Goal: Task Accomplishment & Management: Use online tool/utility

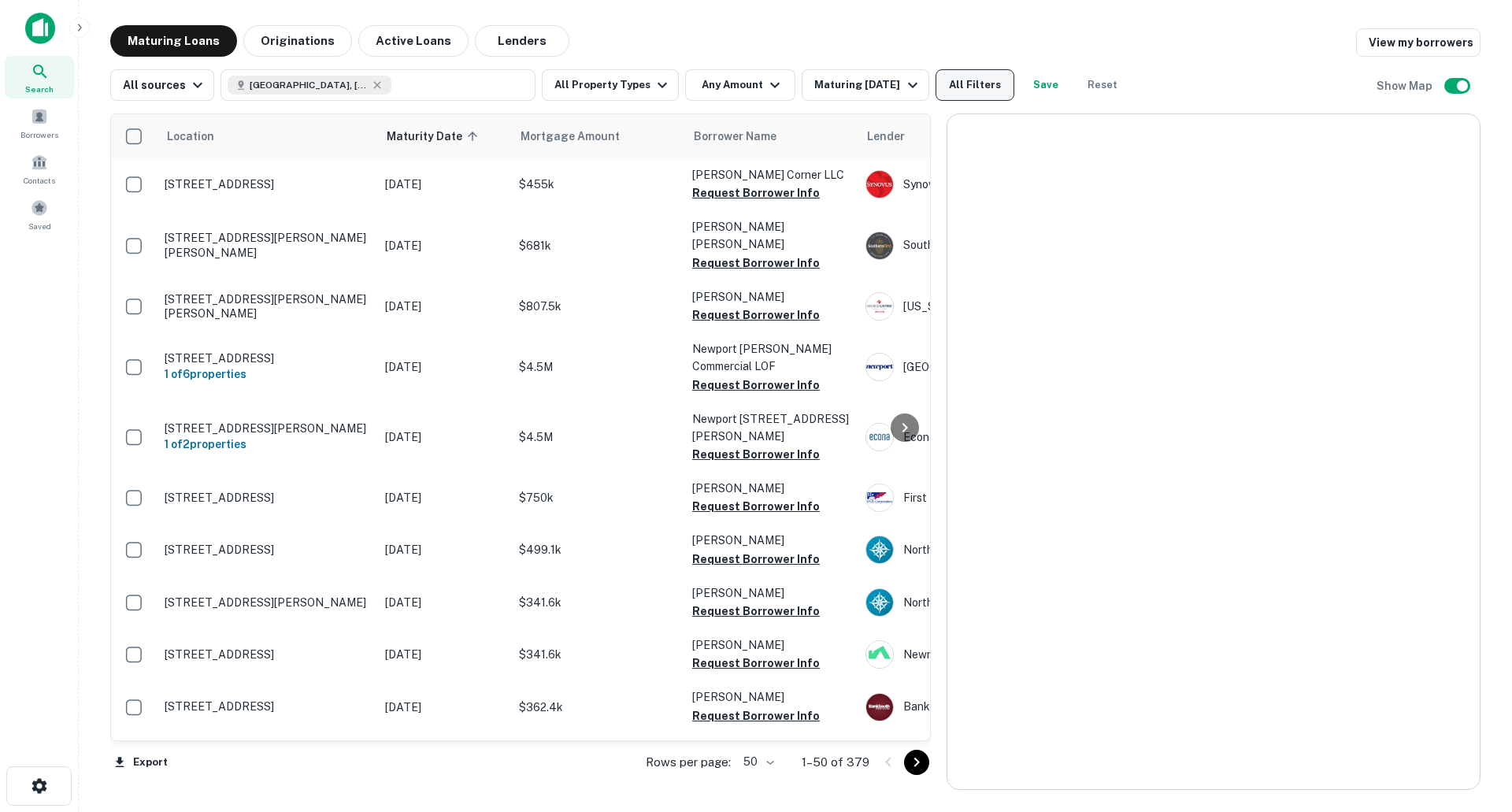
click at [965, 88] on button "All Filters" at bounding box center [975, 85] width 79 height 32
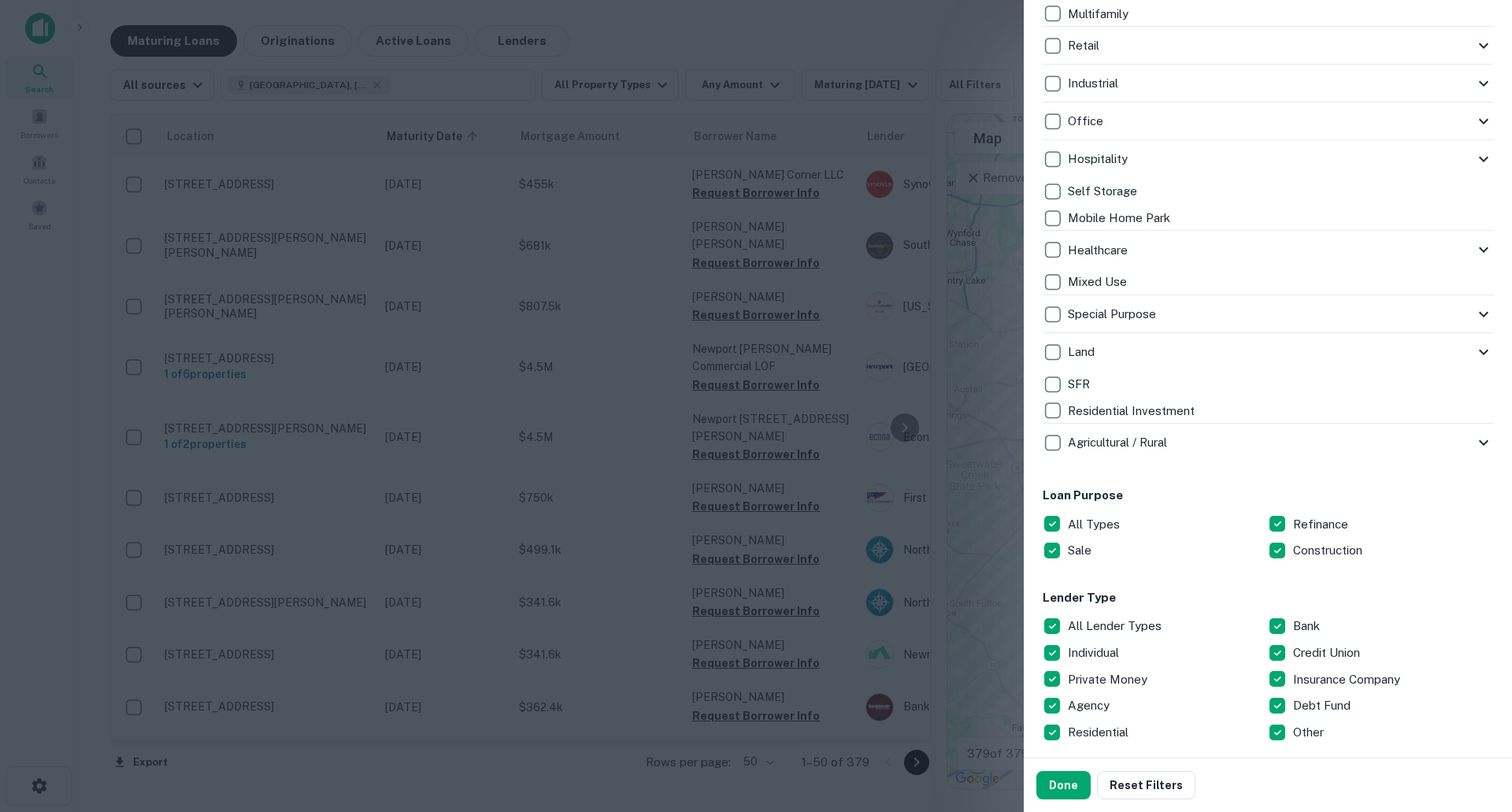
scroll to position [473, 0]
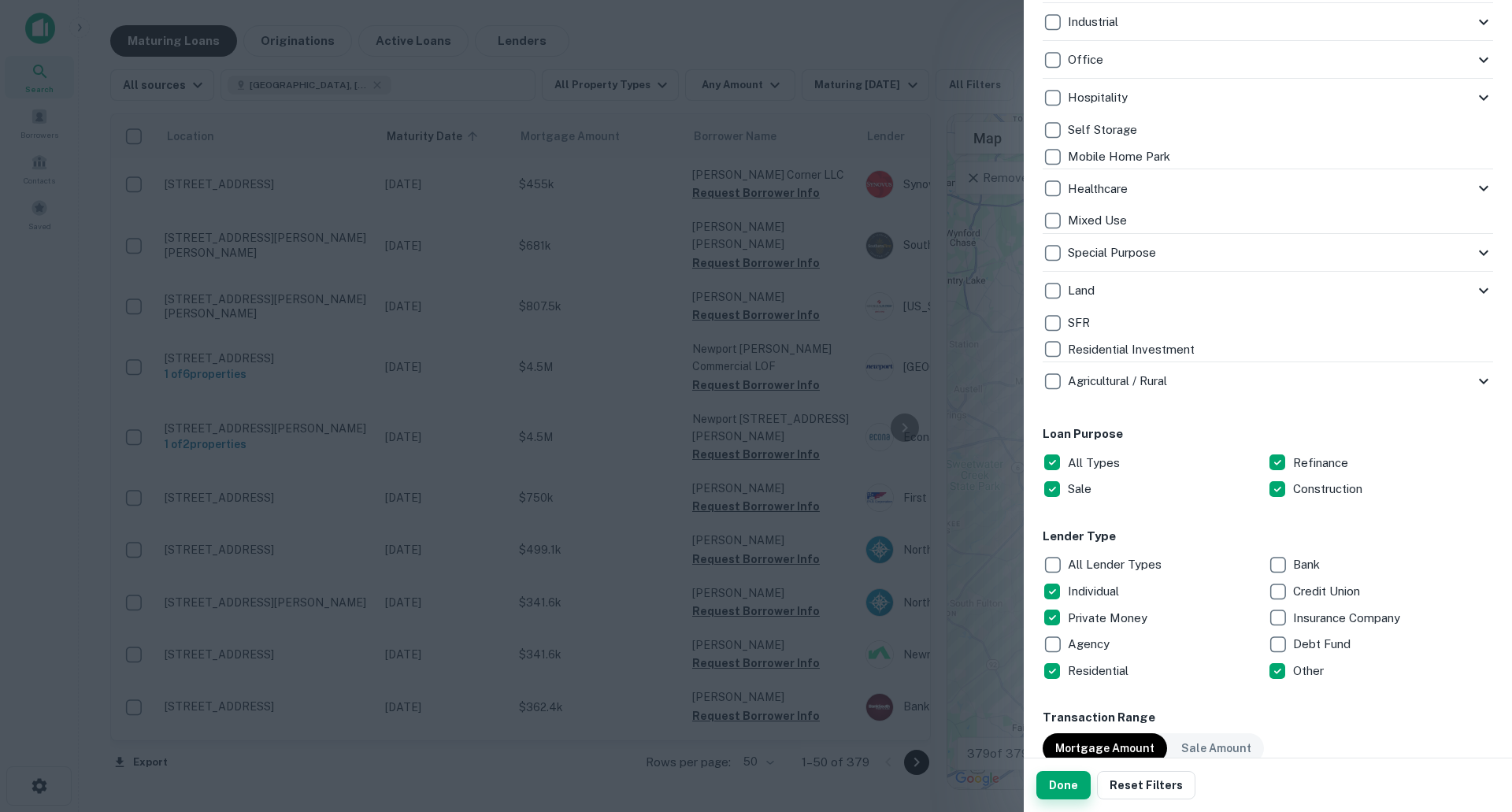
click at [1053, 775] on button "Done" at bounding box center [1063, 785] width 54 height 28
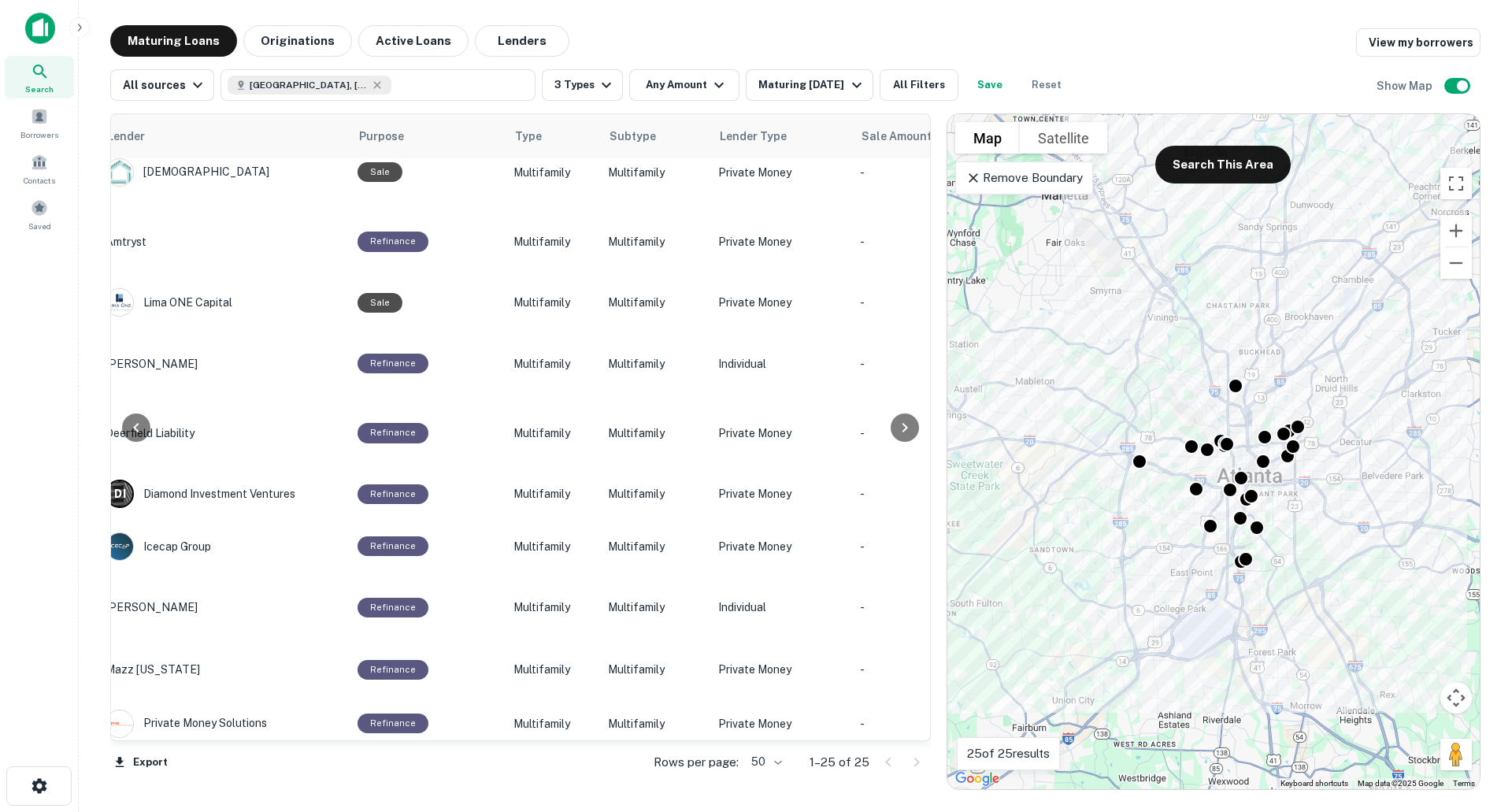
scroll to position [709, 0]
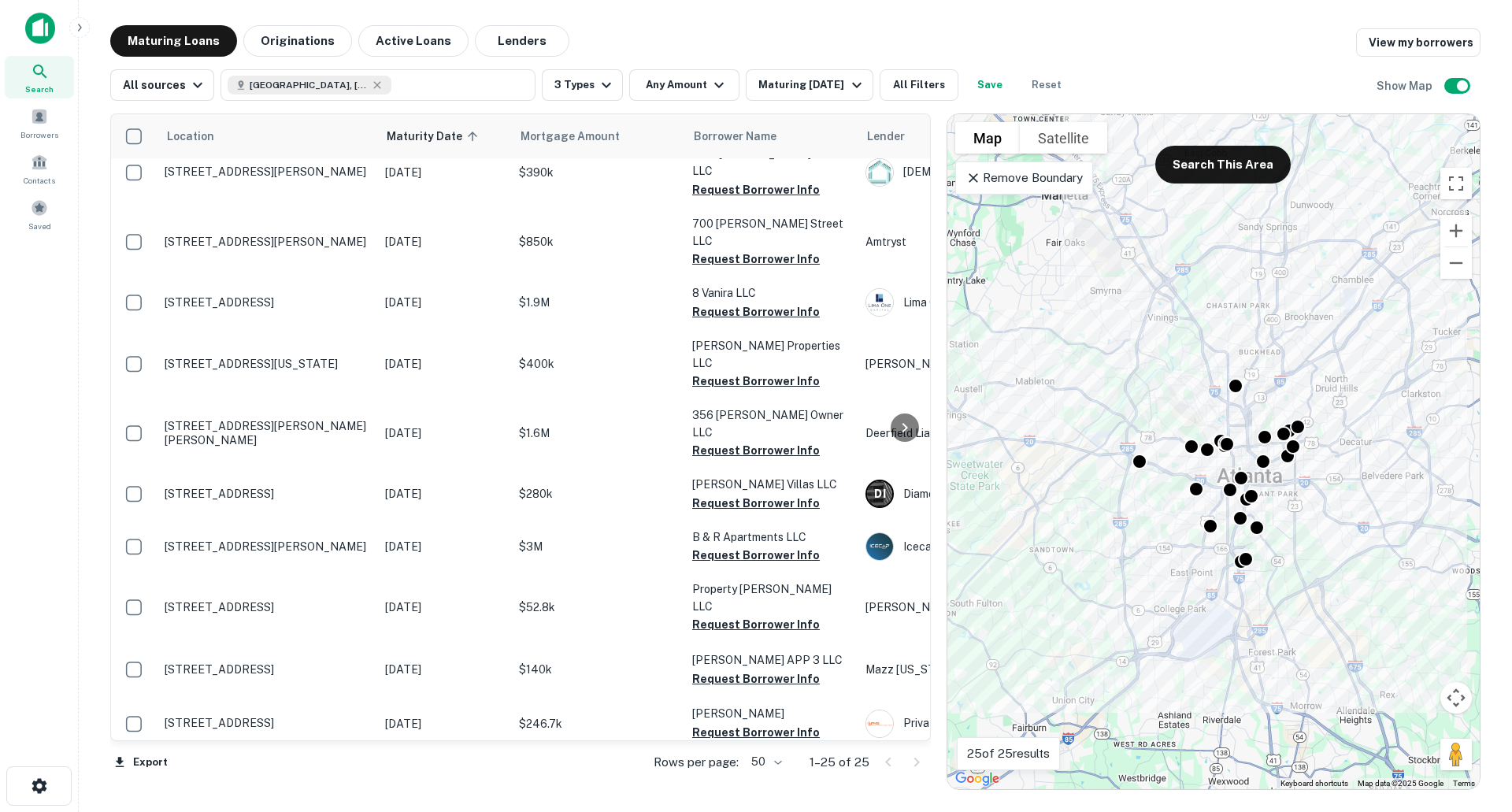
click at [32, 92] on span "Search" at bounding box center [39, 89] width 28 height 13
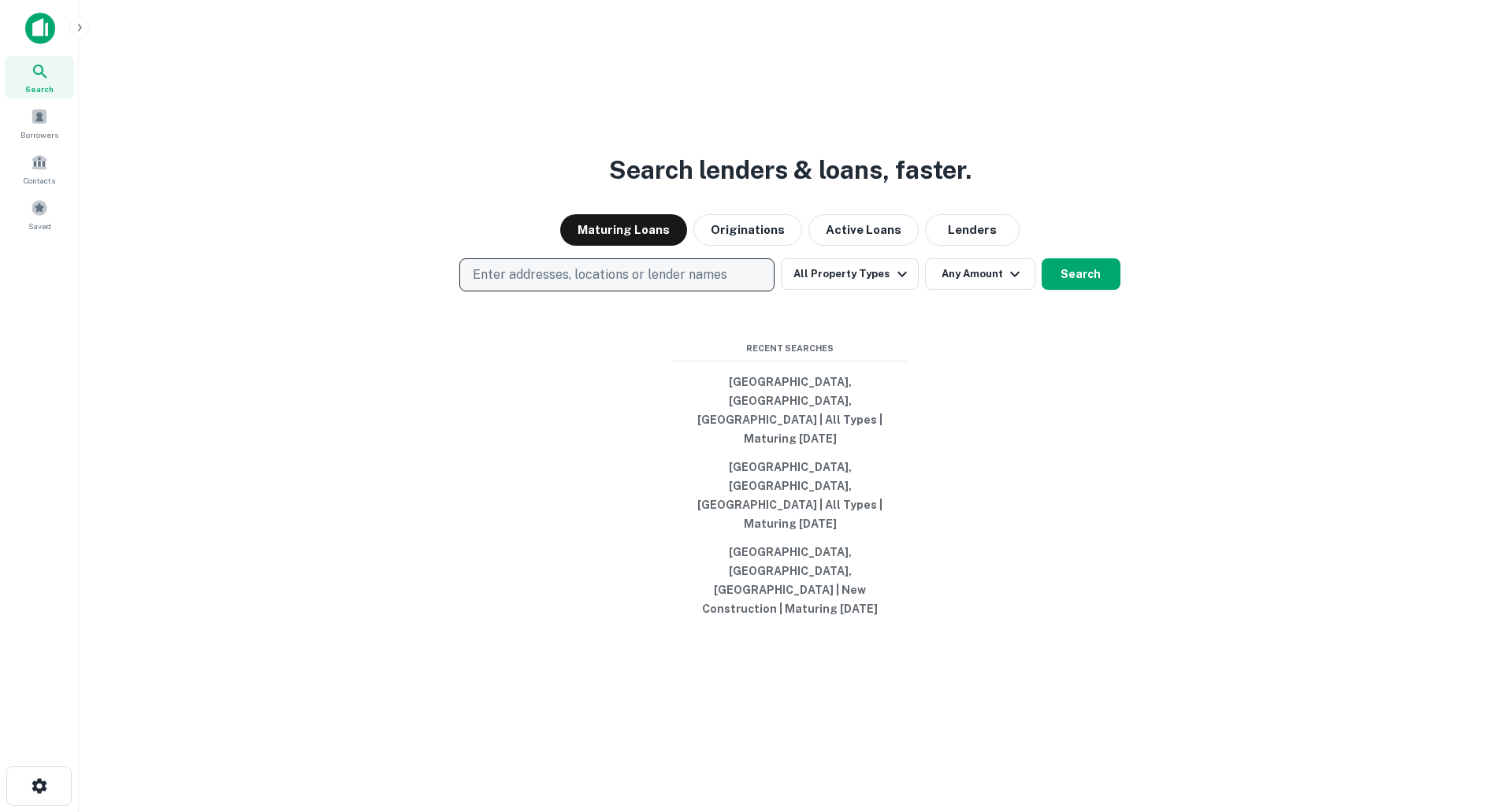
click at [639, 285] on p "Enter addresses, locations or lender names" at bounding box center [600, 275] width 255 height 19
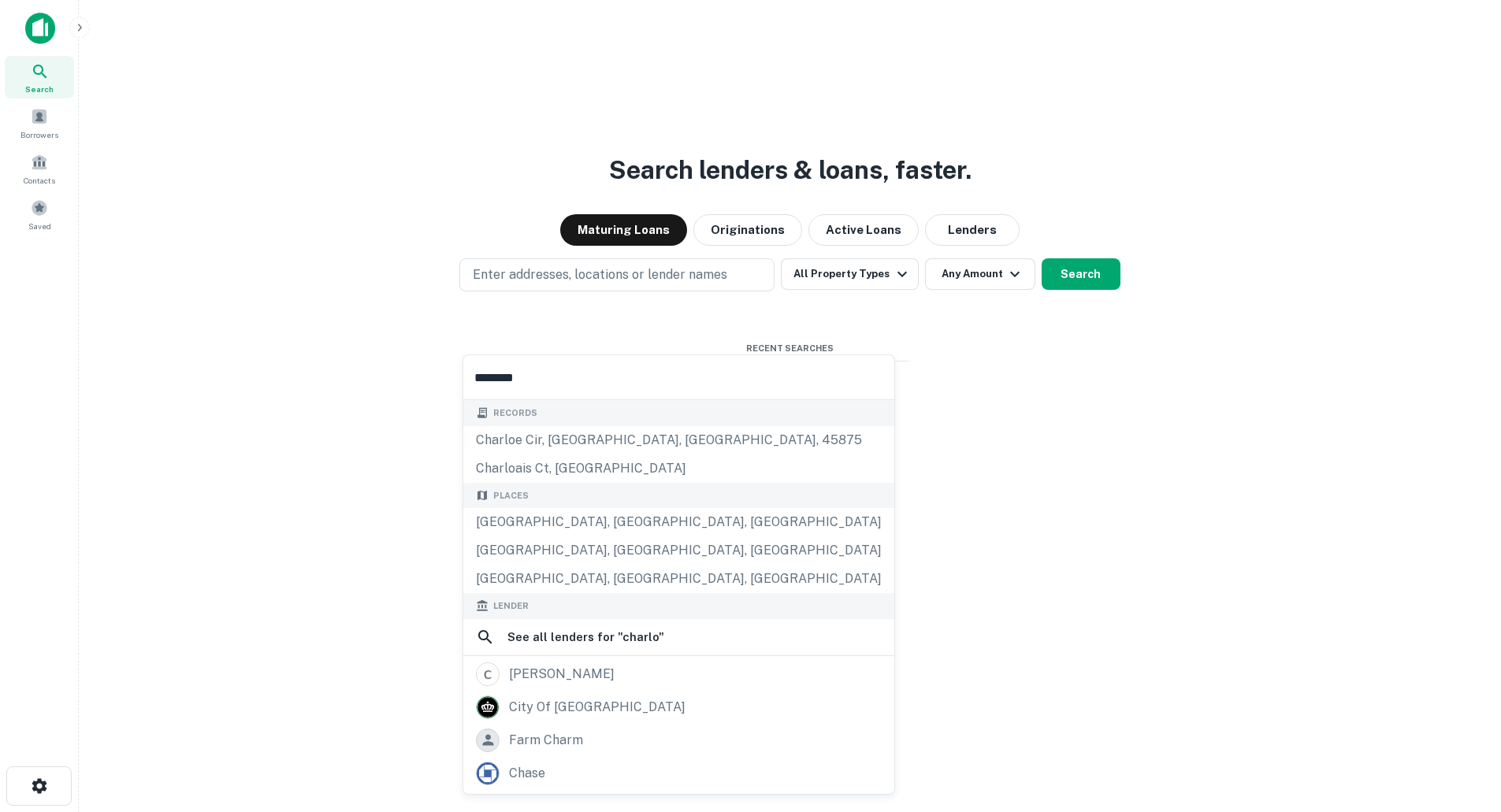
type input "*********"
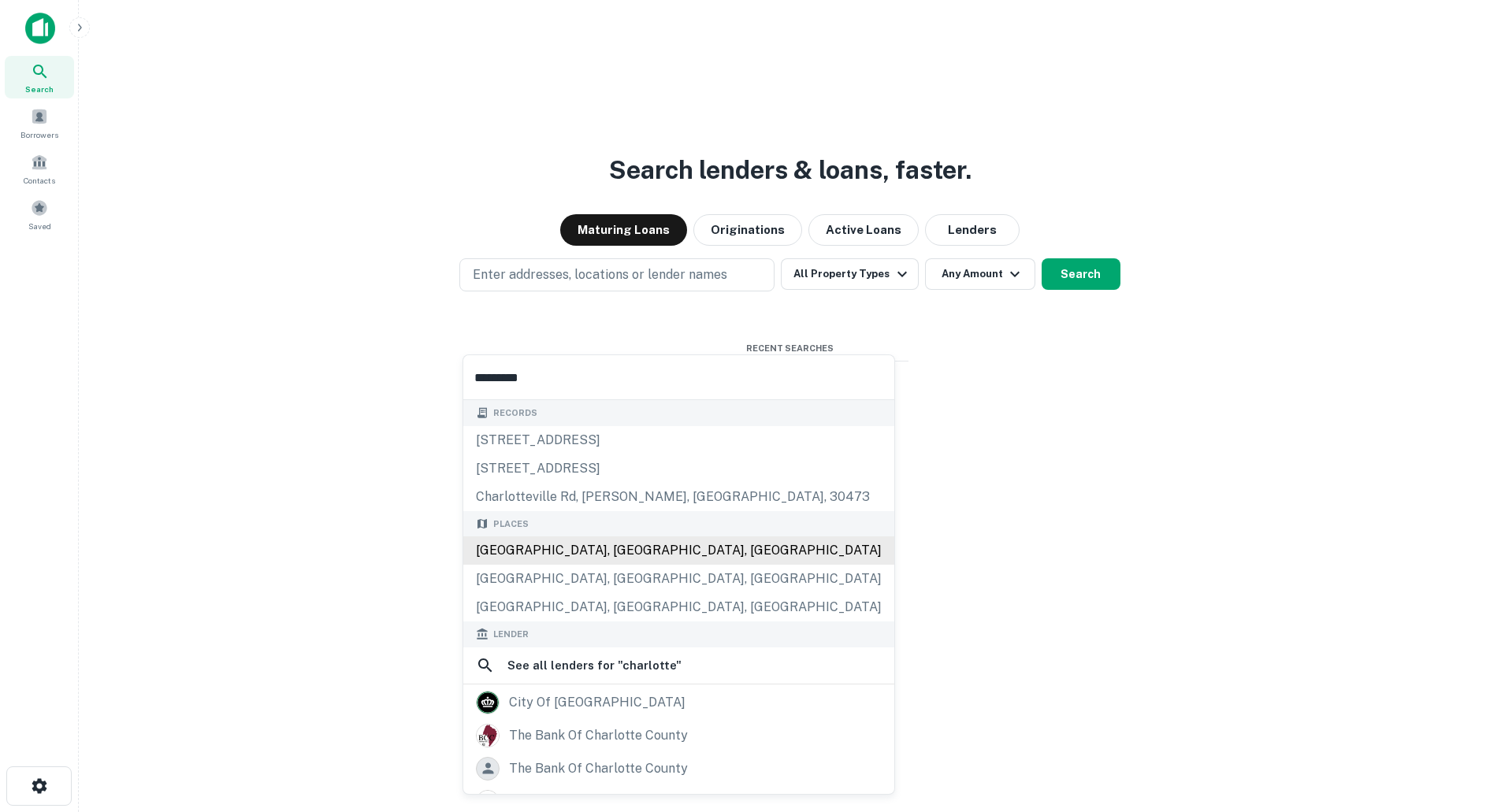
click at [605, 542] on div "Records 715 charlottetowne ave, charlotte, nc, 28204 920 charlottetowne ave, ch…" at bounding box center [679, 709] width 431 height 617
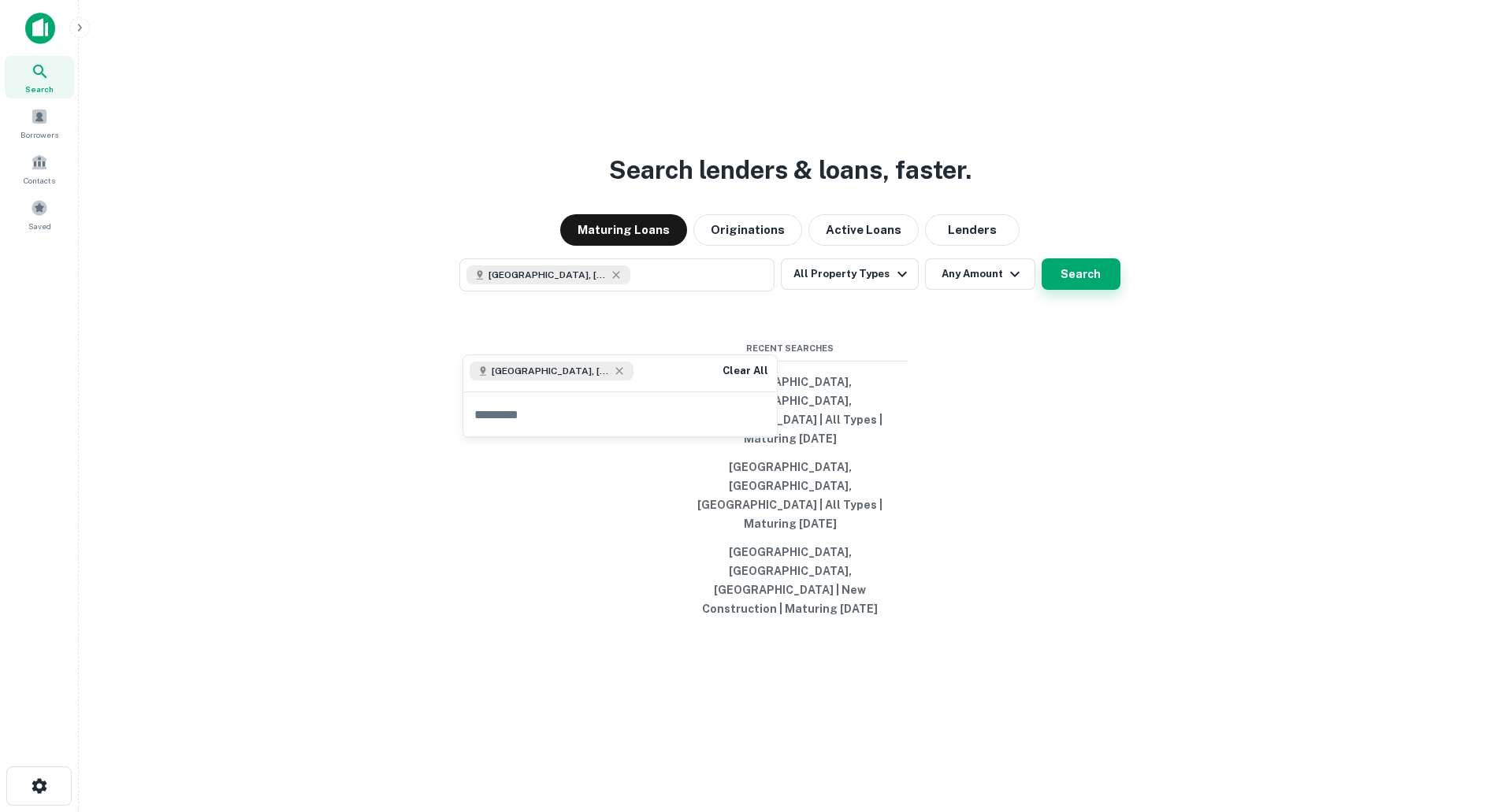
click at [1073, 290] on button "Search" at bounding box center [1081, 274] width 79 height 32
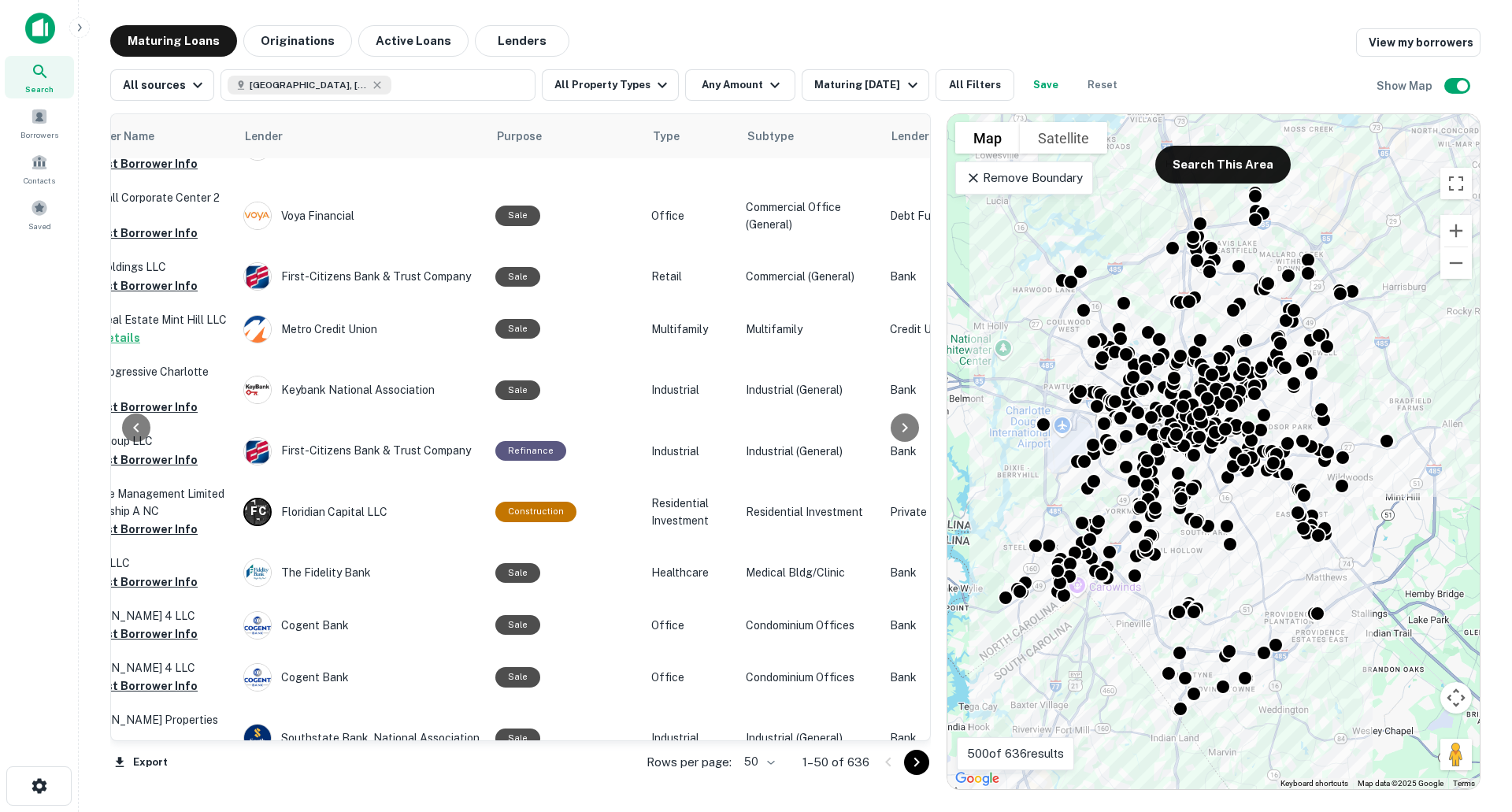
scroll to position [709, 625]
click at [961, 84] on button "All Filters" at bounding box center [975, 85] width 79 height 32
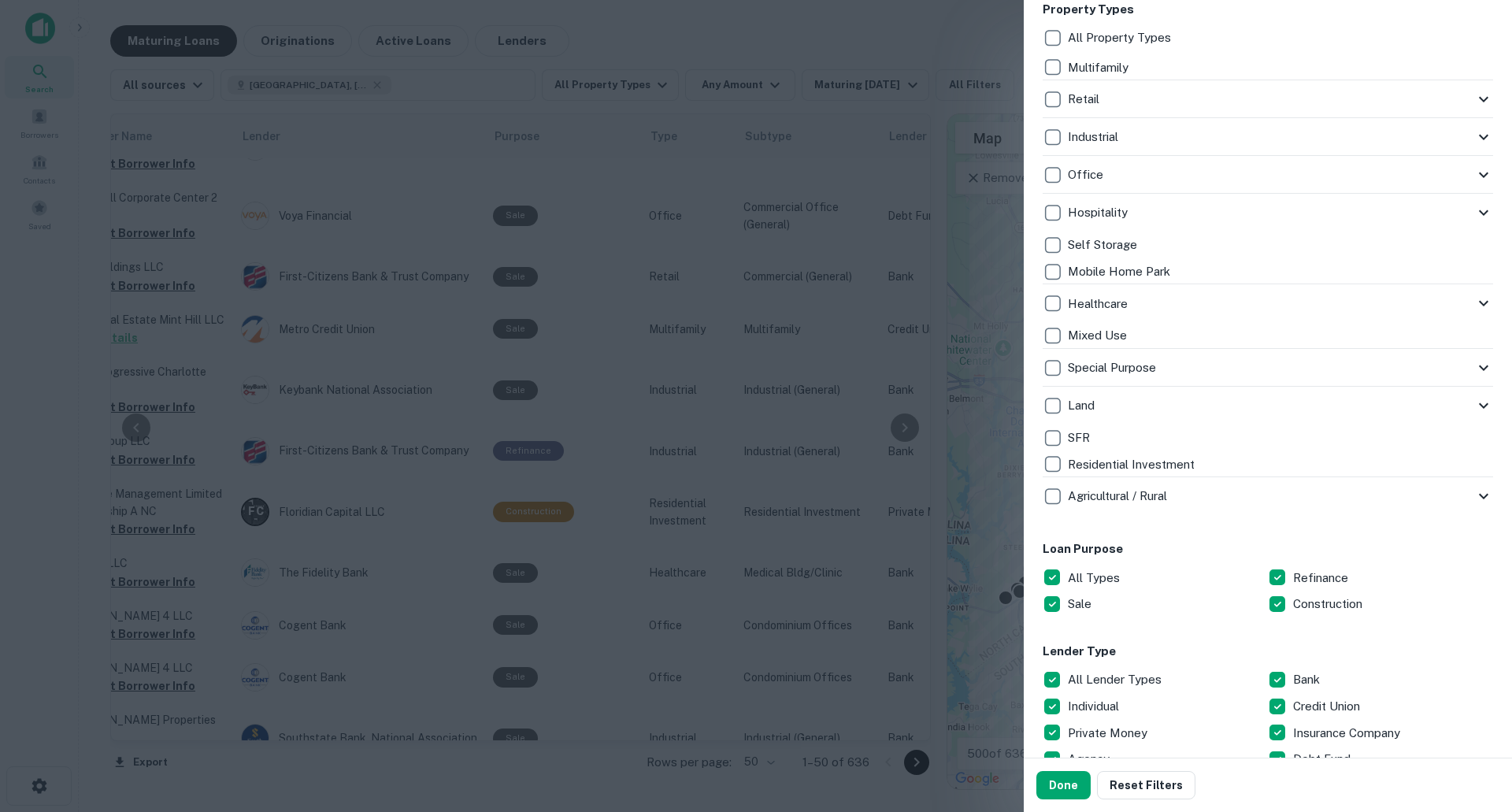
scroll to position [473, 0]
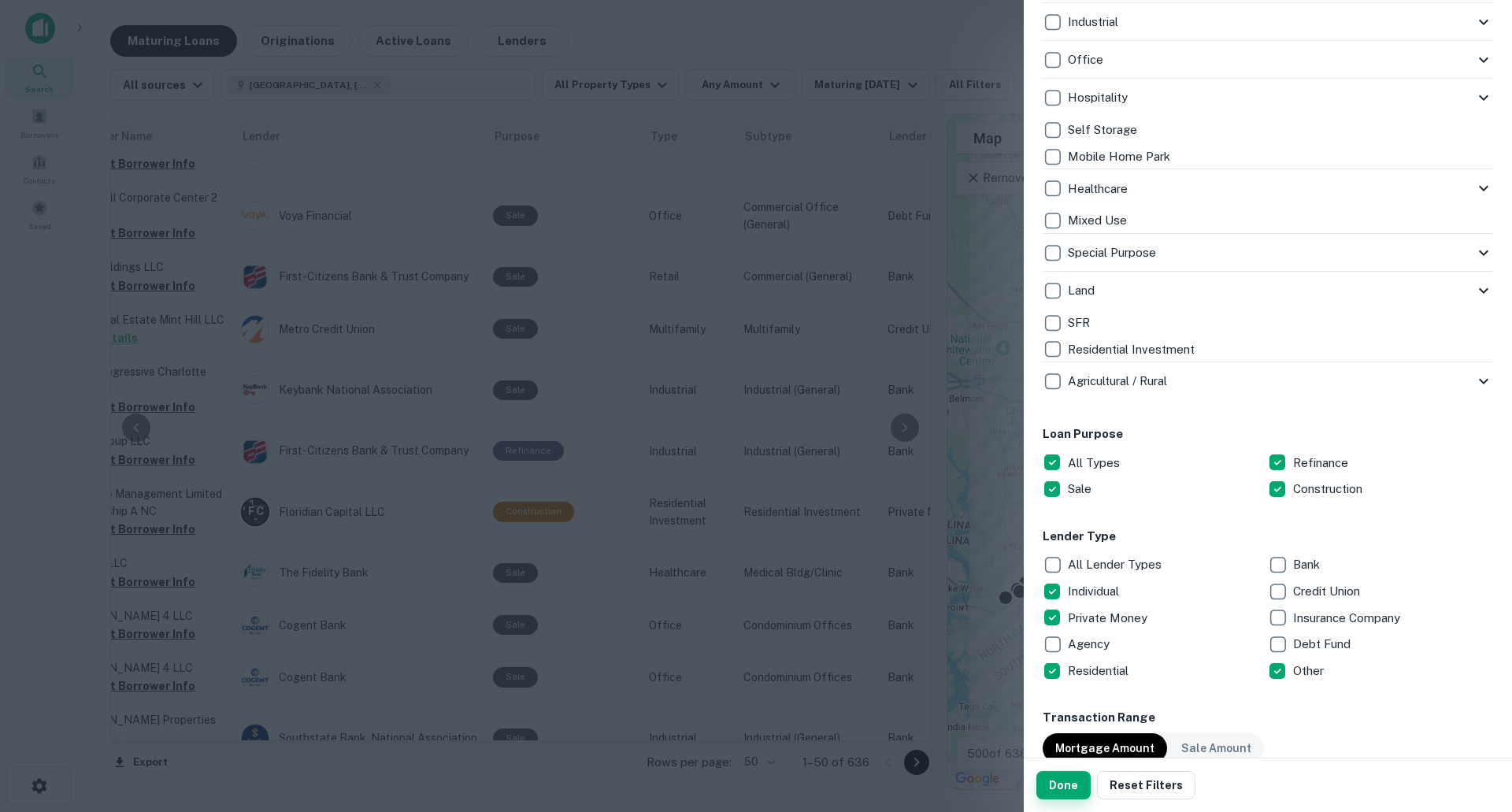
click at [1052, 795] on button "Done" at bounding box center [1063, 785] width 54 height 28
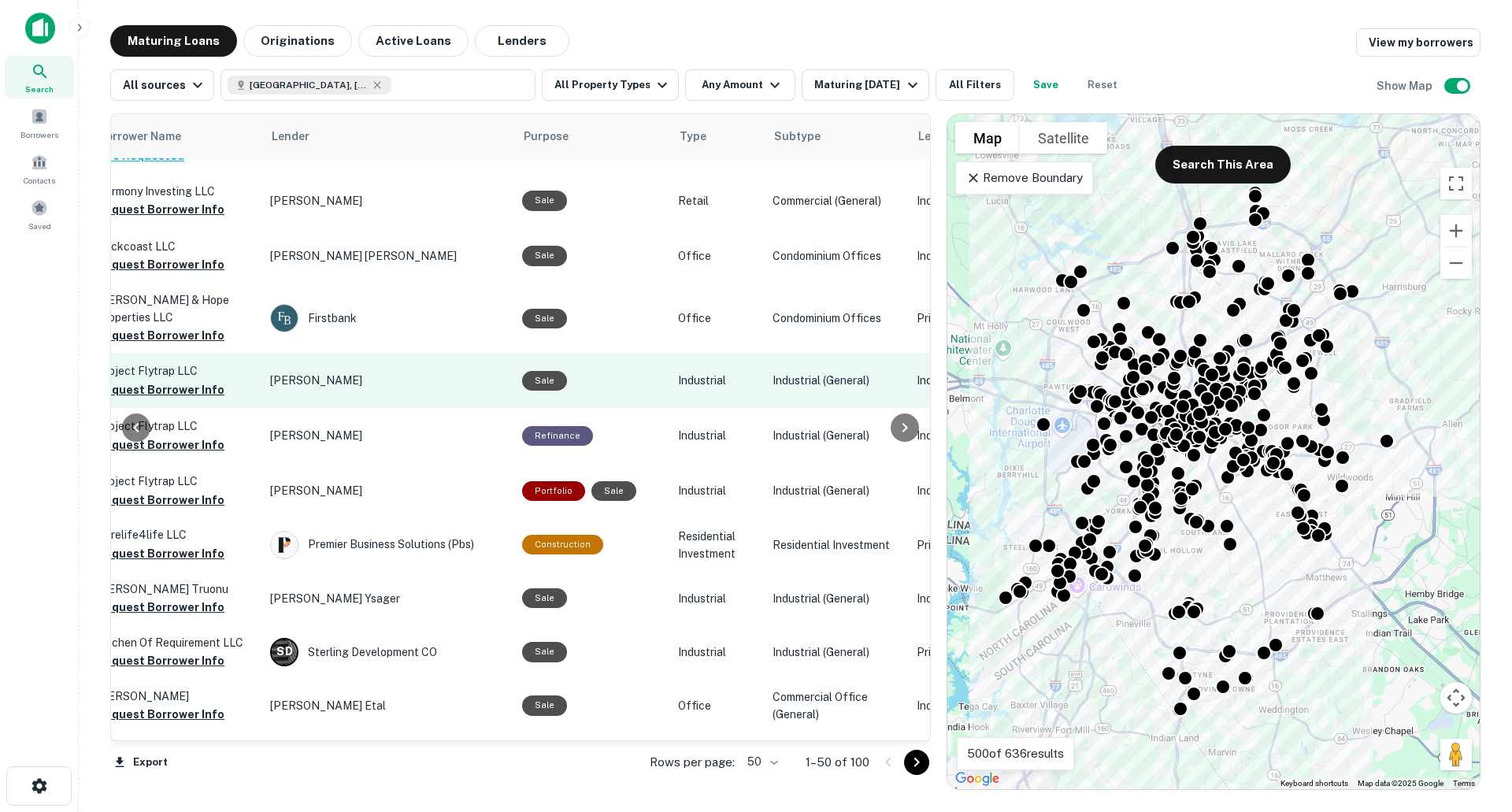
scroll to position [788, 596]
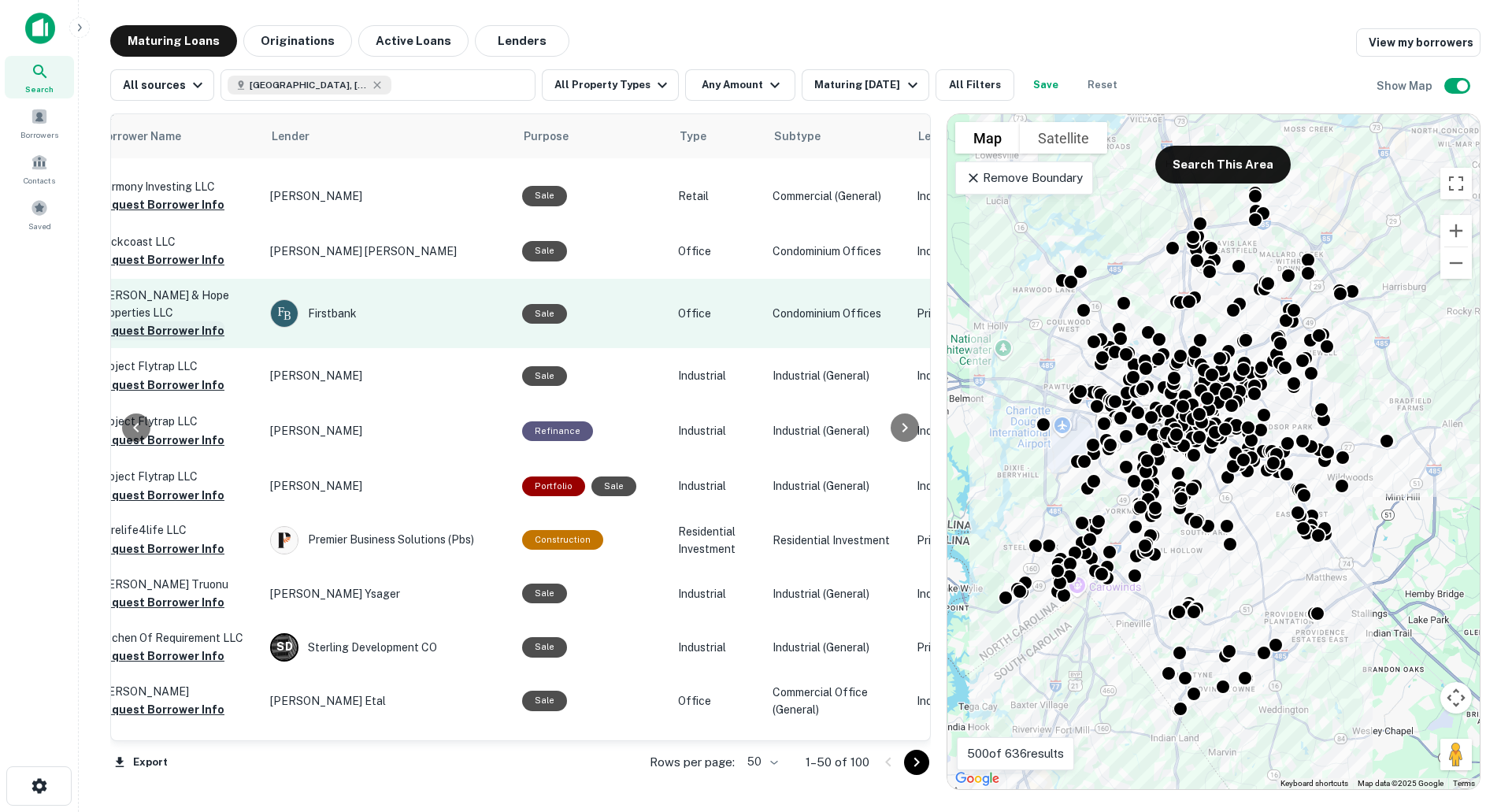
click at [191, 322] on button "Request Borrower Info" at bounding box center [161, 331] width 128 height 19
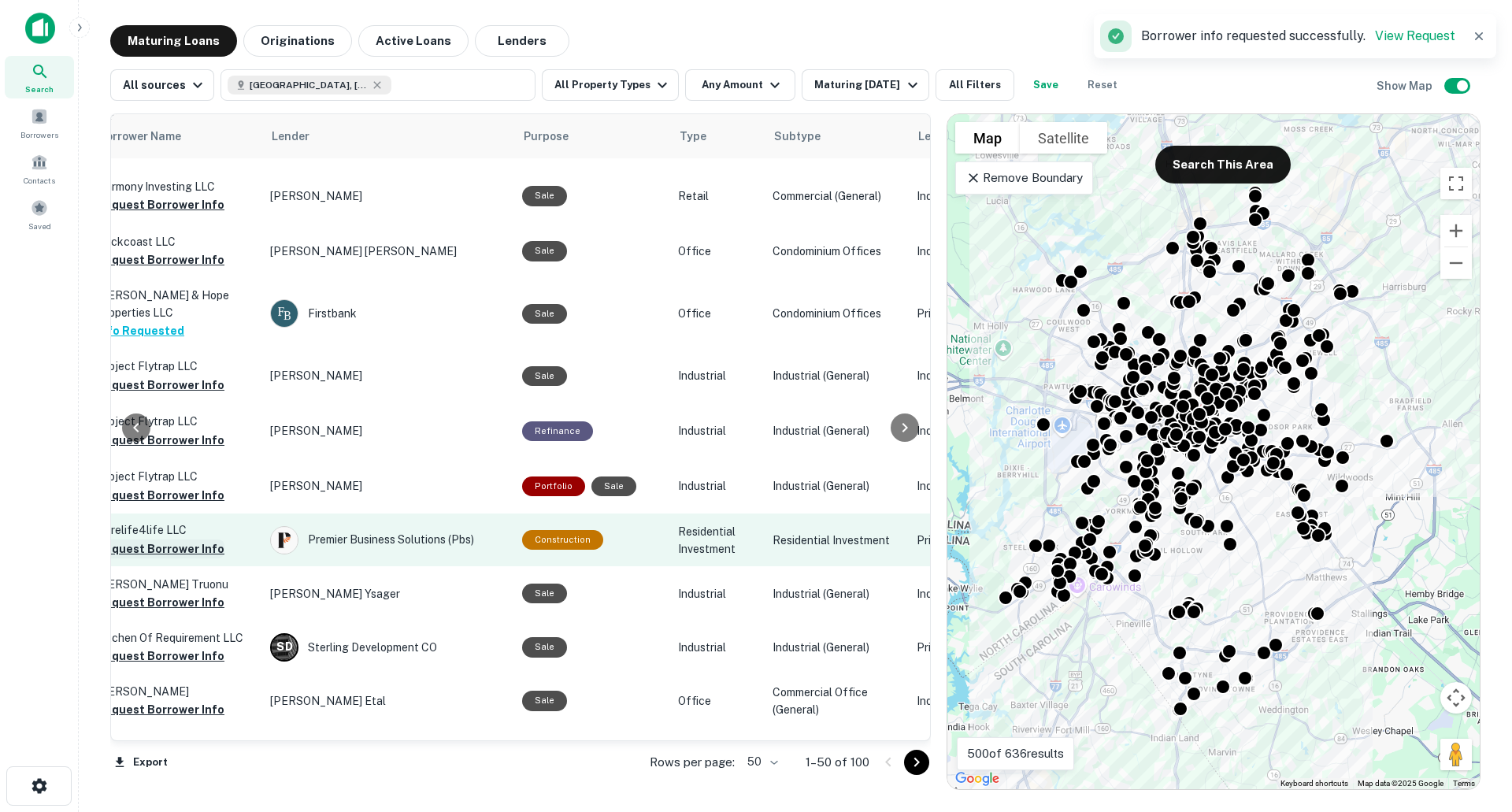
click at [210, 540] on button "Request Borrower Info" at bounding box center [161, 549] width 128 height 19
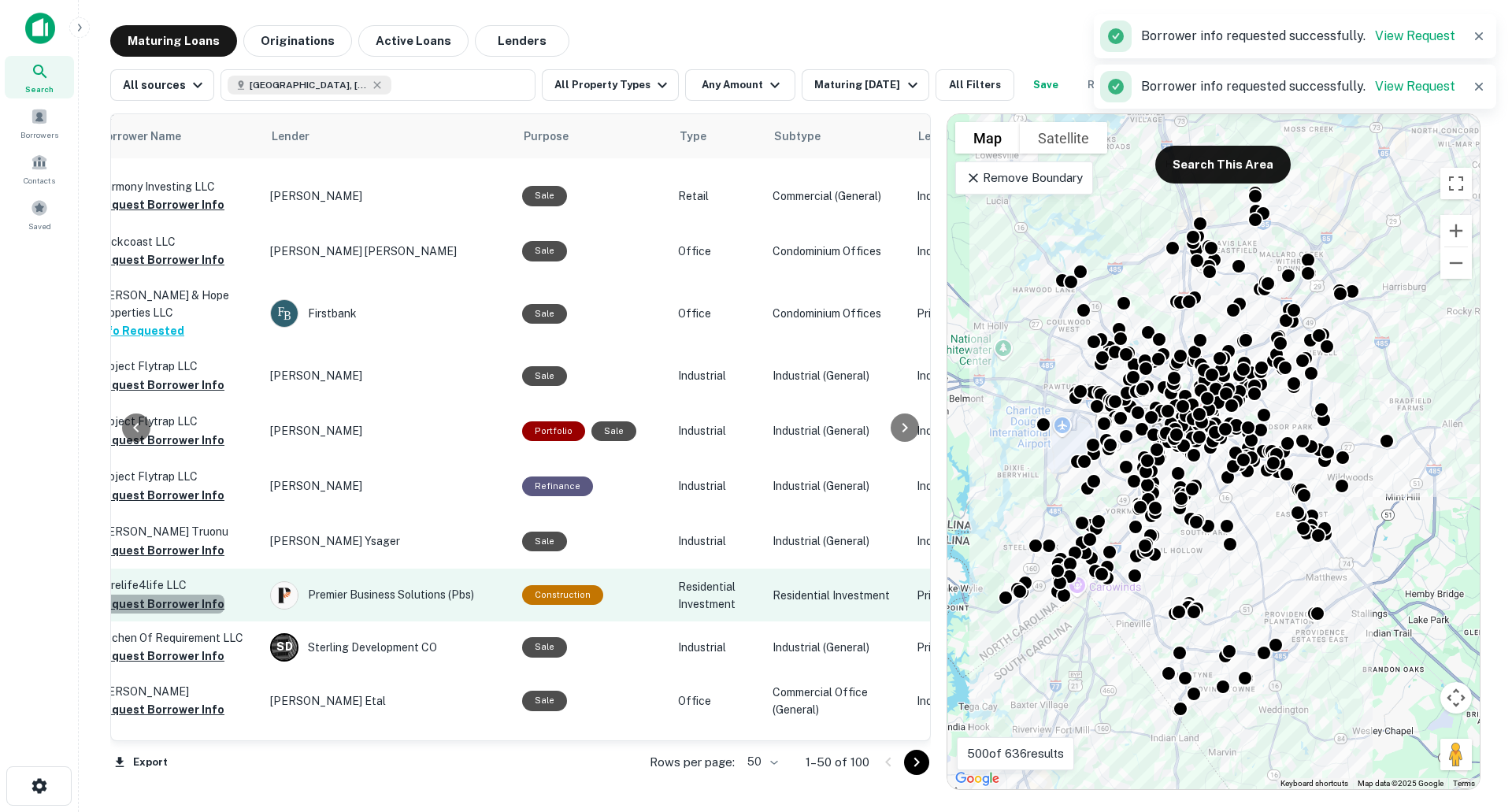
click at [199, 595] on button "Request Borrower Info" at bounding box center [161, 605] width 128 height 19
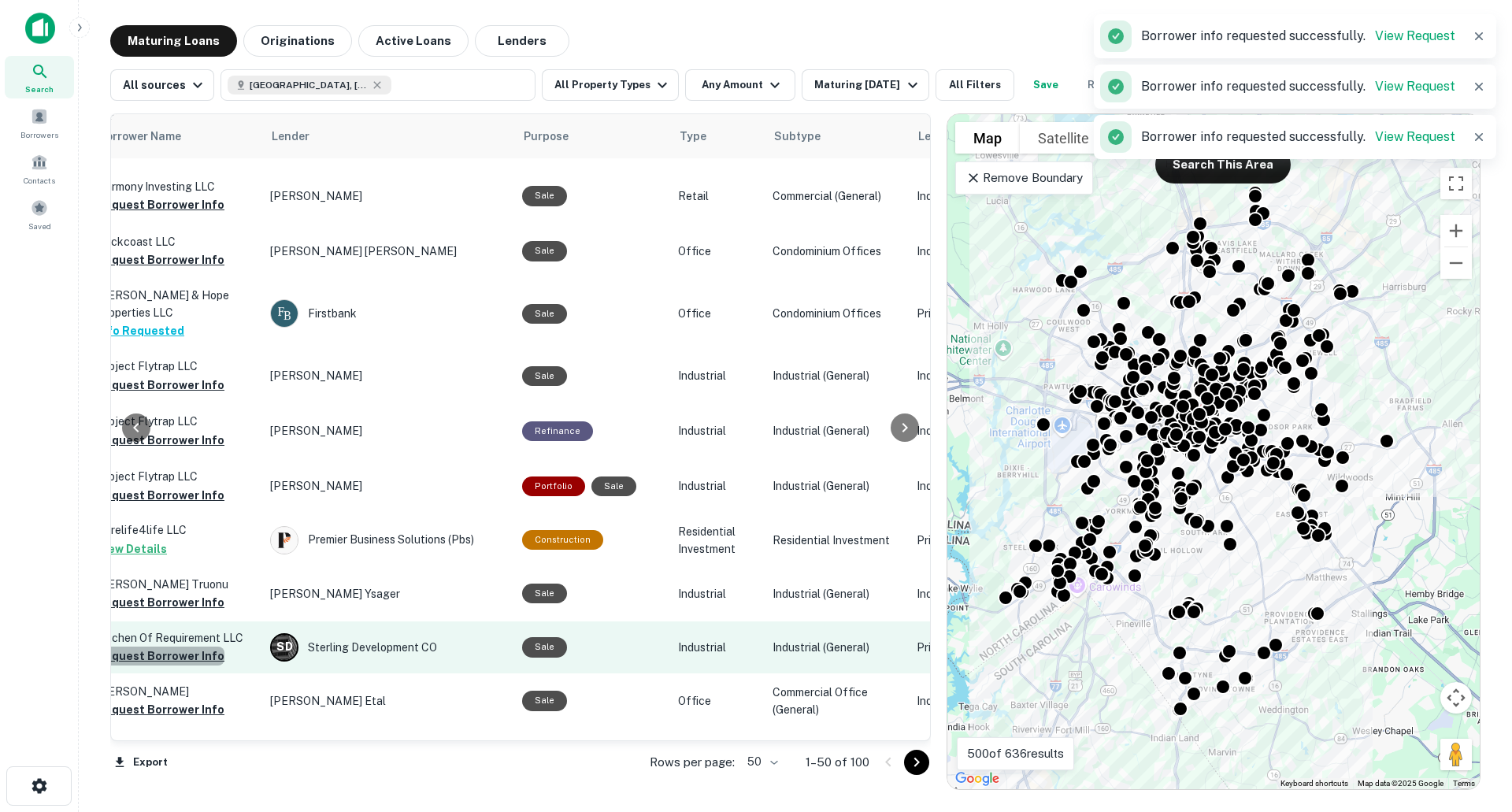
click at [198, 647] on button "Request Borrower Info" at bounding box center [161, 657] width 128 height 19
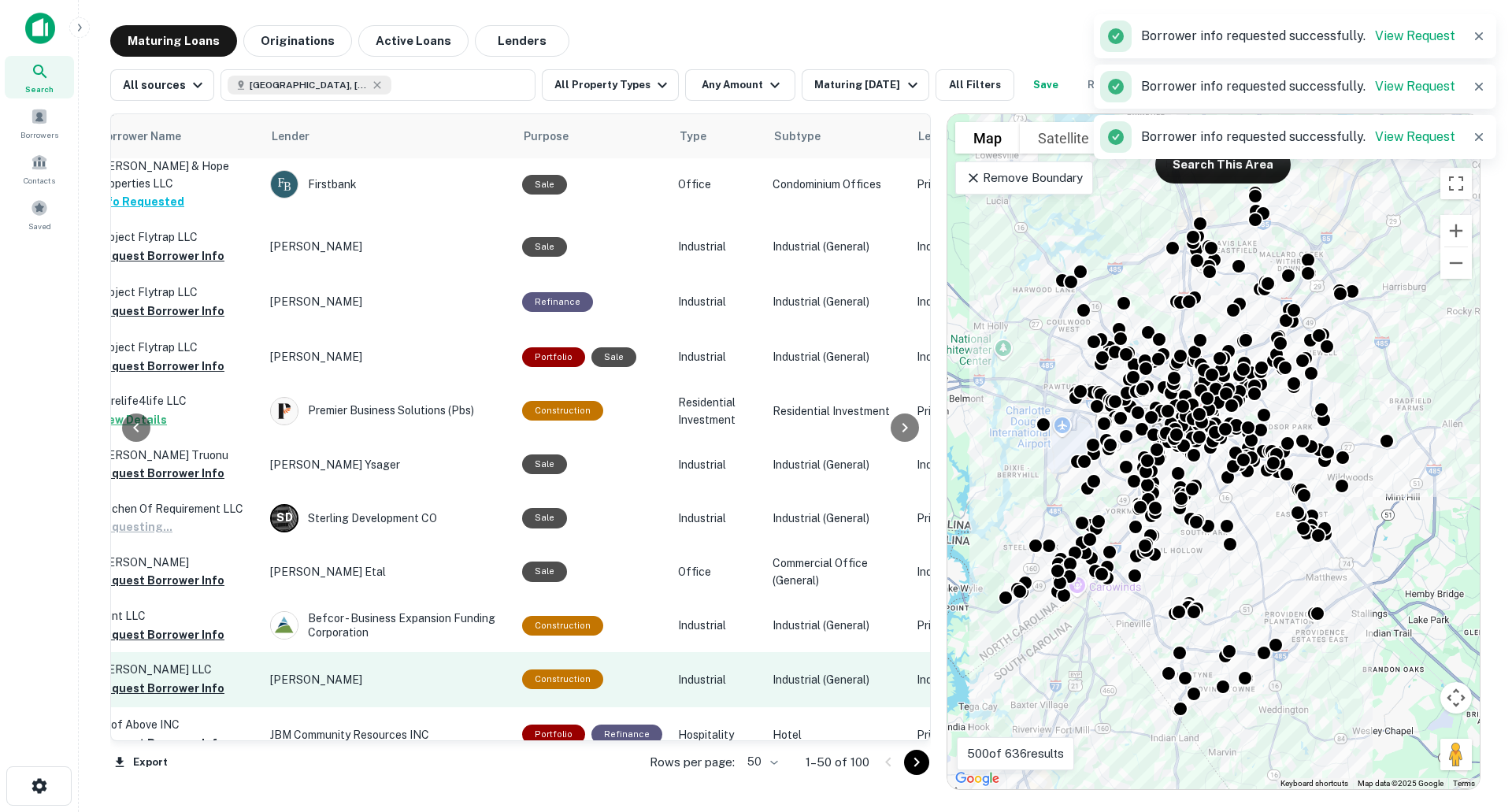
scroll to position [945, 596]
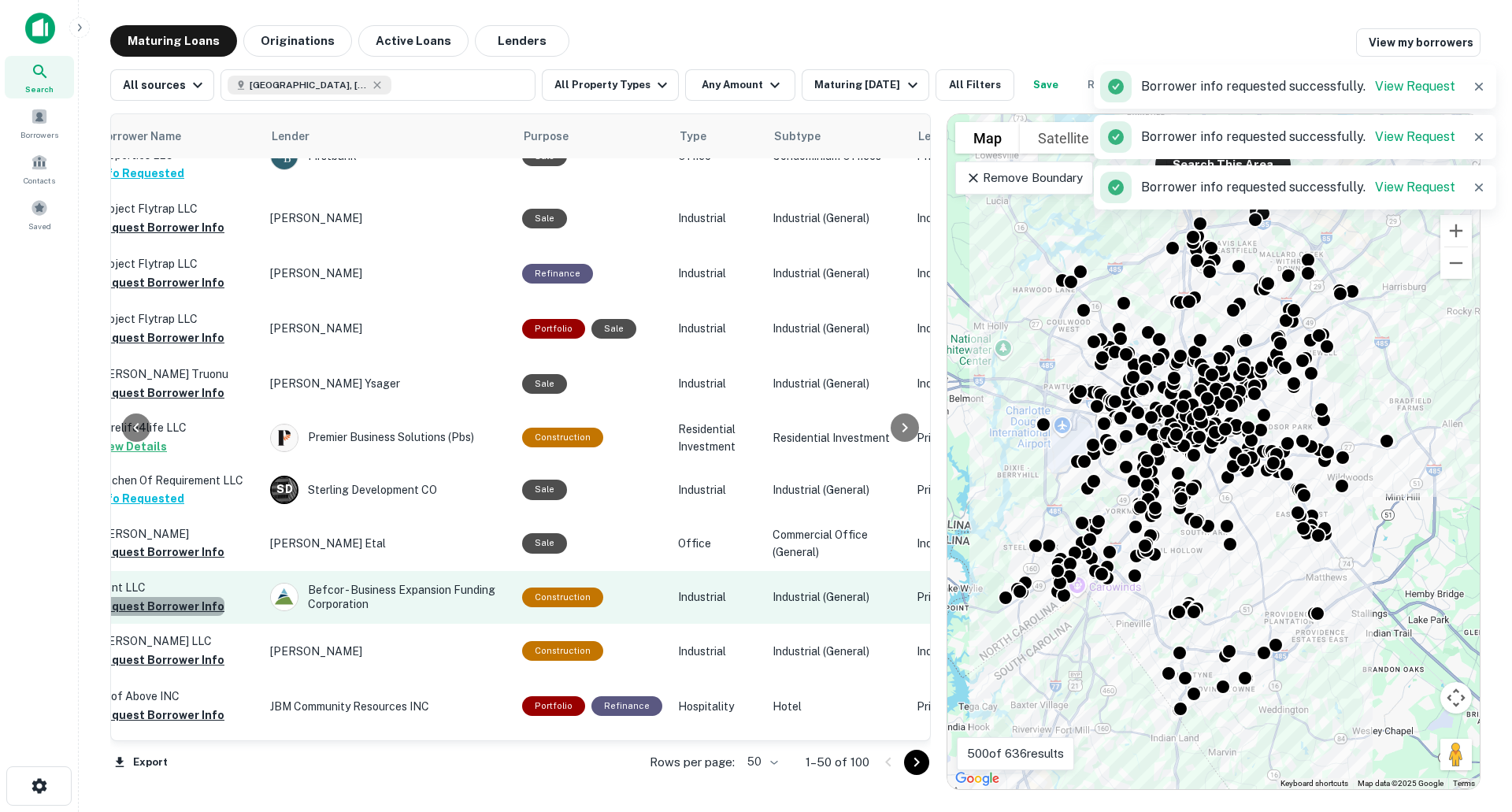
click at [192, 598] on button "Request Borrower Info" at bounding box center [161, 607] width 128 height 19
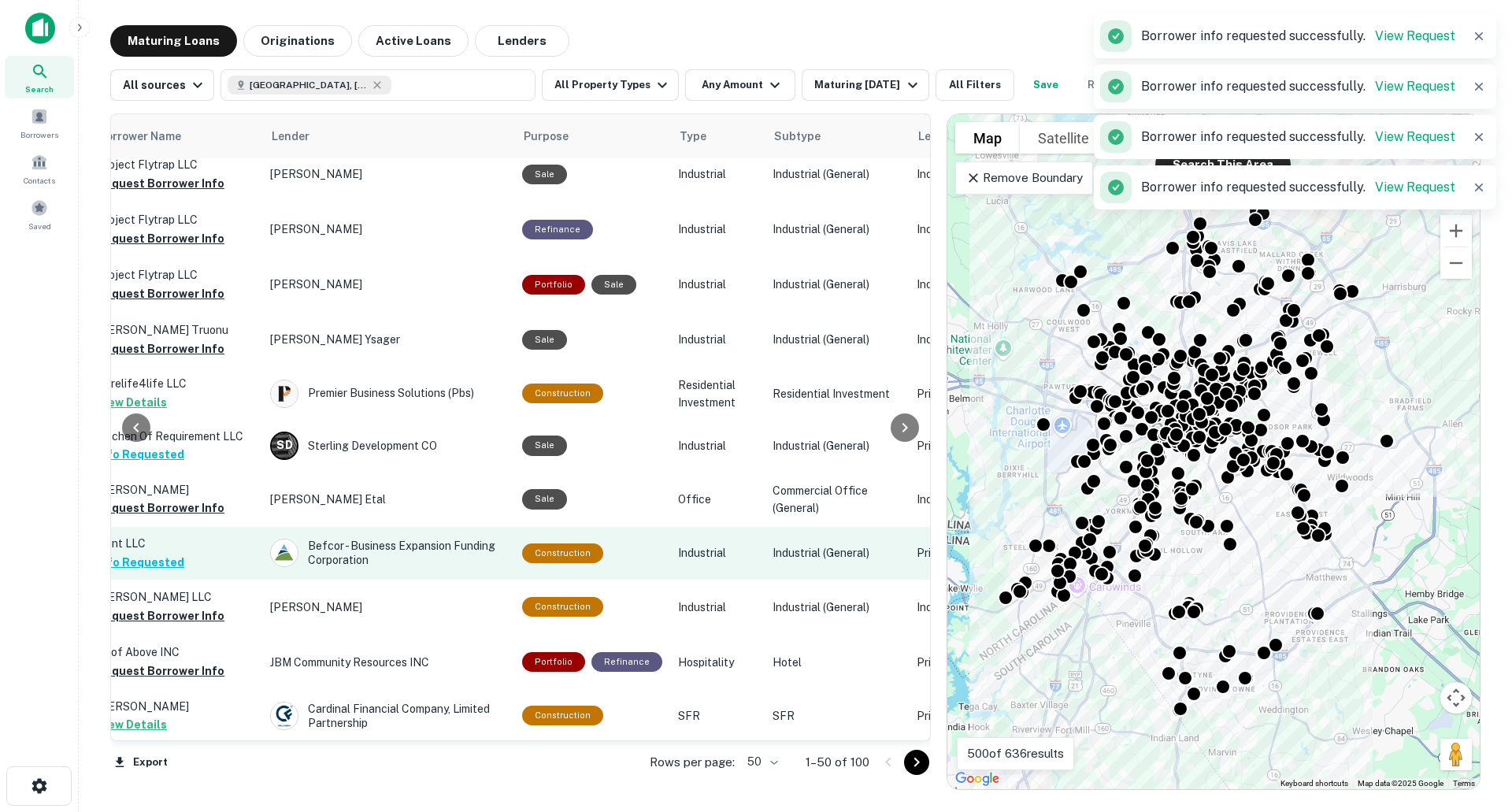
scroll to position [1103, 596]
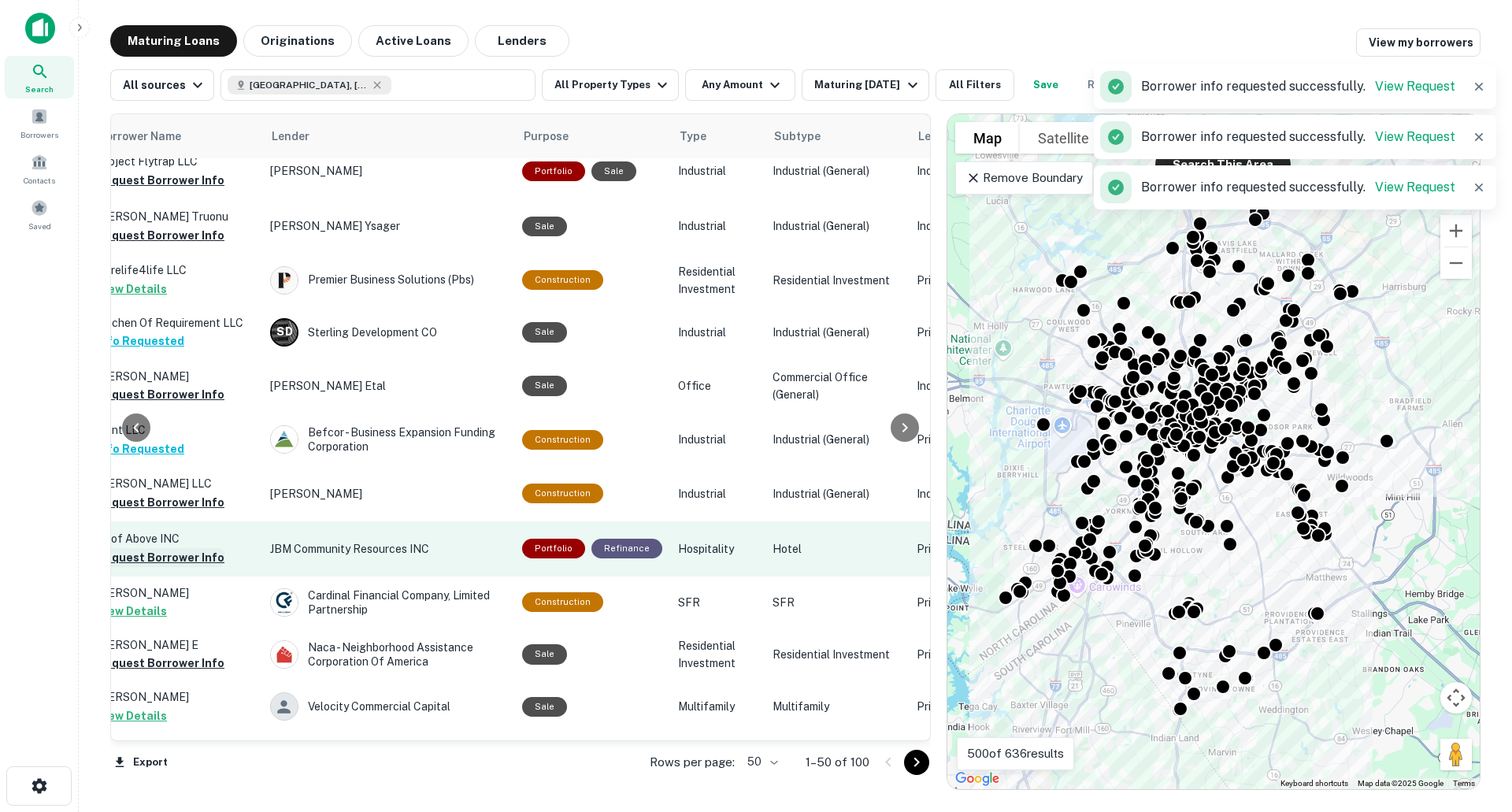
click at [195, 549] on button "Request Borrower Info" at bounding box center [161, 558] width 128 height 19
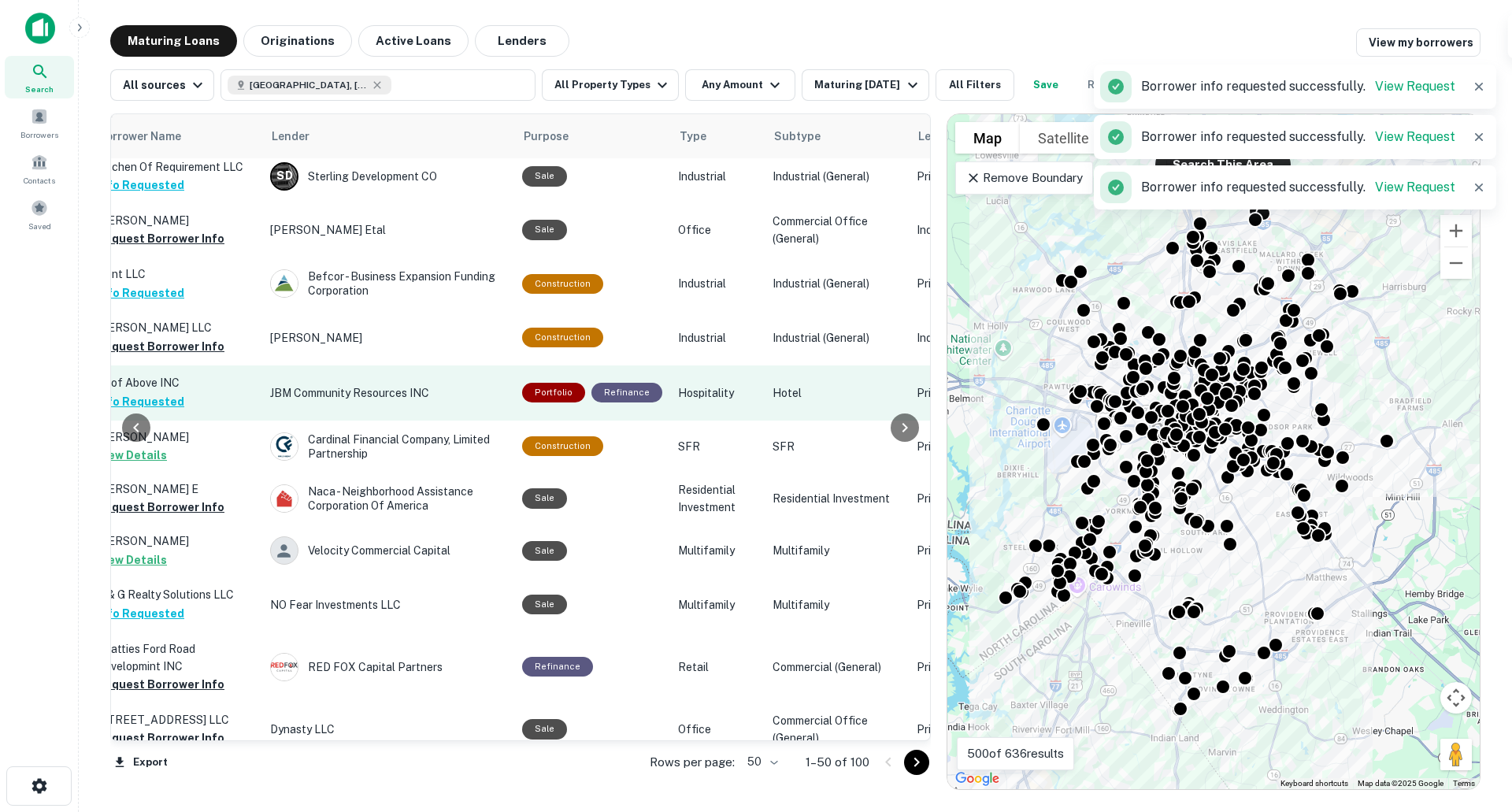
scroll to position [1261, 596]
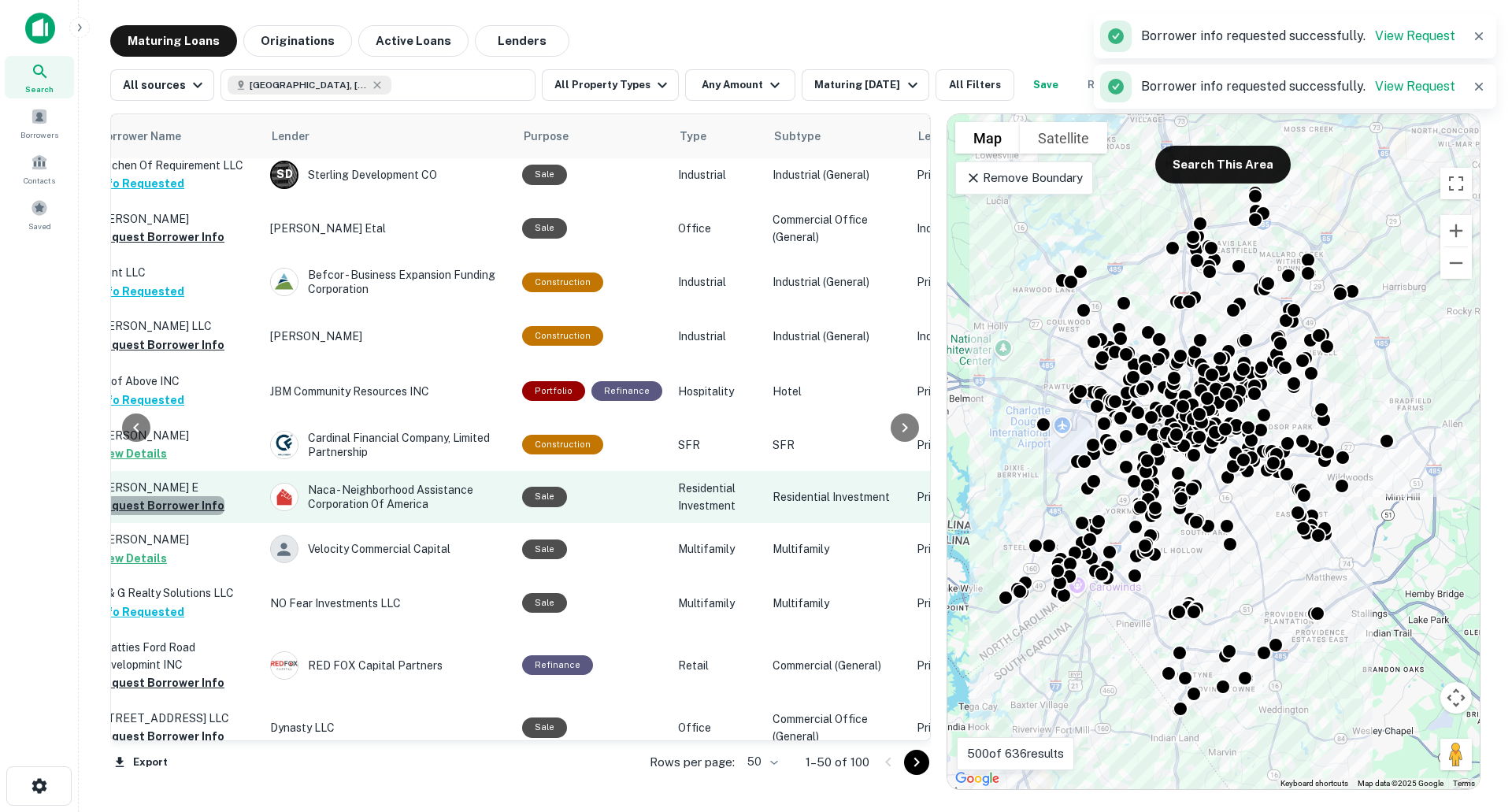
click at [189, 497] on button "Request Borrower Info" at bounding box center [161, 506] width 128 height 19
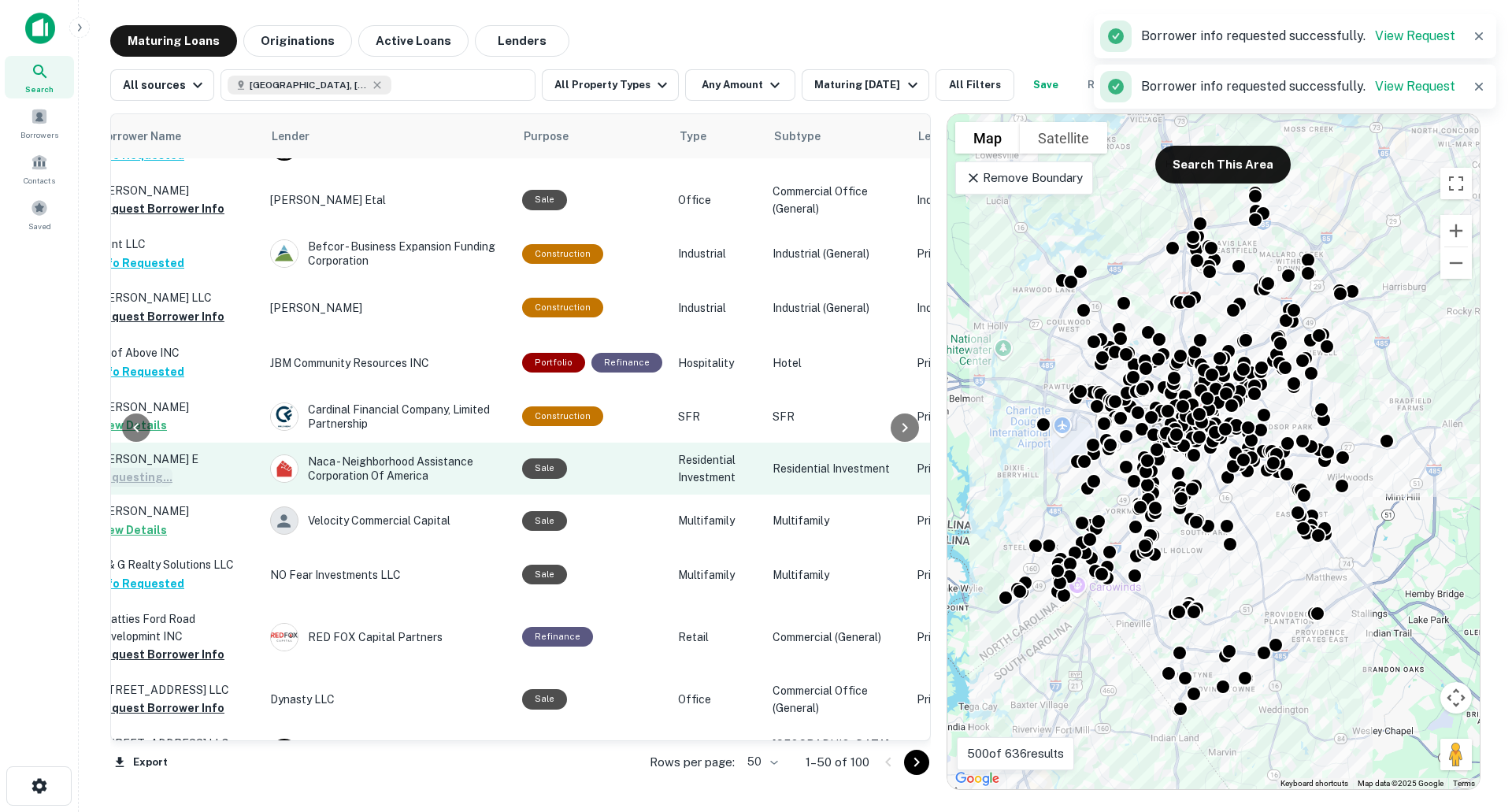
scroll to position [1339, 596]
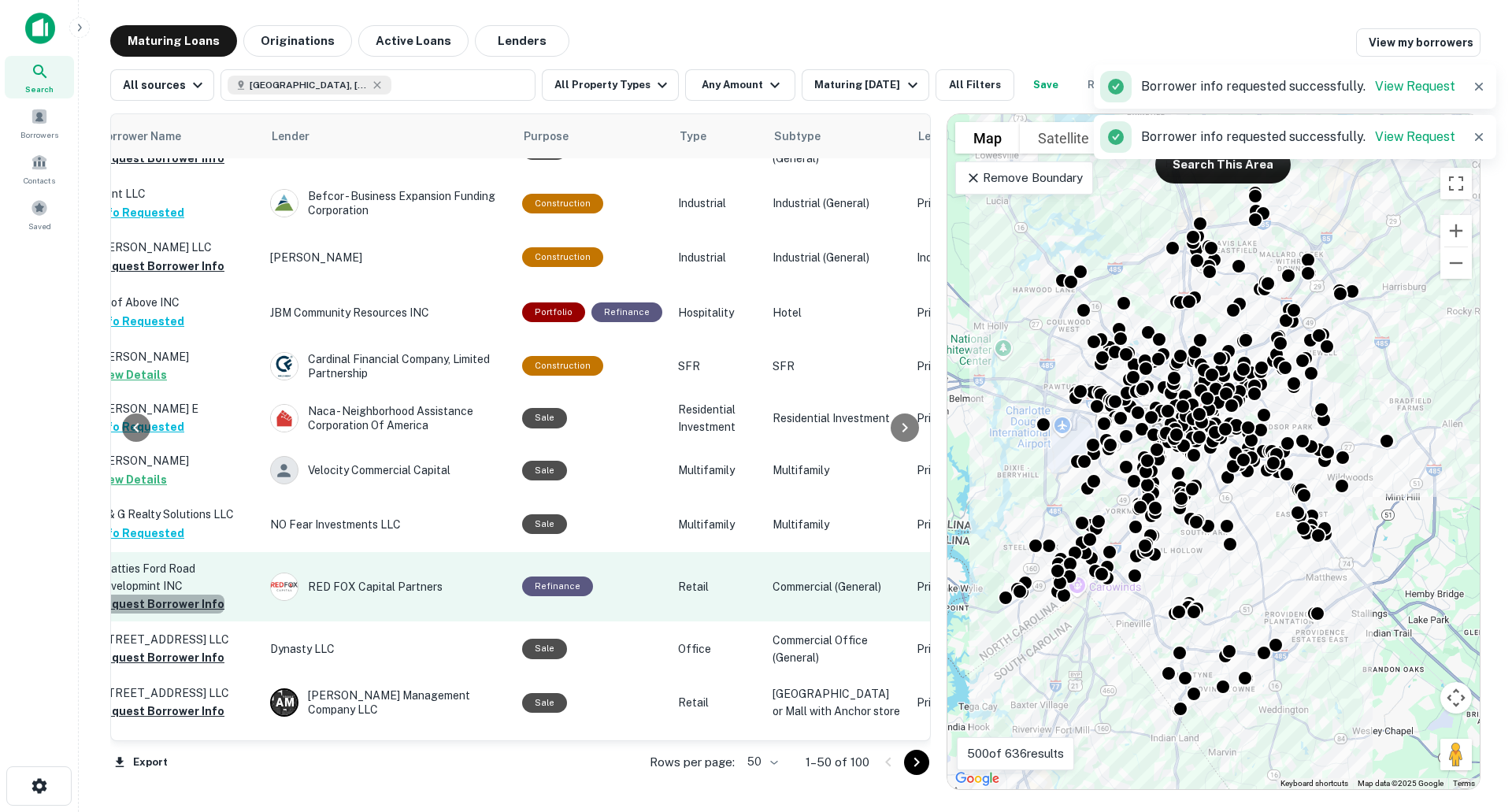
click at [187, 595] on button "Request Borrower Info" at bounding box center [161, 605] width 128 height 19
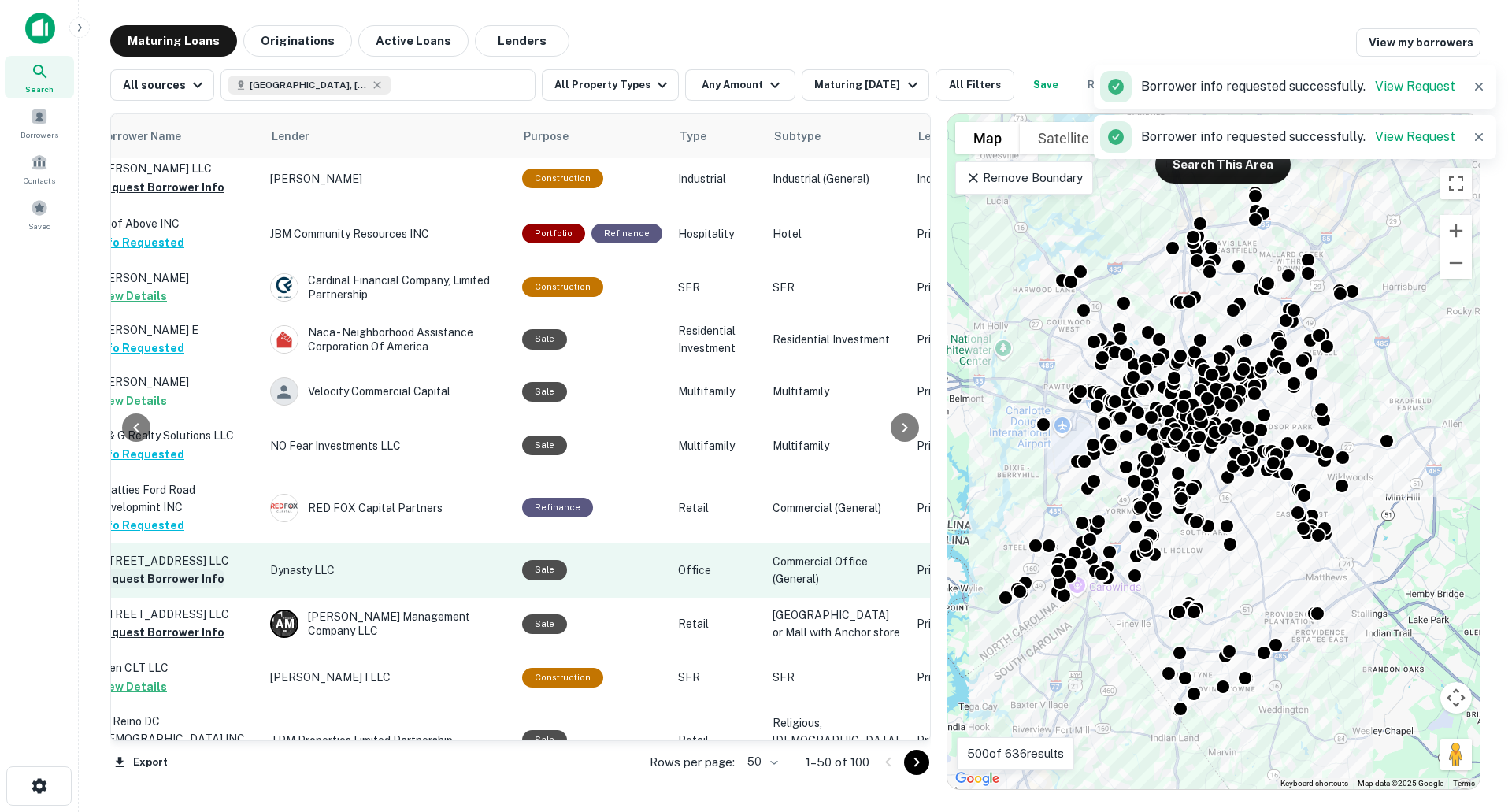
click at [184, 570] on button "Request Borrower Info" at bounding box center [161, 579] width 128 height 19
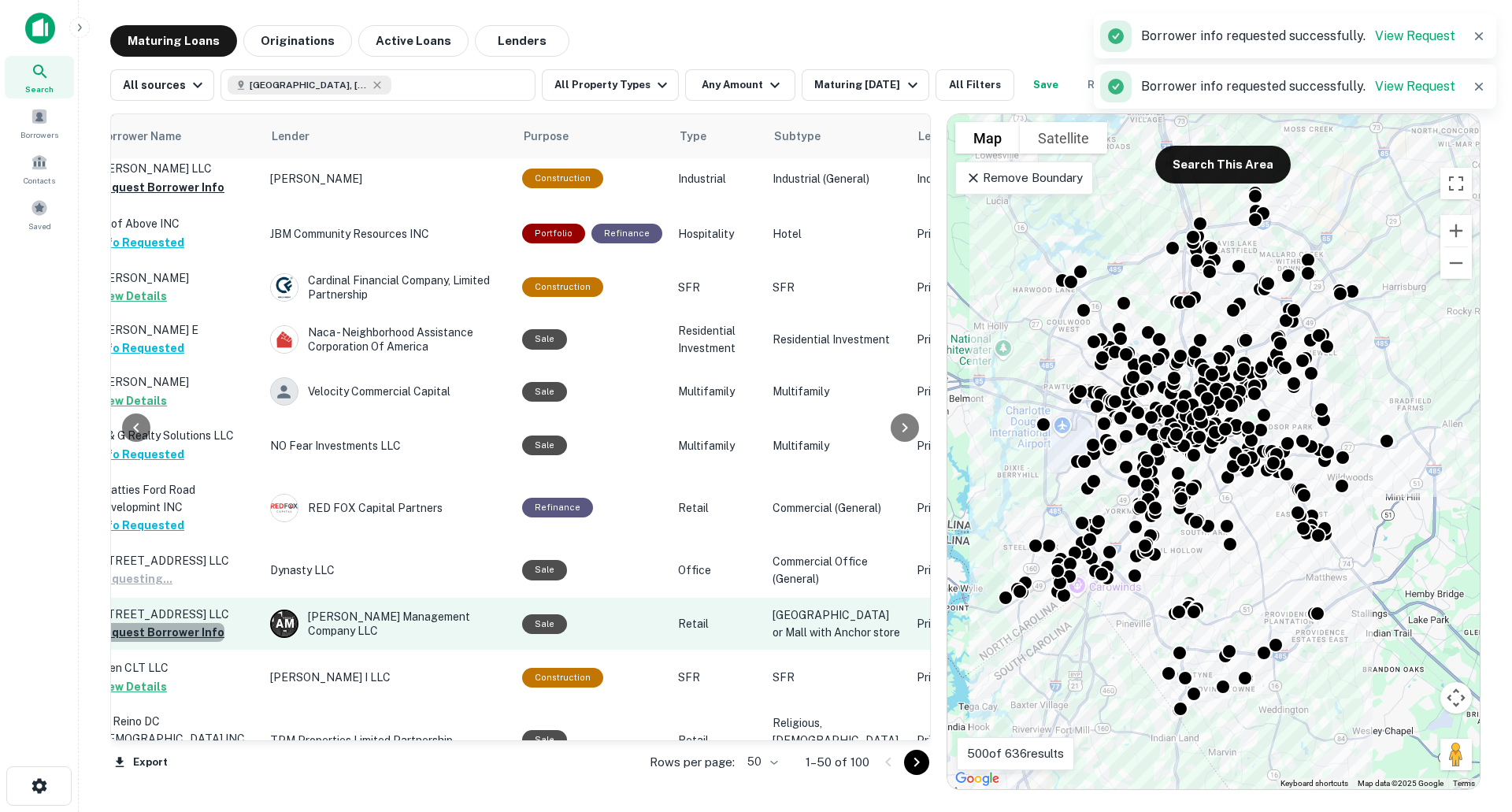
click at [181, 624] on button "Request Borrower Info" at bounding box center [161, 633] width 128 height 19
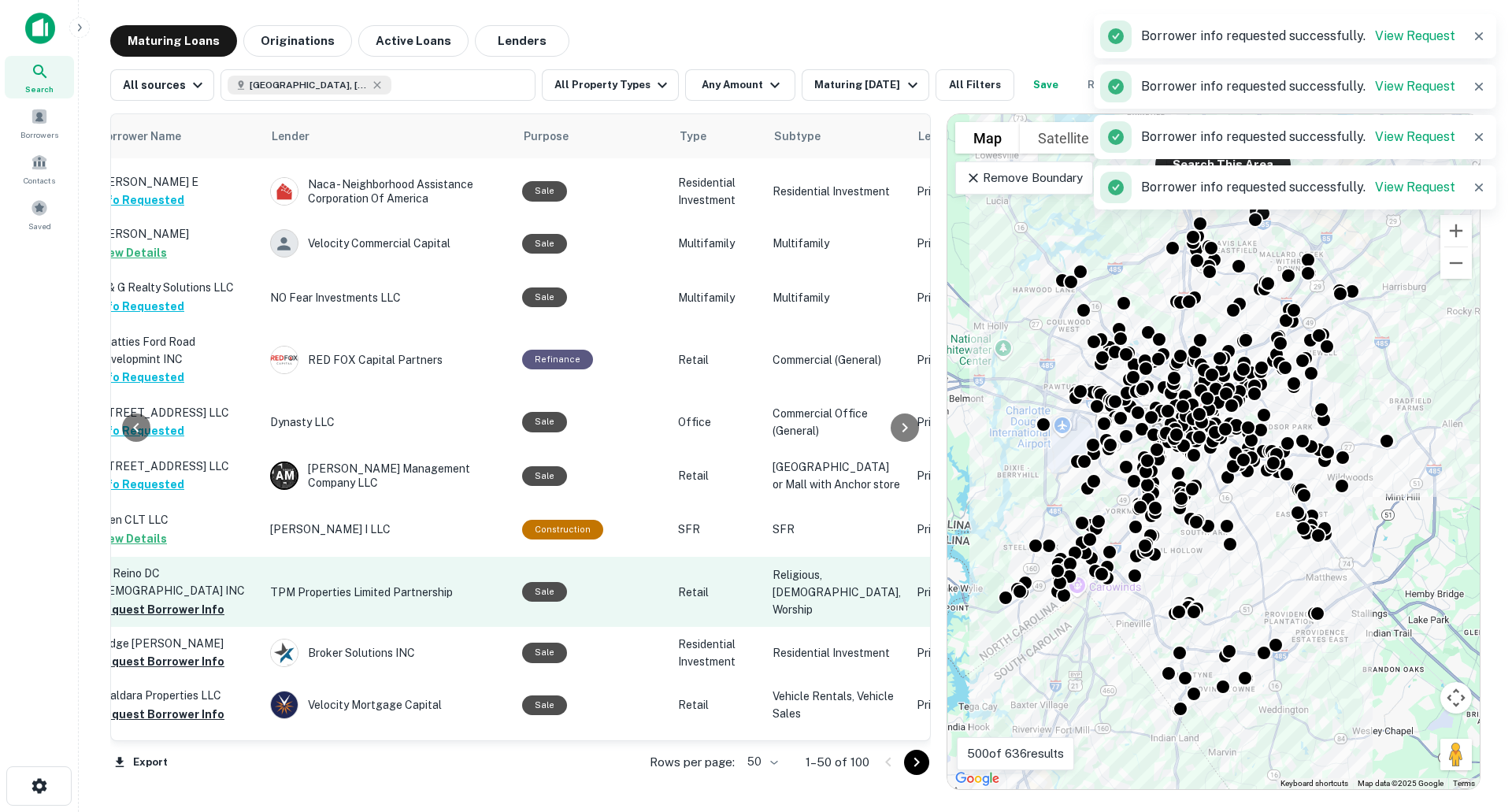
scroll to position [1576, 596]
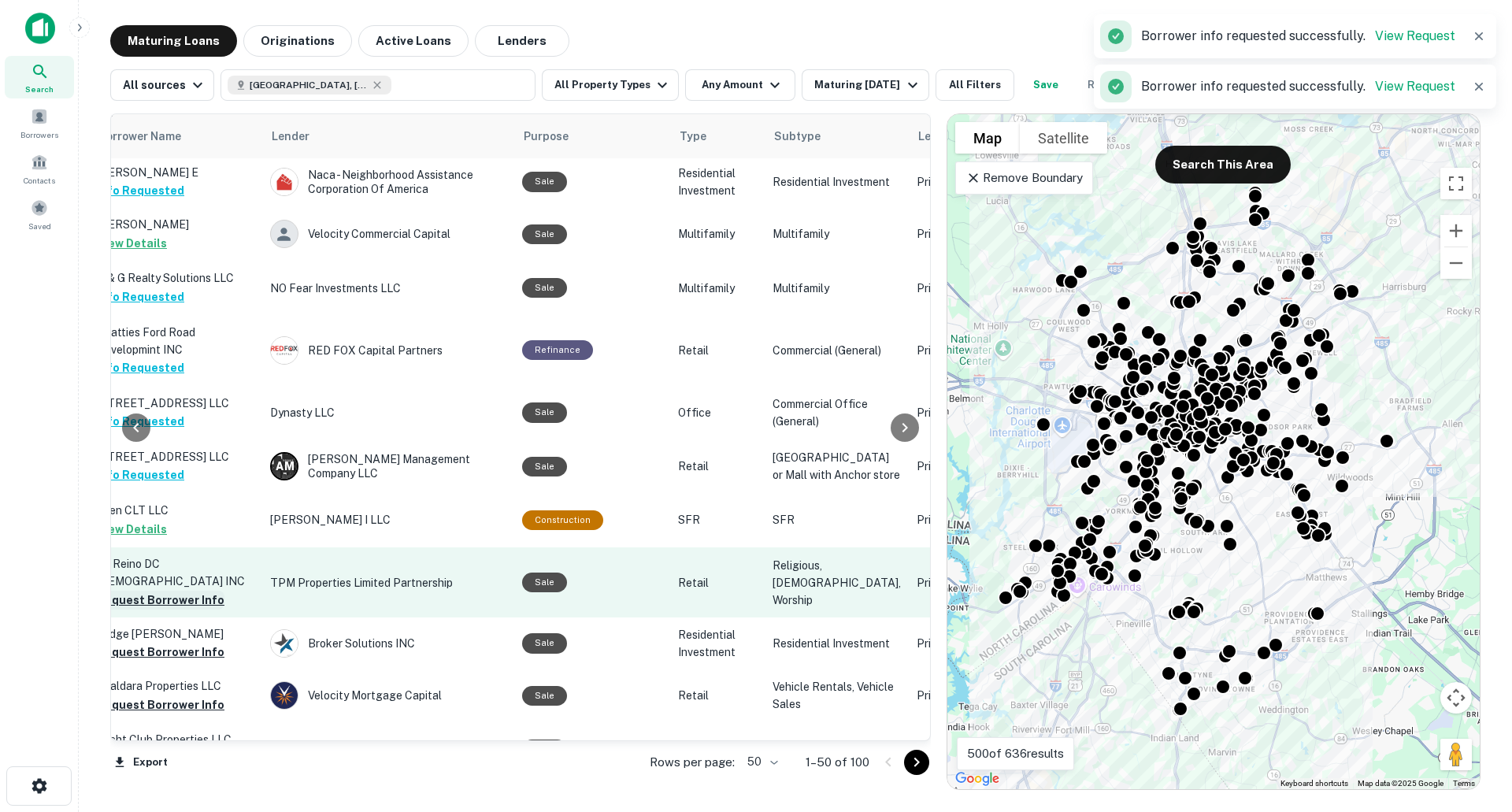
click at [184, 591] on button "Request Borrower Info" at bounding box center [161, 601] width 128 height 19
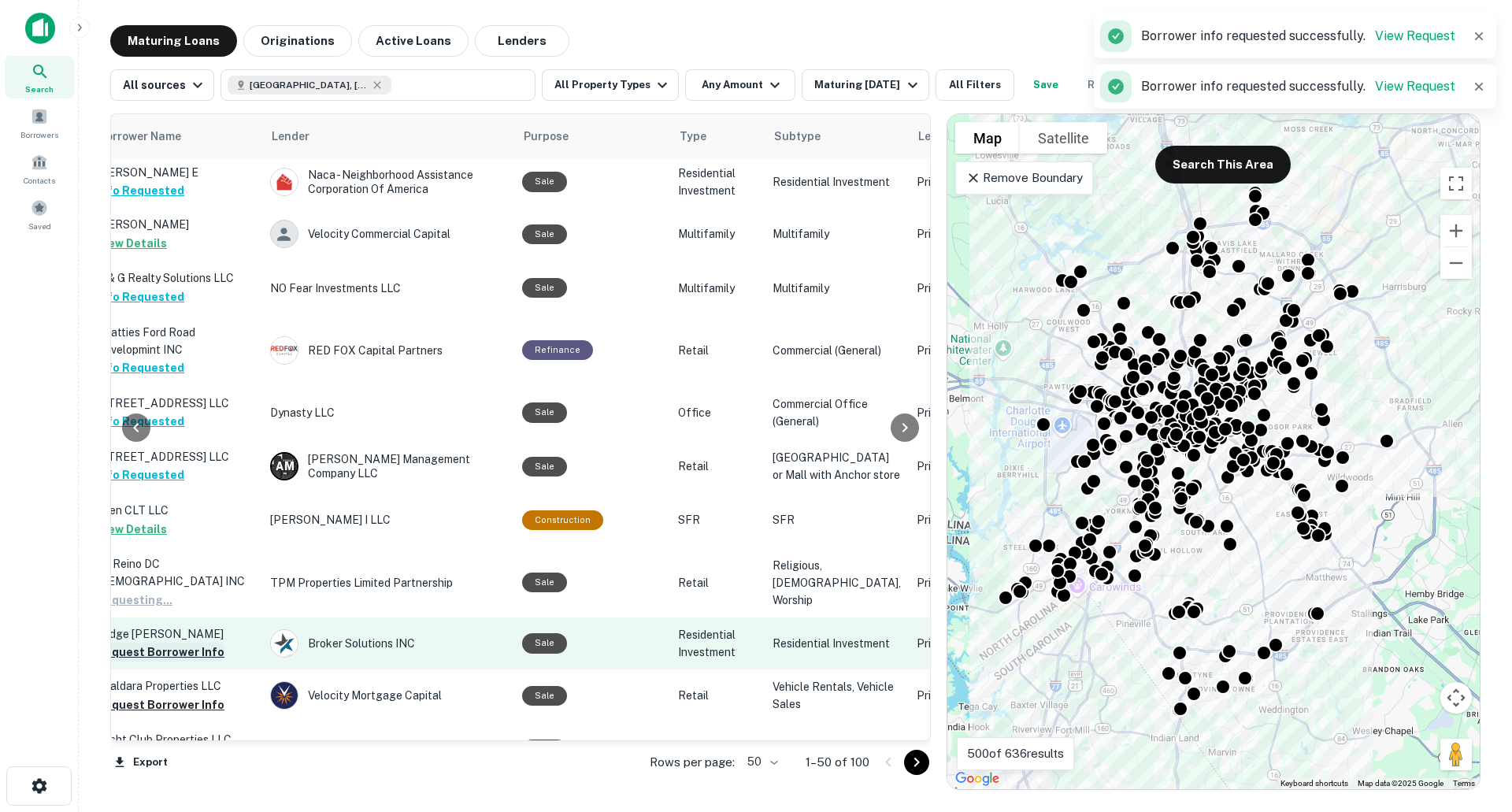
click at [179, 643] on button "Request Borrower Info" at bounding box center [161, 653] width 128 height 19
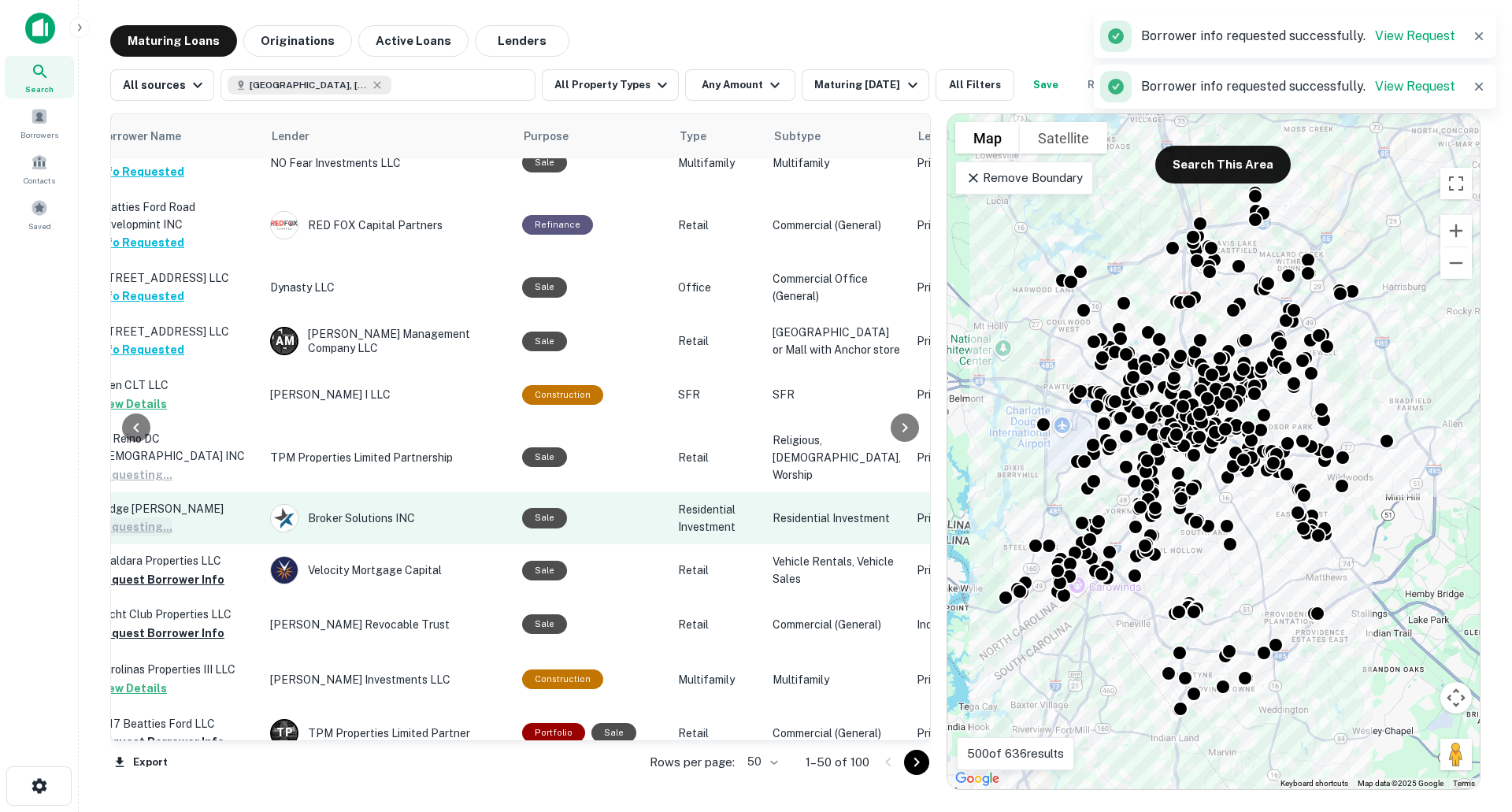
scroll to position [1734, 596]
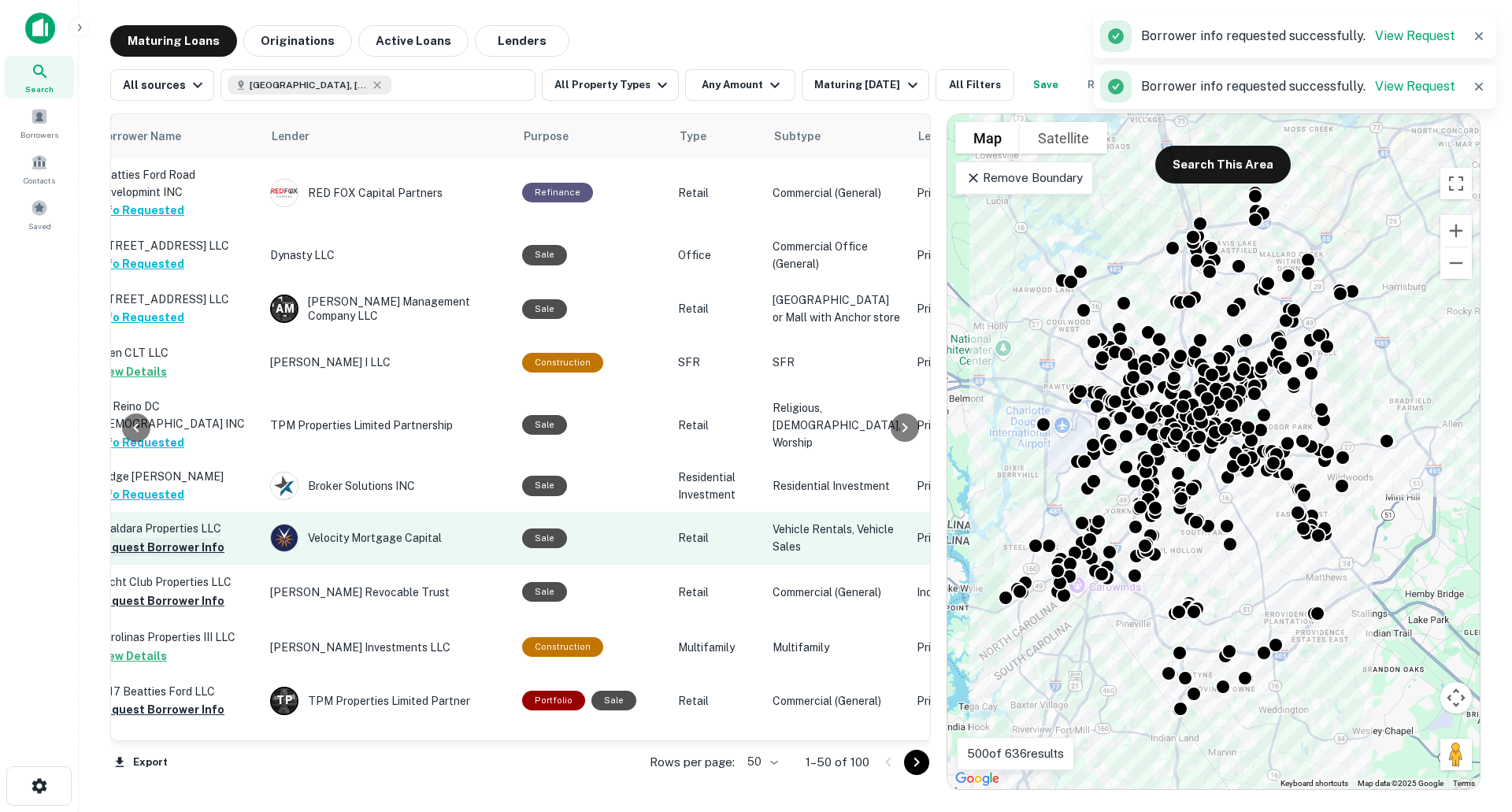
click at [195, 538] on button "Request Borrower Info" at bounding box center [161, 548] width 128 height 19
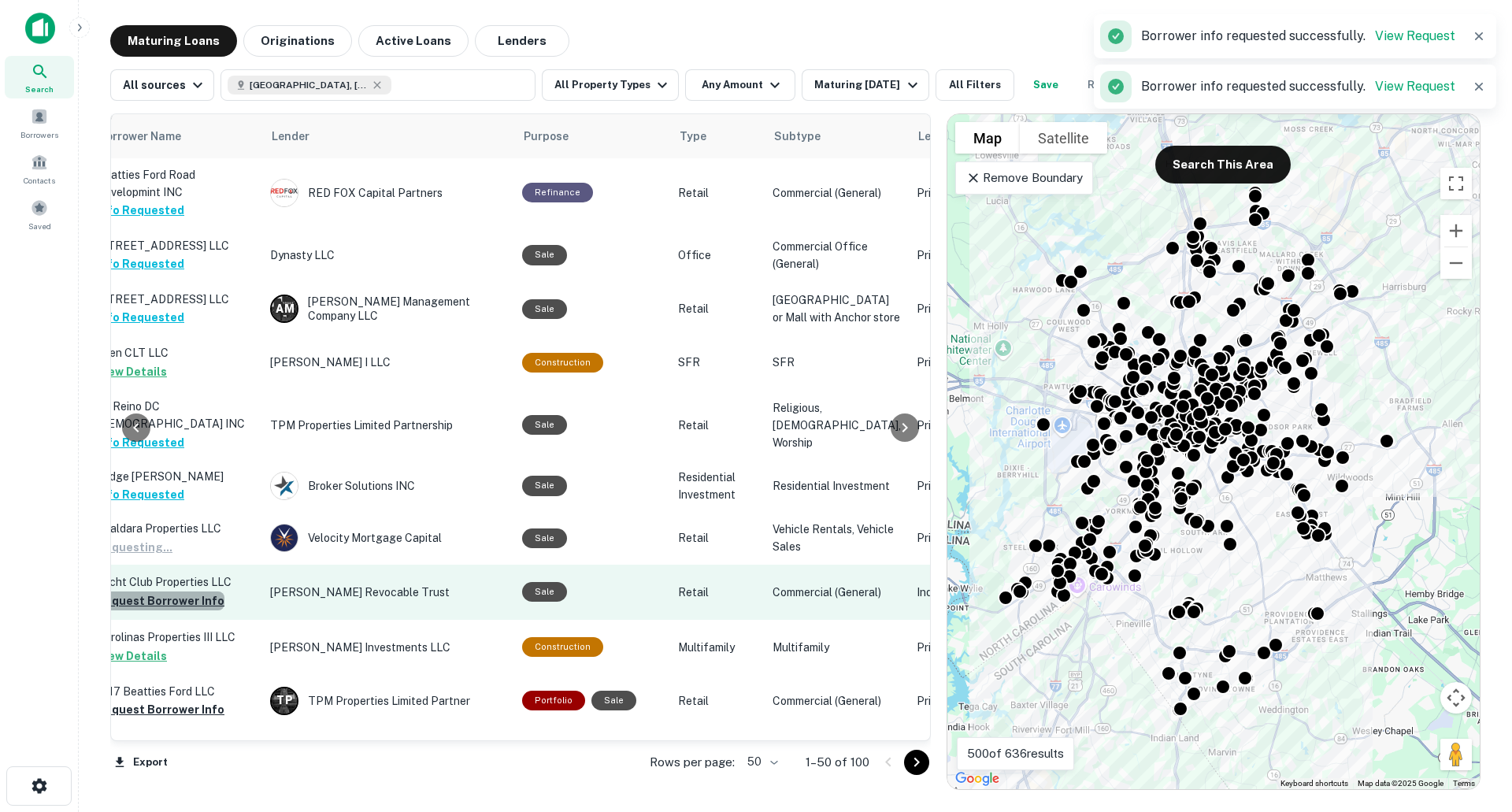
click at [187, 592] on button "Request Borrower Info" at bounding box center [161, 602] width 128 height 19
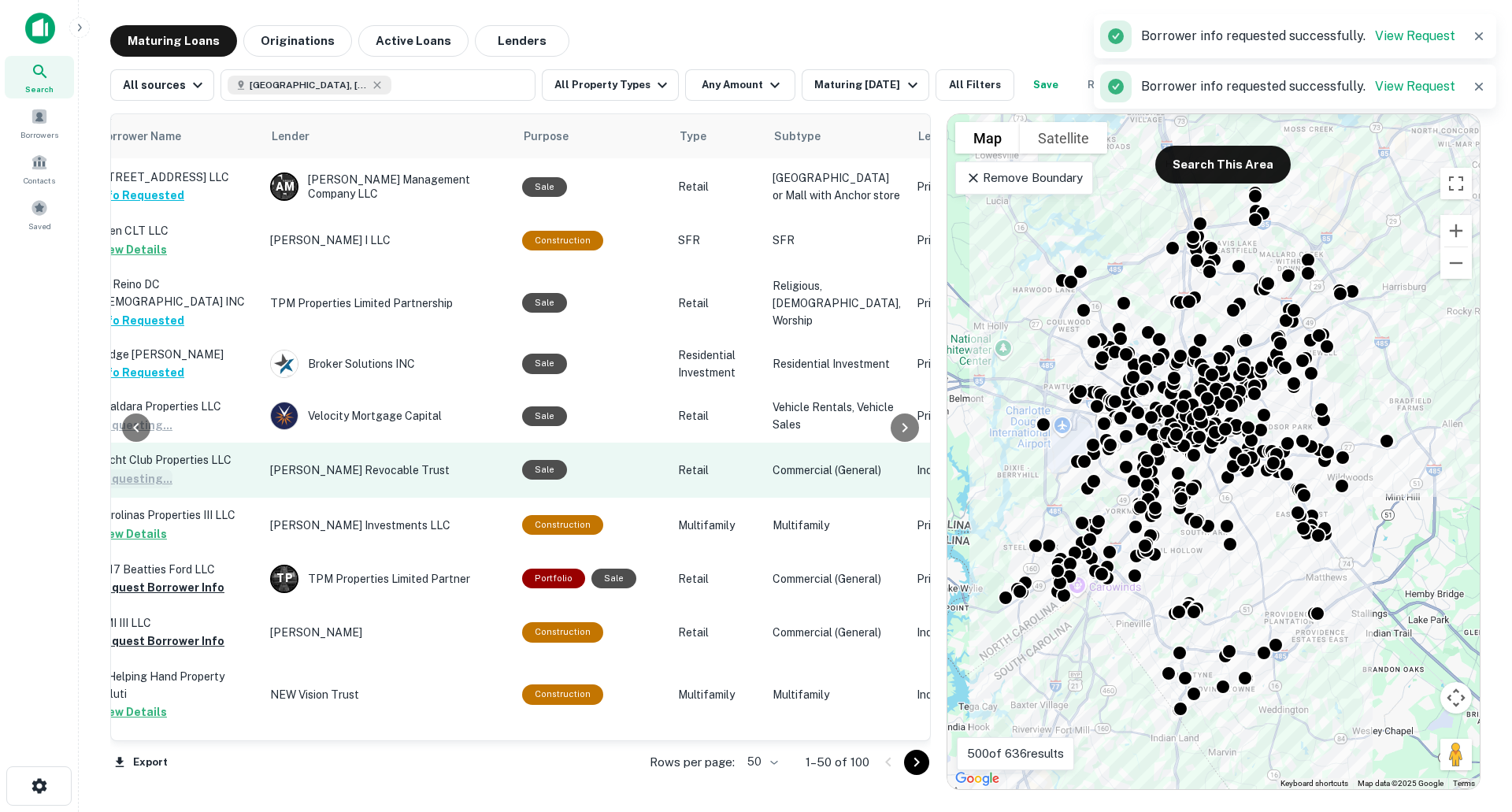
scroll to position [1891, 596]
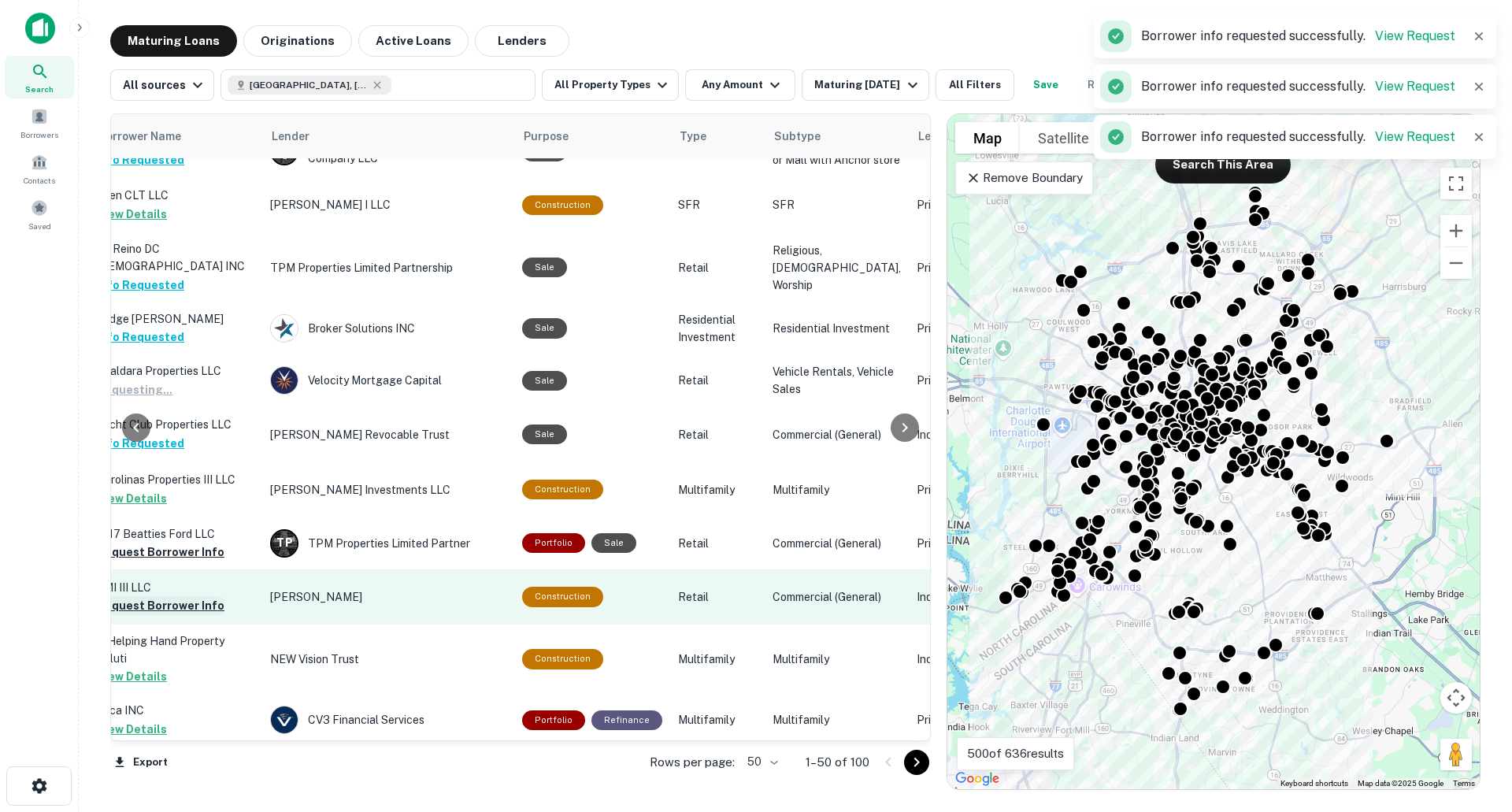
click at [184, 597] on button "Request Borrower Info" at bounding box center [161, 606] width 128 height 19
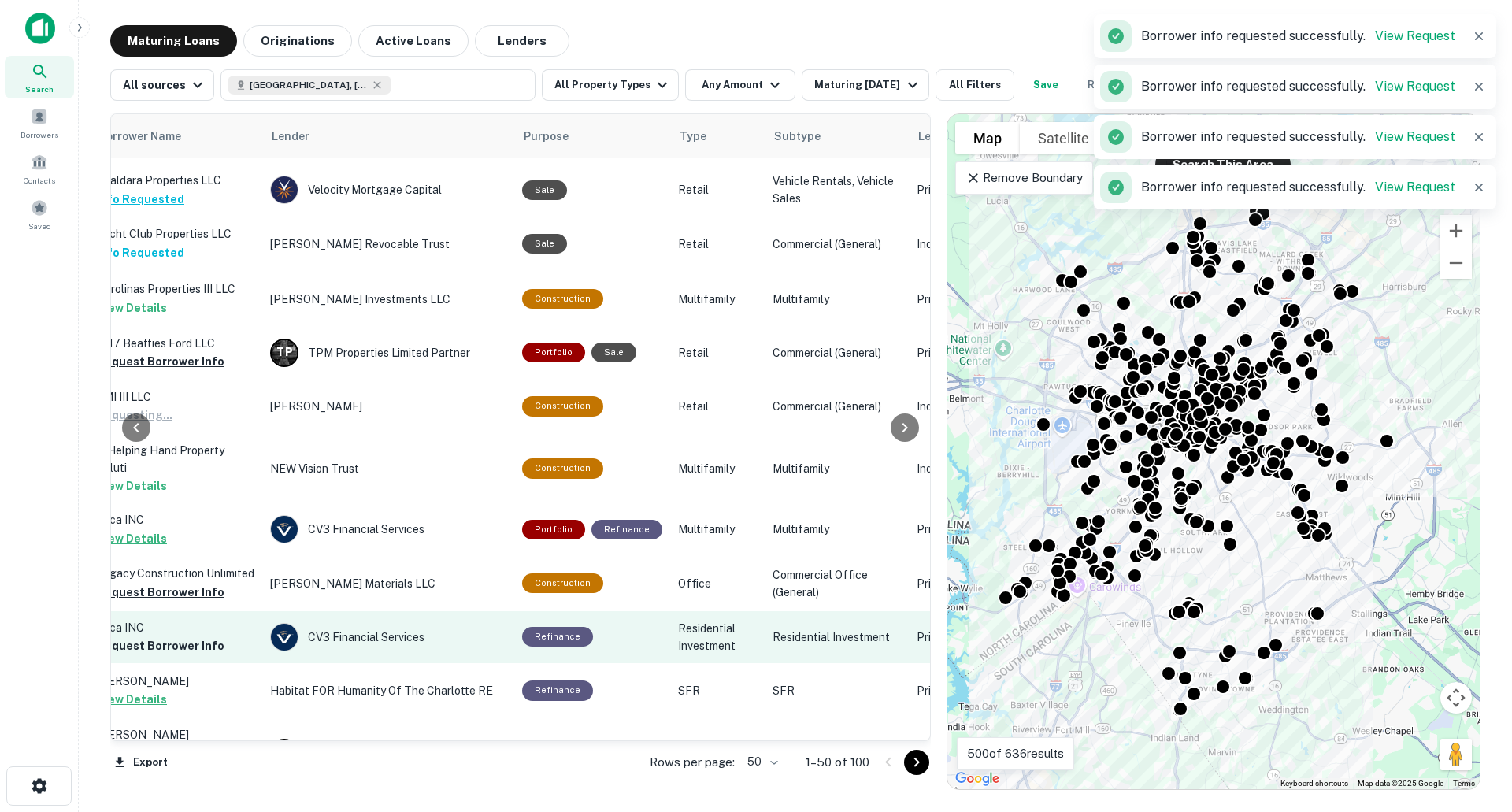
scroll to position [2206, 596]
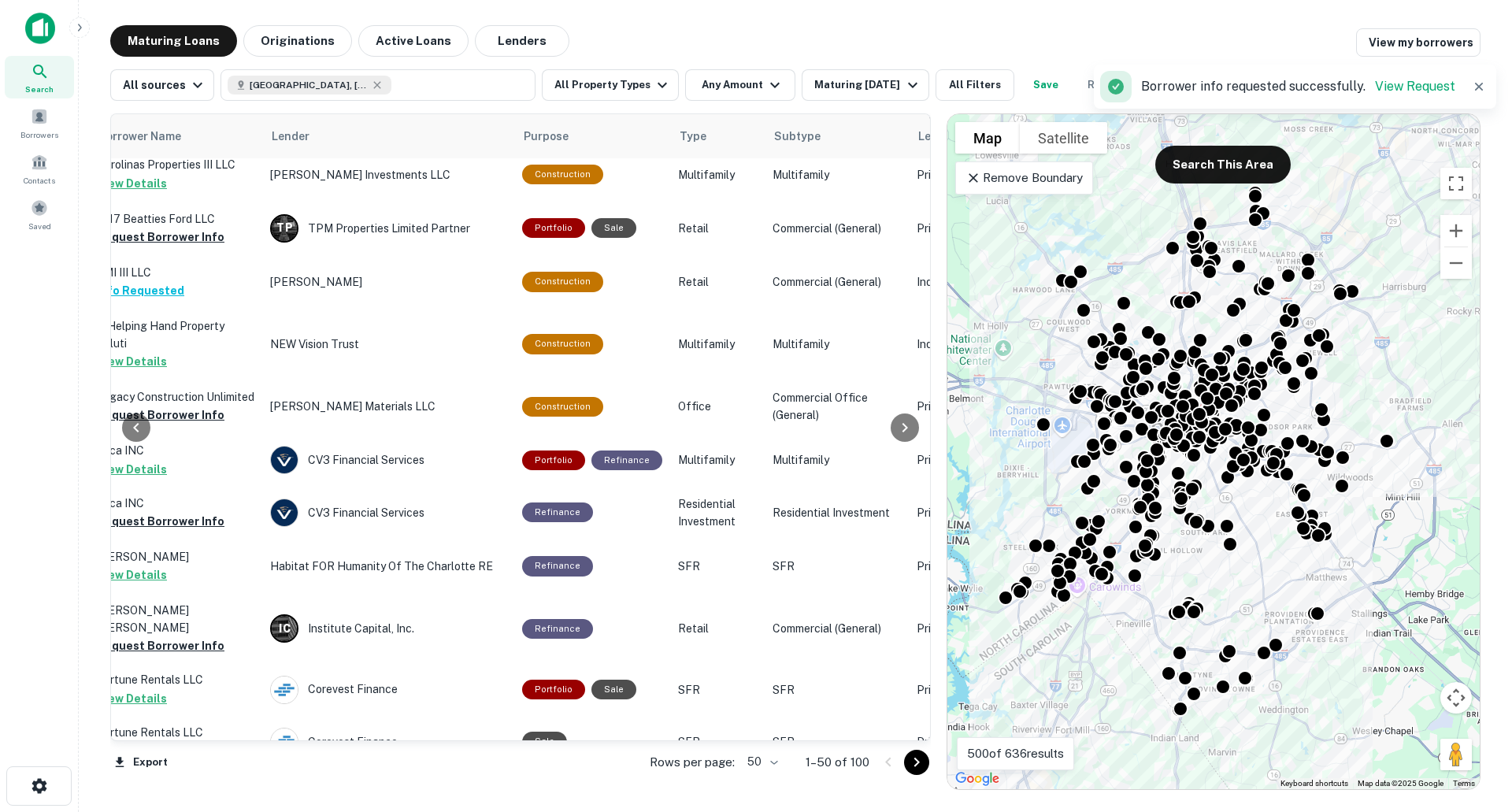
click at [186, 484] on td "Luca INC View Details" at bounding box center [176, 460] width 173 height 52
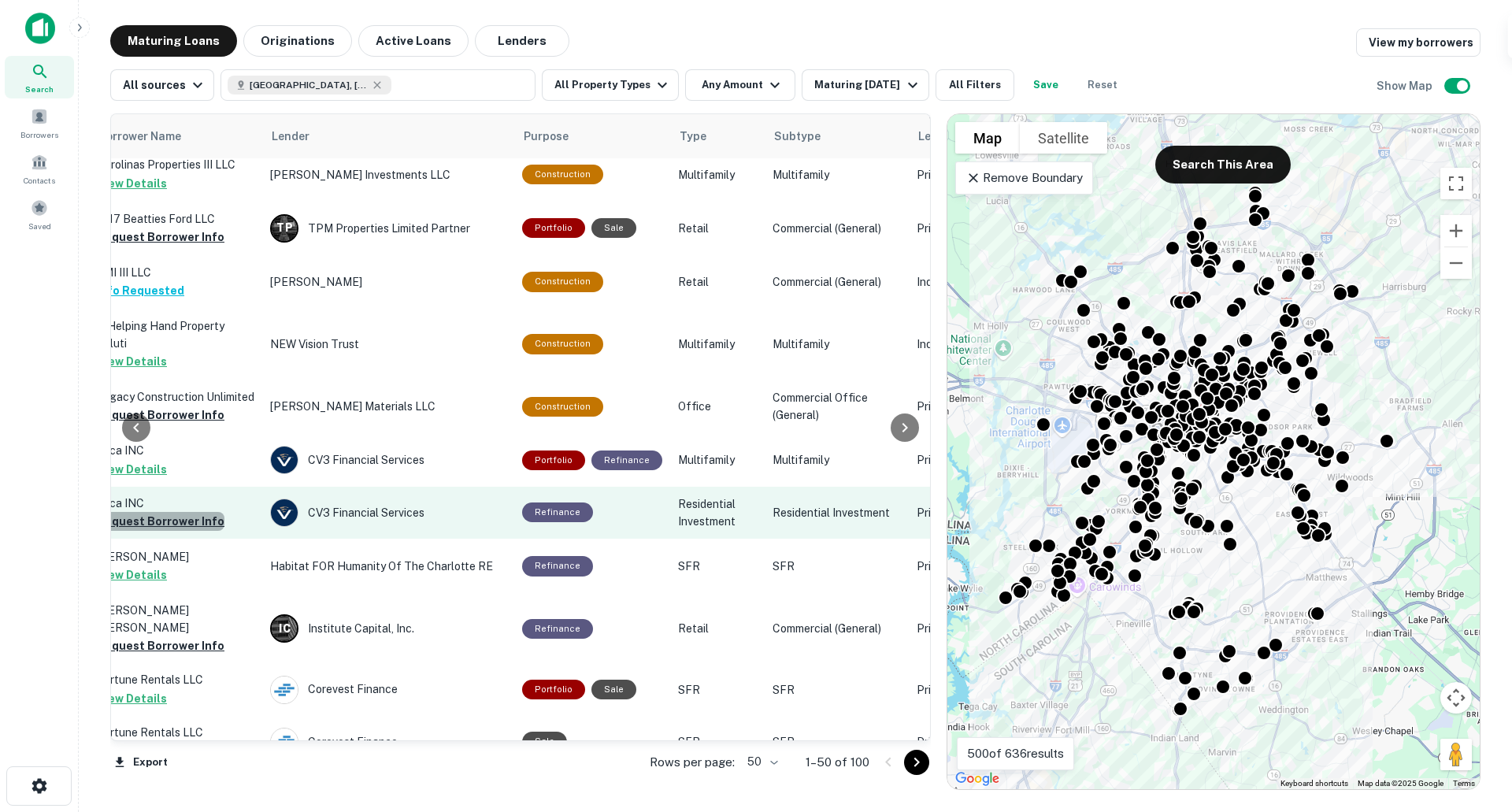
click at [184, 525] on button "Request Borrower Info" at bounding box center [161, 522] width 128 height 19
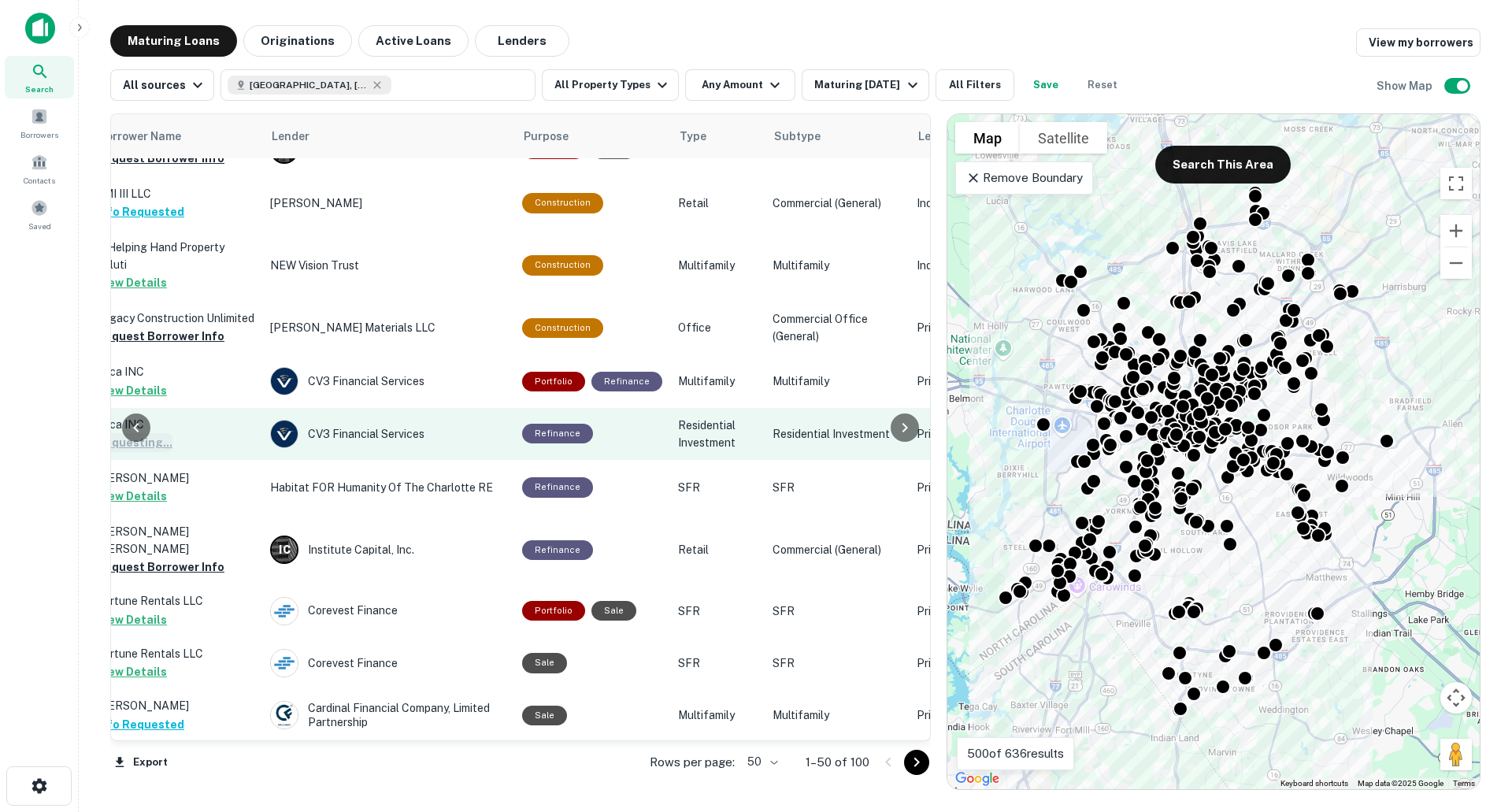
scroll to position [2289, 596]
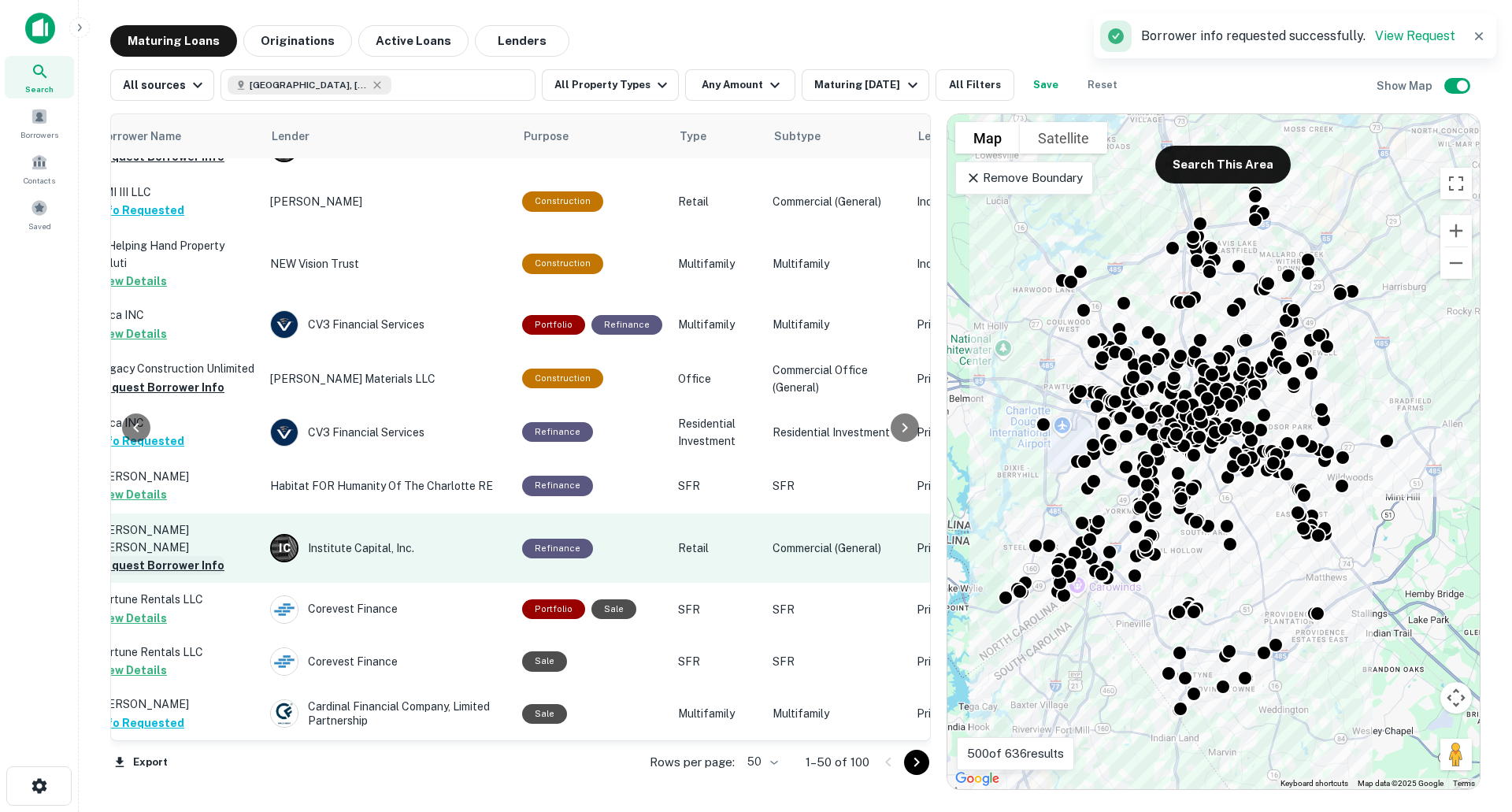
click at [187, 557] on button "Request Borrower Info" at bounding box center [161, 566] width 128 height 19
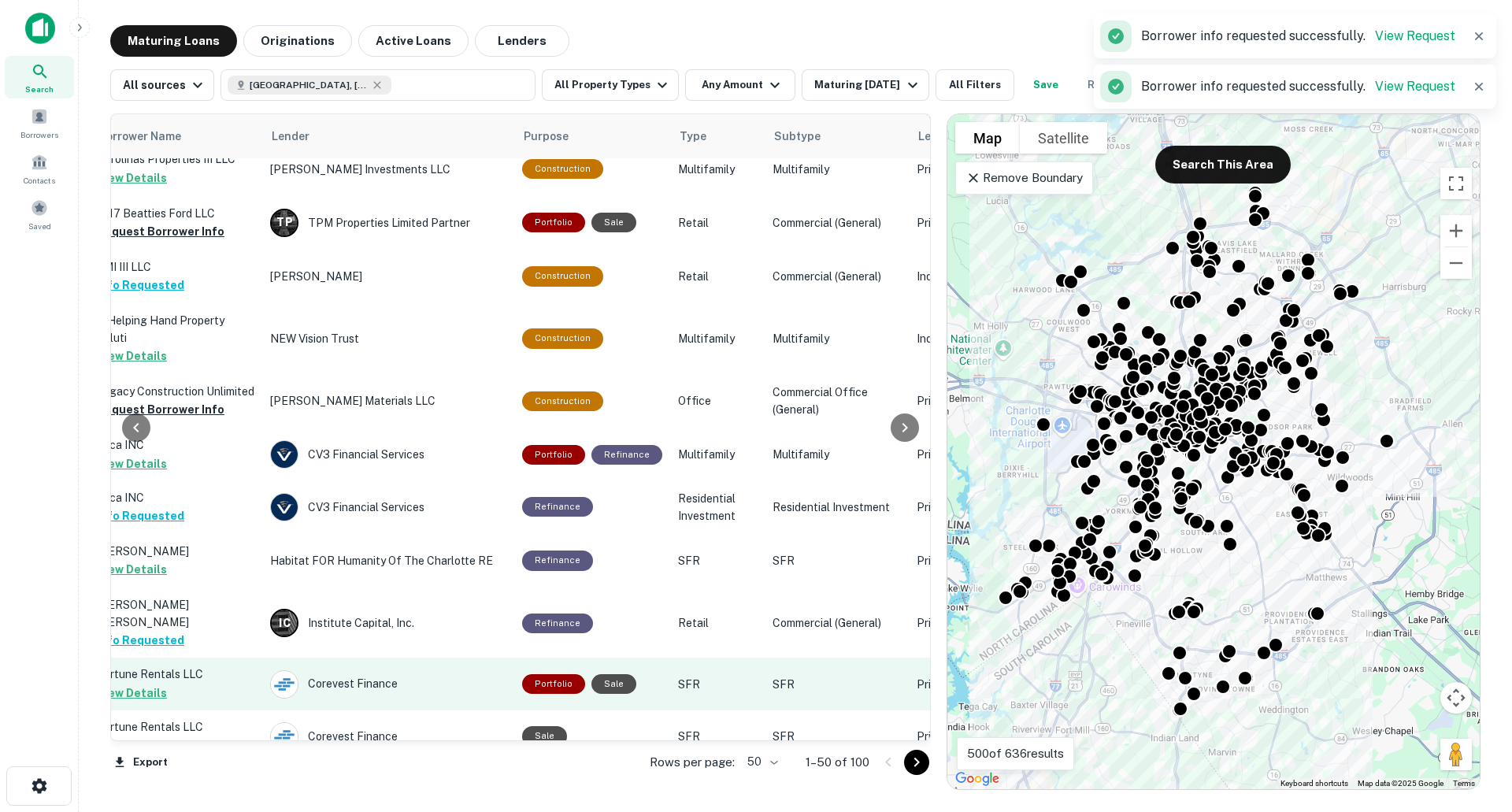
scroll to position [2210, 596]
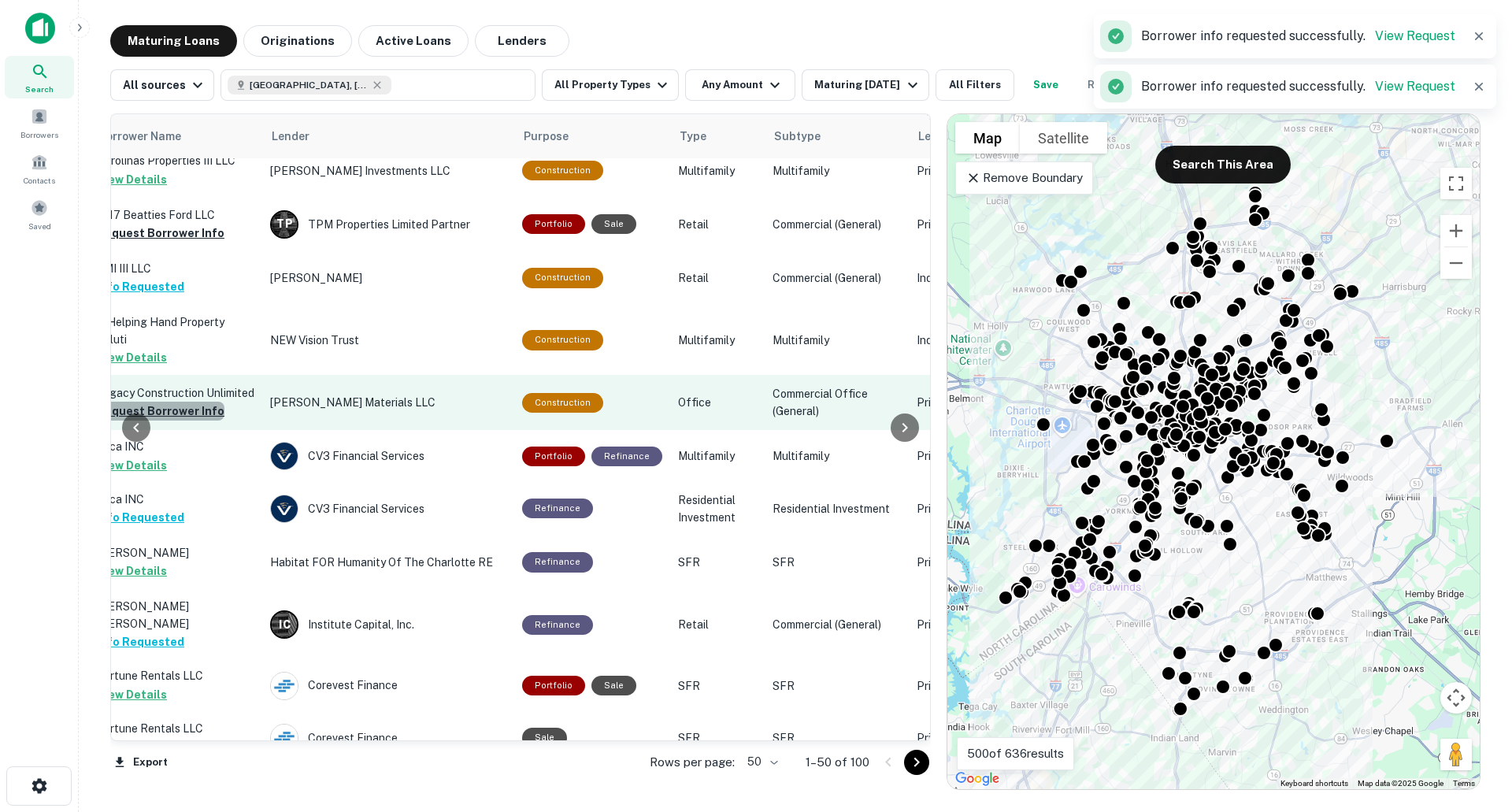
click at [180, 415] on button "Request Borrower Info" at bounding box center [161, 412] width 128 height 19
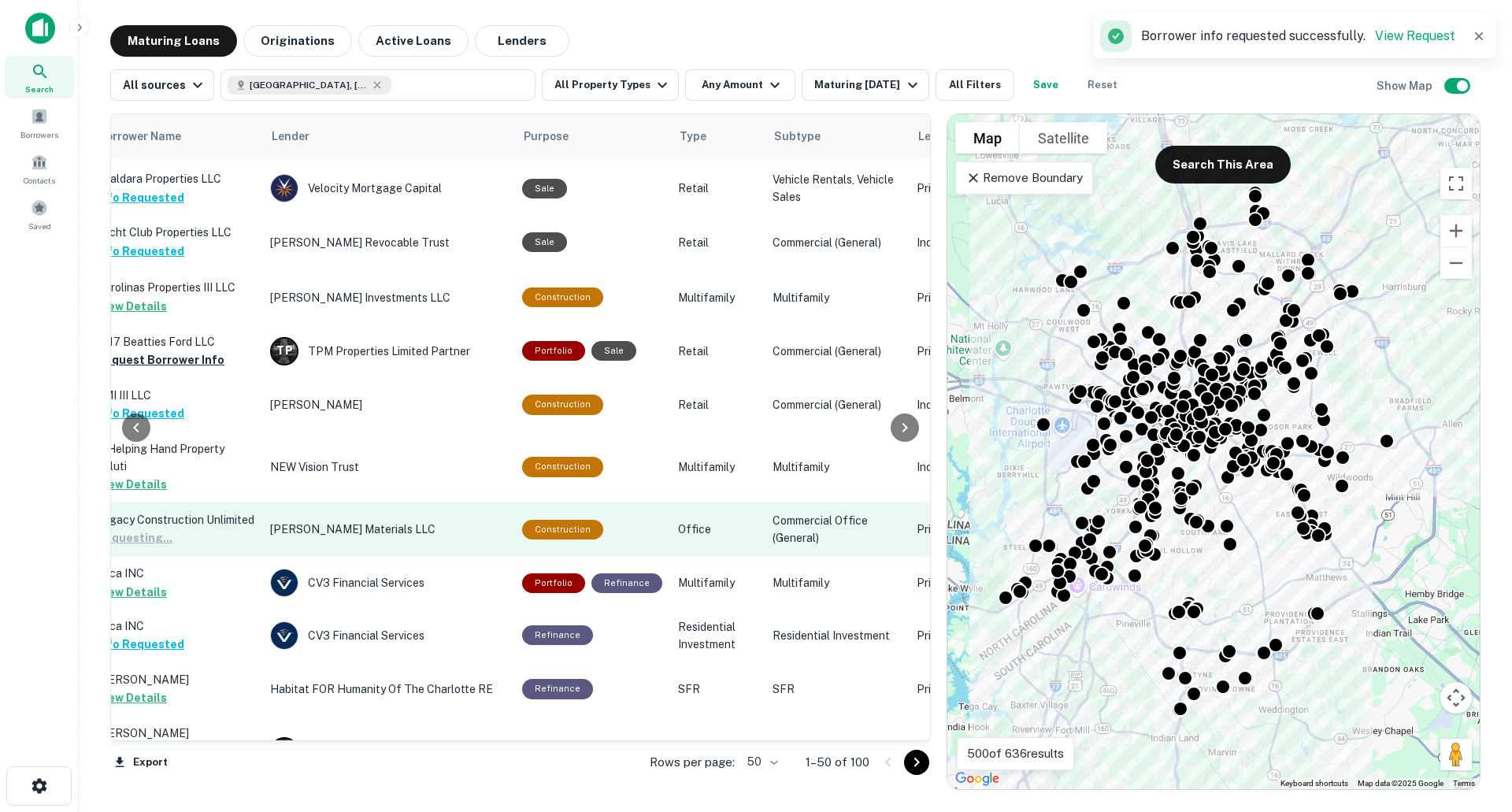
scroll to position [2053, 596]
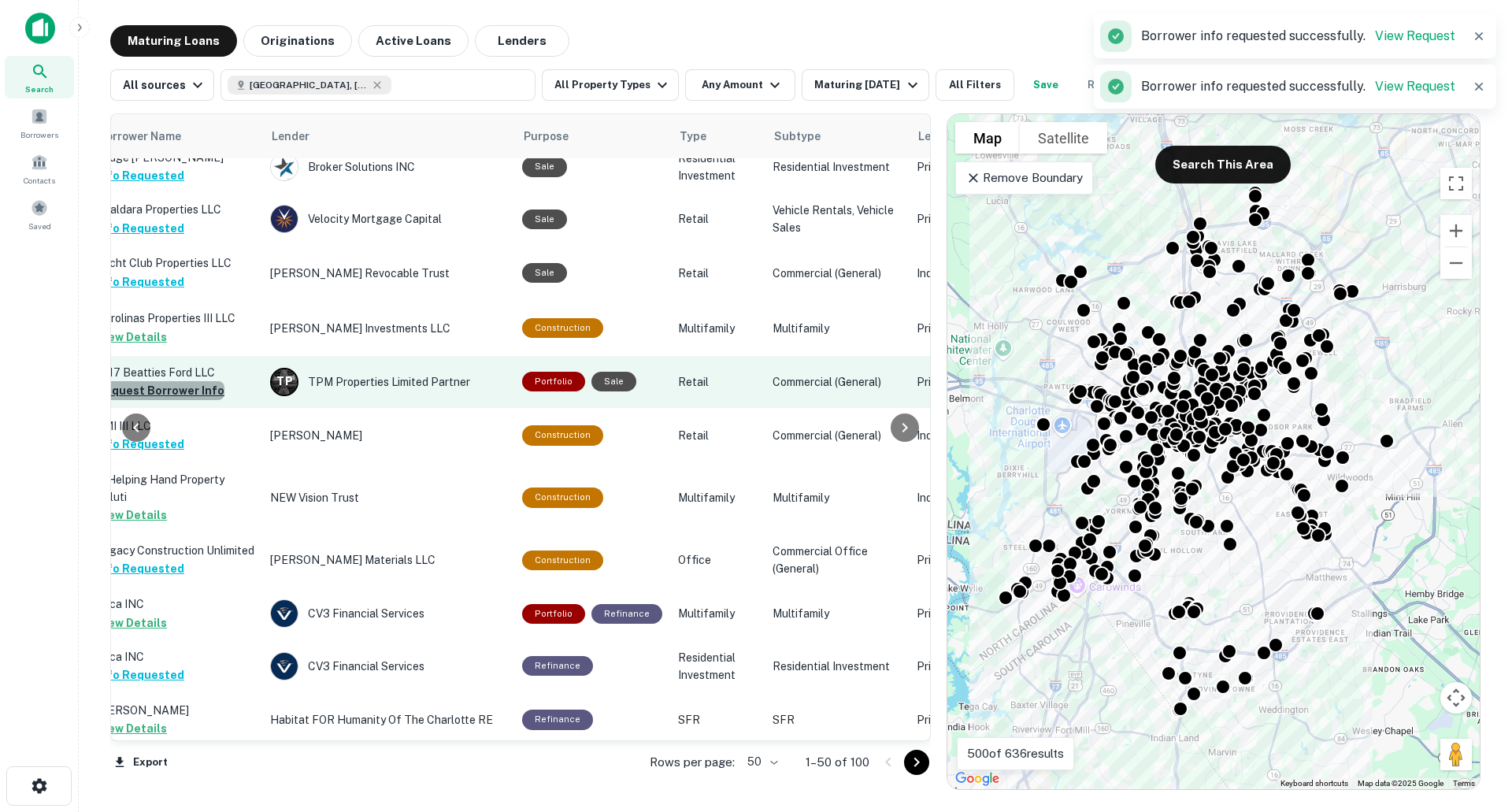
click at [189, 382] on button "Request Borrower Info" at bounding box center [161, 391] width 128 height 19
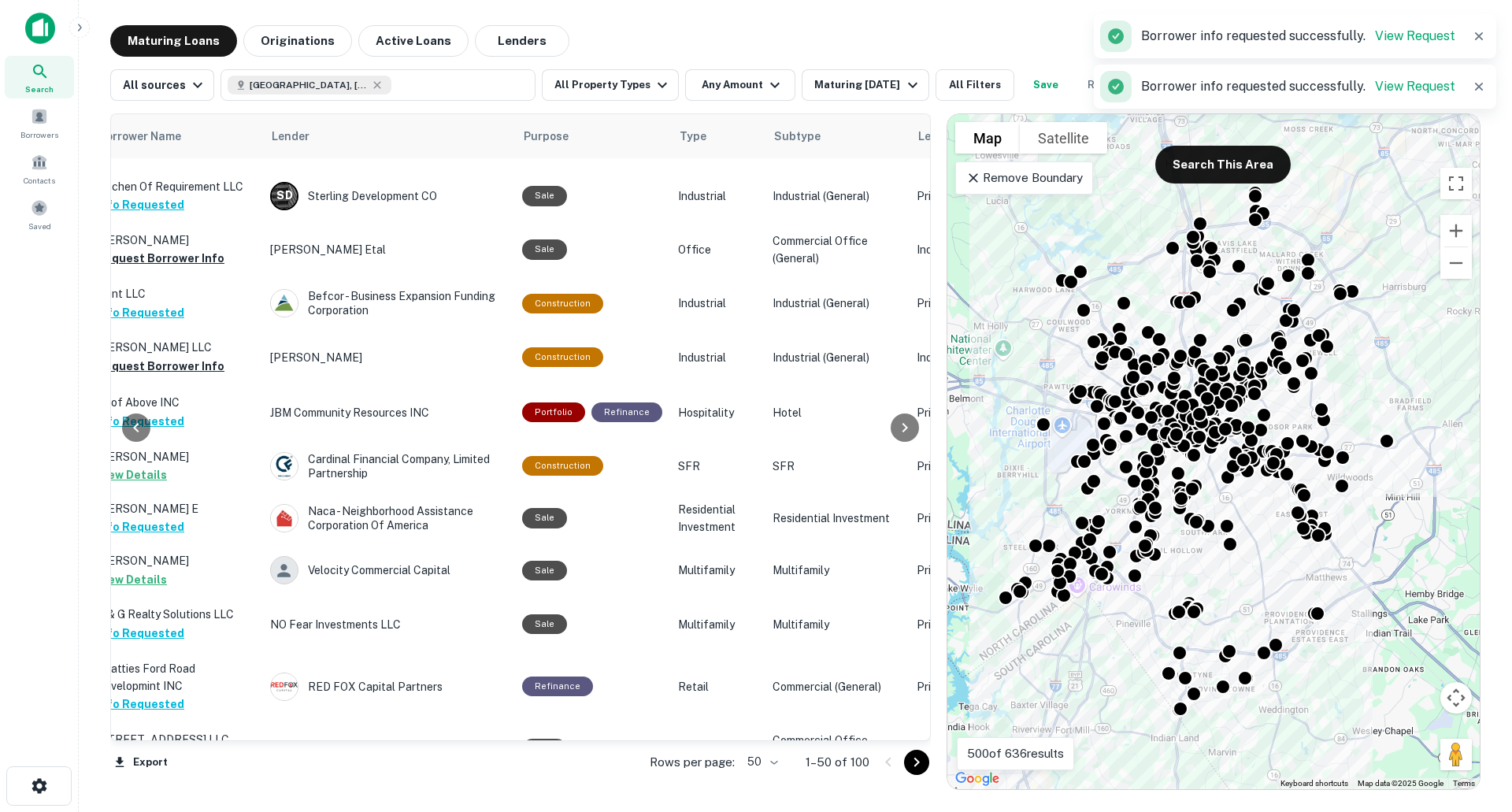
scroll to position [1028, 596]
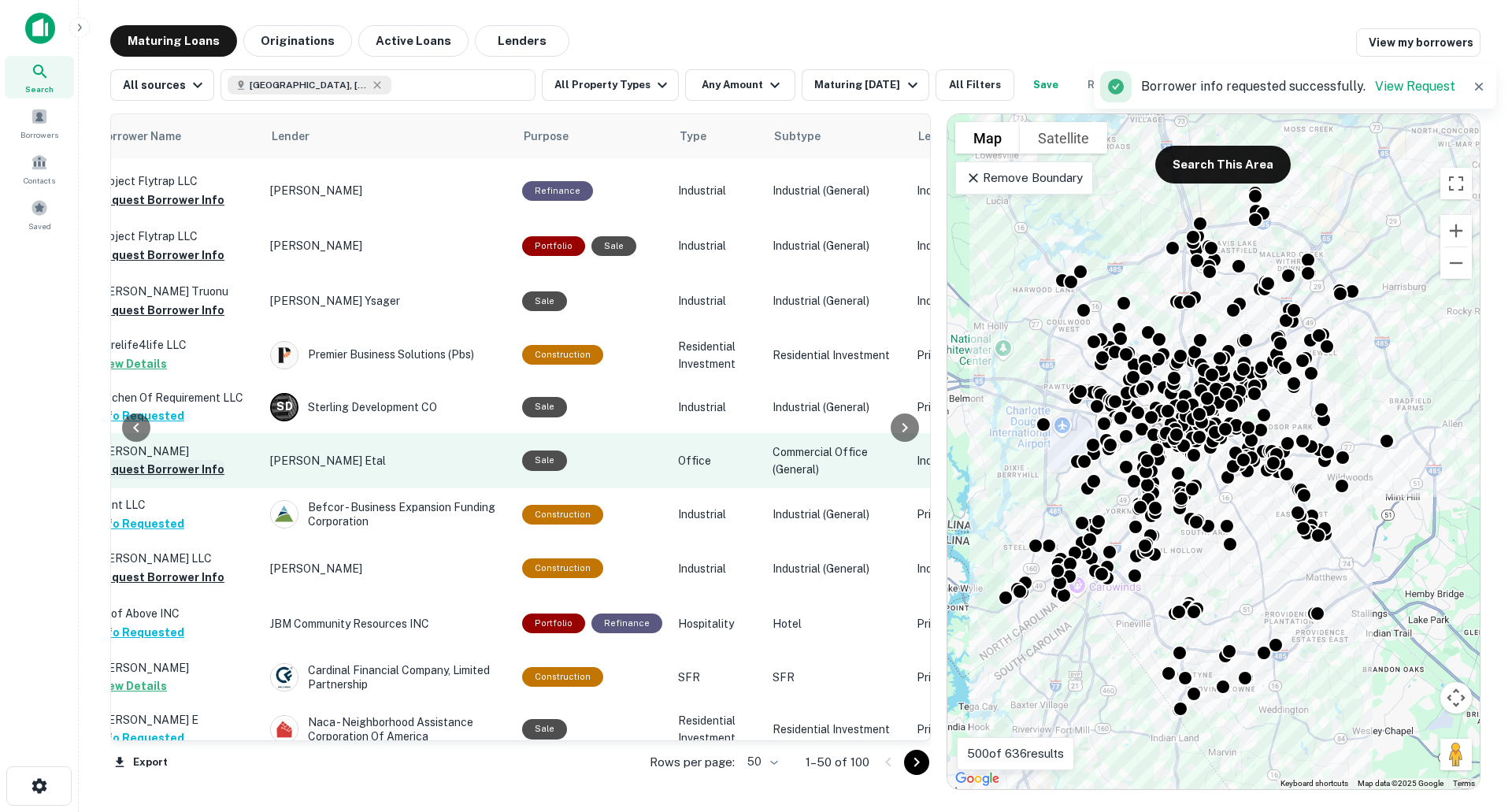
click at [201, 460] on button "Request Borrower Info" at bounding box center [161, 470] width 128 height 19
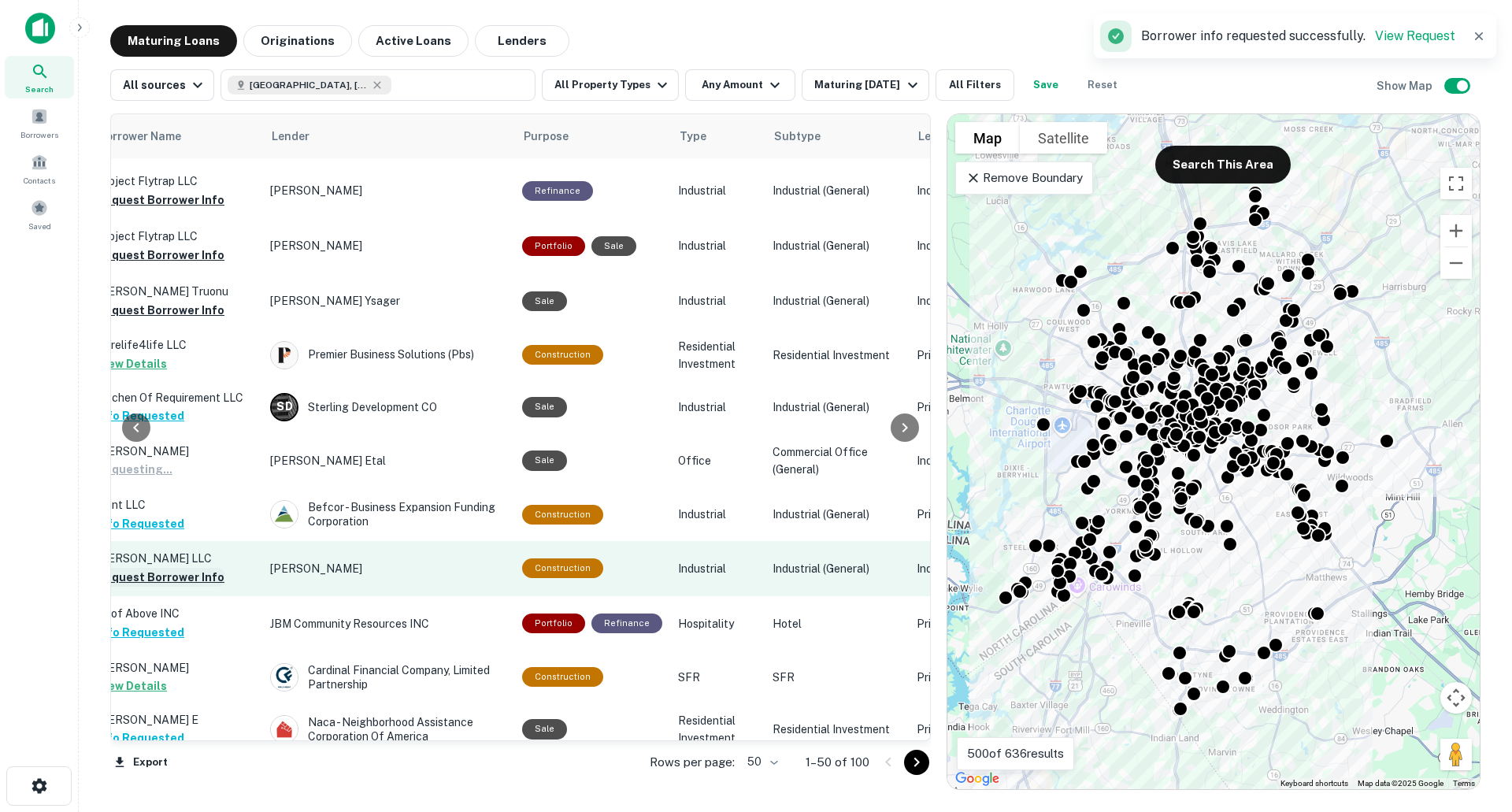
click at [179, 568] on button "Request Borrower Info" at bounding box center [161, 578] width 128 height 19
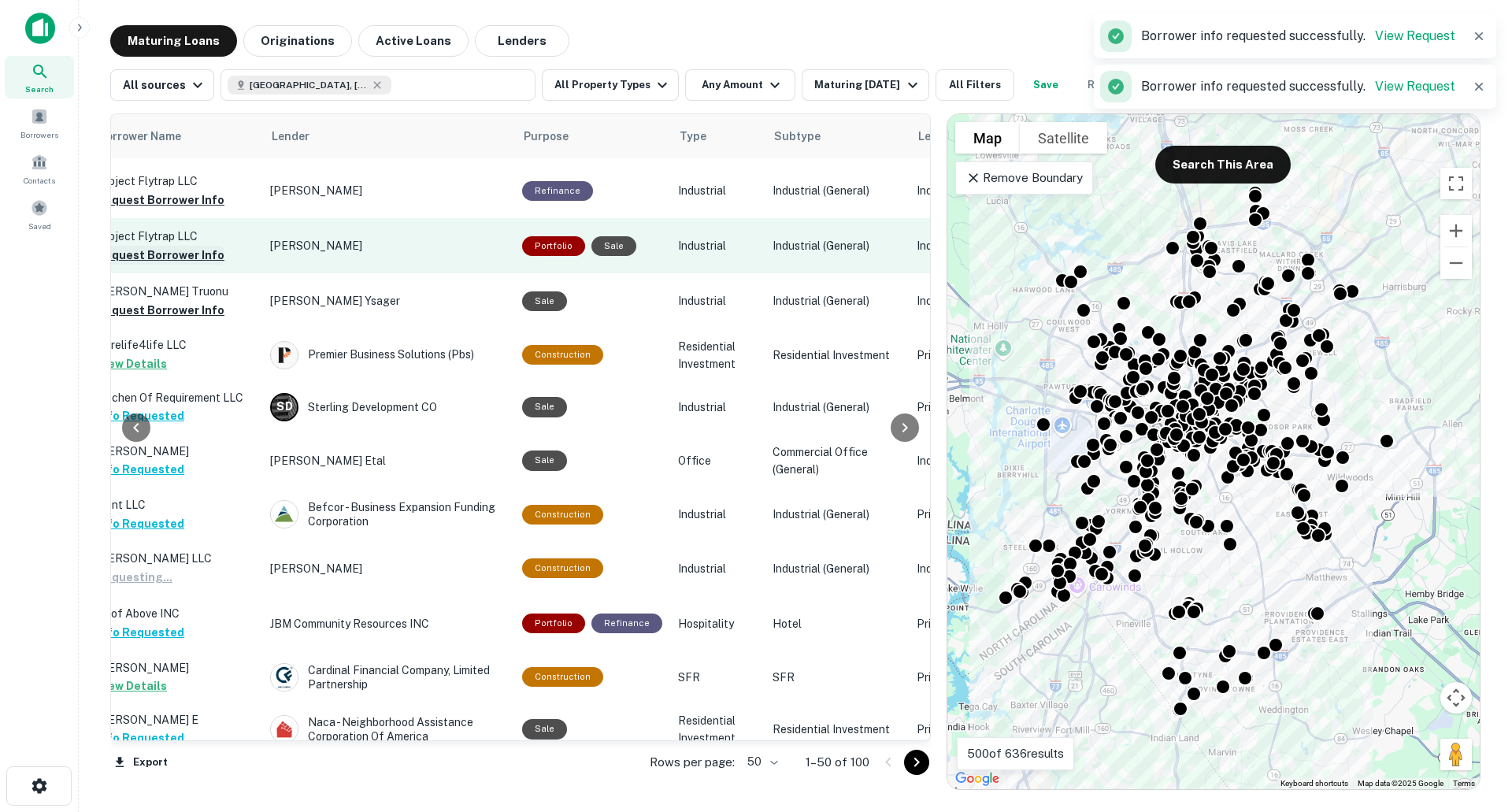
drag, startPoint x: 206, startPoint y: 269, endPoint x: 200, endPoint y: 216, distance: 53.3
click at [206, 301] on button "Request Borrower Info" at bounding box center [161, 311] width 128 height 19
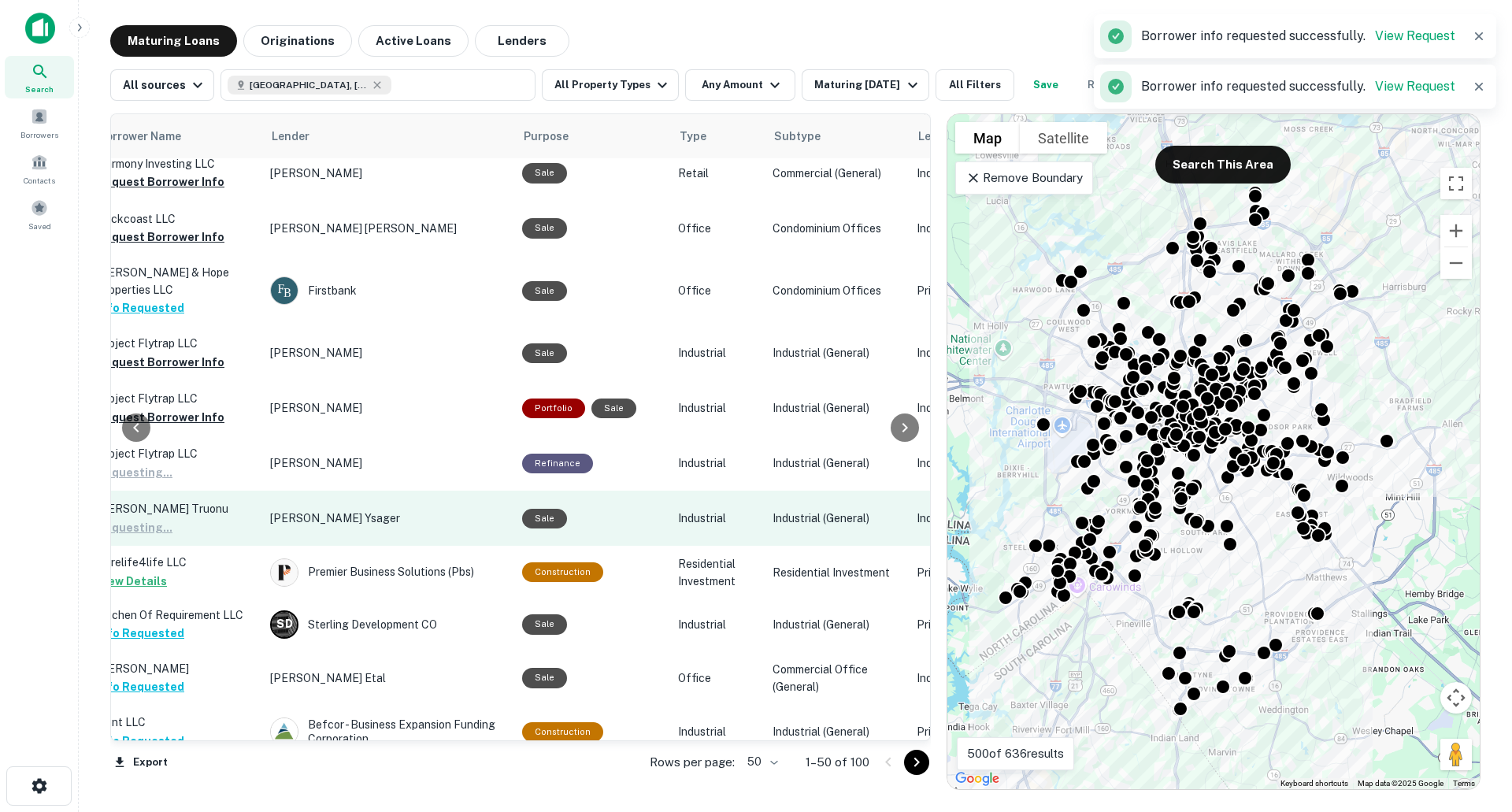
scroll to position [792, 596]
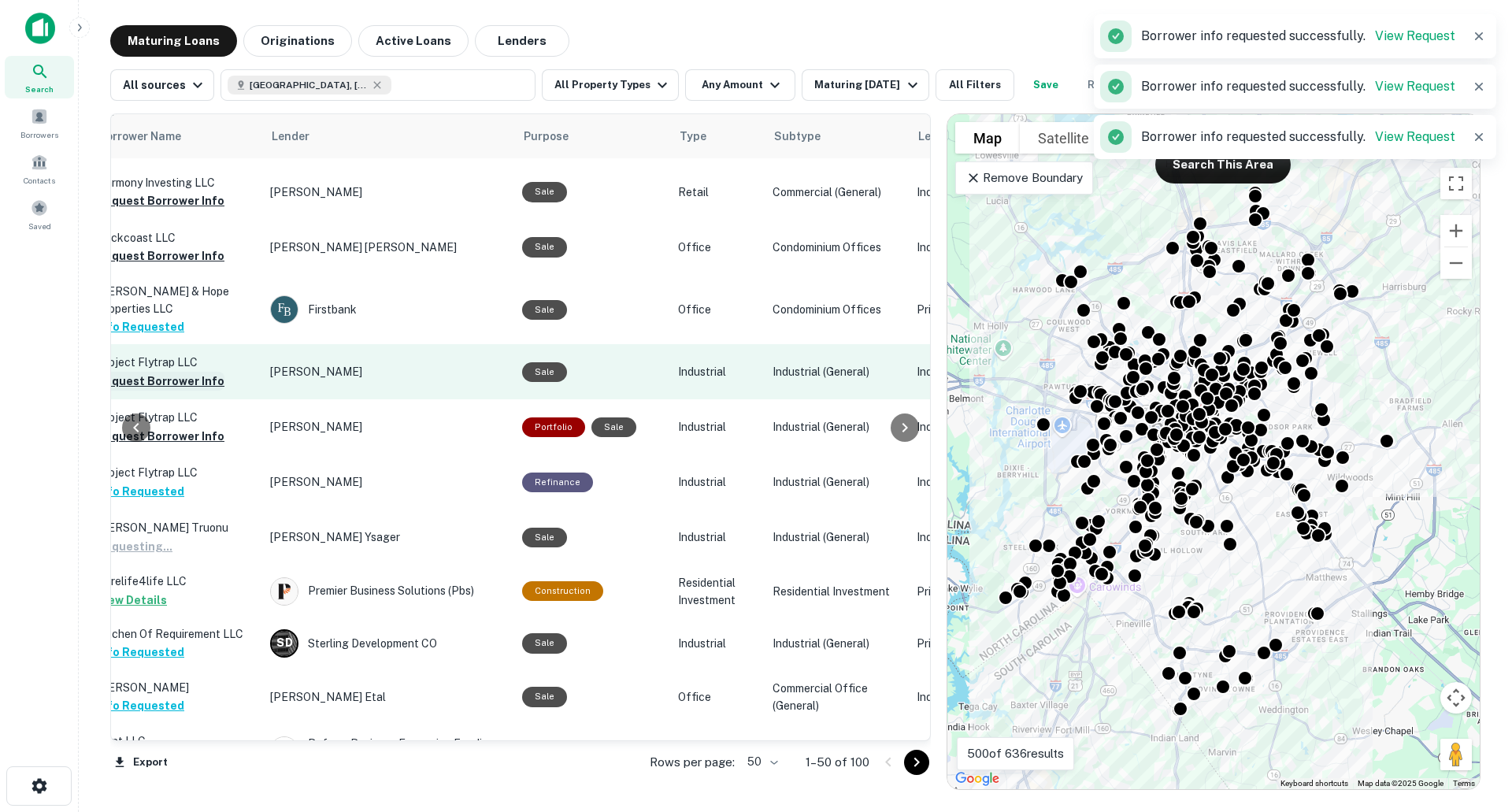
drag, startPoint x: 178, startPoint y: 385, endPoint x: 198, endPoint y: 329, distance: 59.5
click at [179, 427] on button "Request Borrower Info" at bounding box center [161, 437] width 128 height 19
drag, startPoint x: 198, startPoint y: 327, endPoint x: 190, endPoint y: 218, distance: 109.3
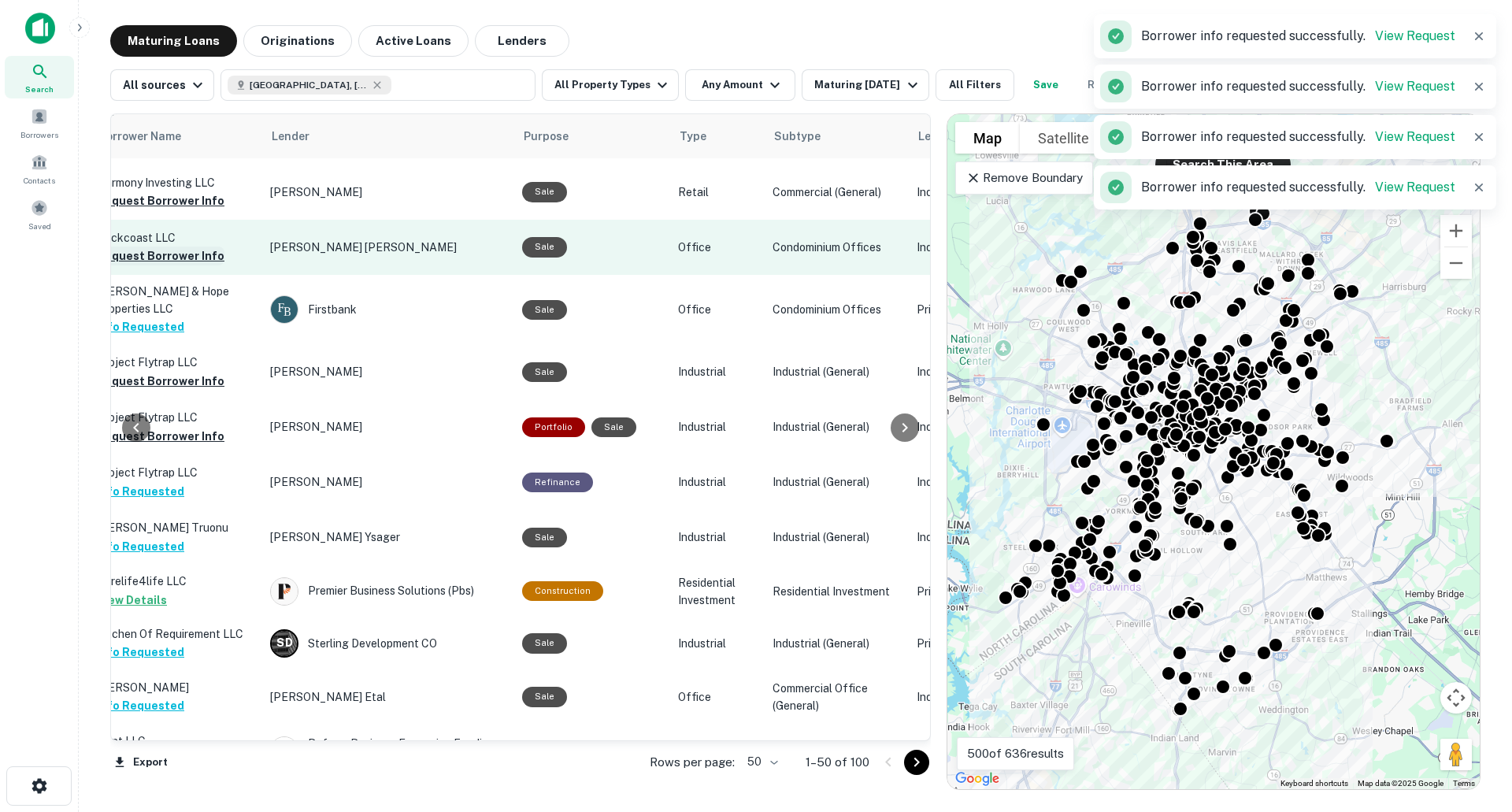
click at [198, 372] on button "Request Borrower Info" at bounding box center [161, 382] width 128 height 19
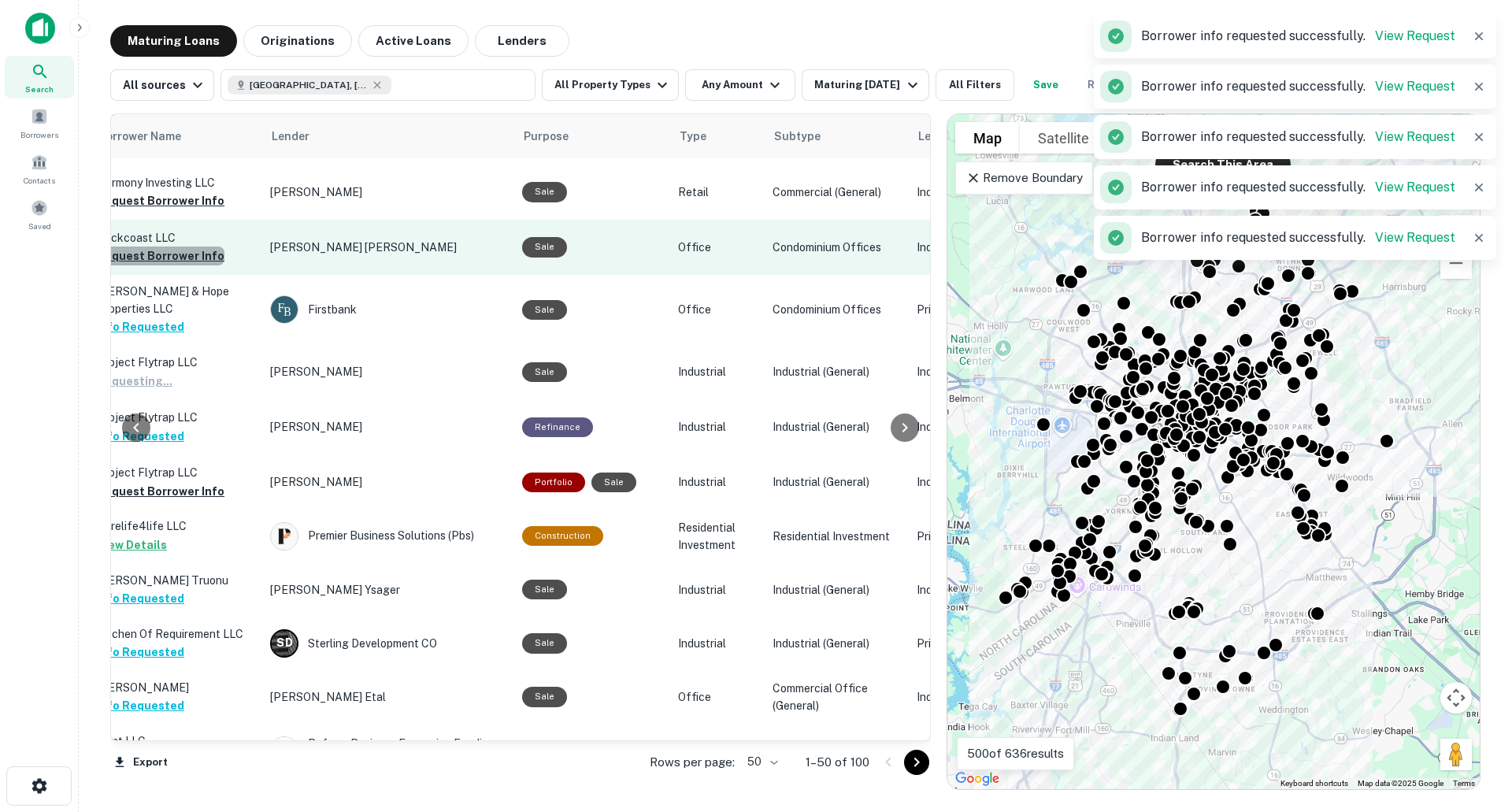
click at [190, 247] on button "Request Borrower Info" at bounding box center [161, 256] width 128 height 19
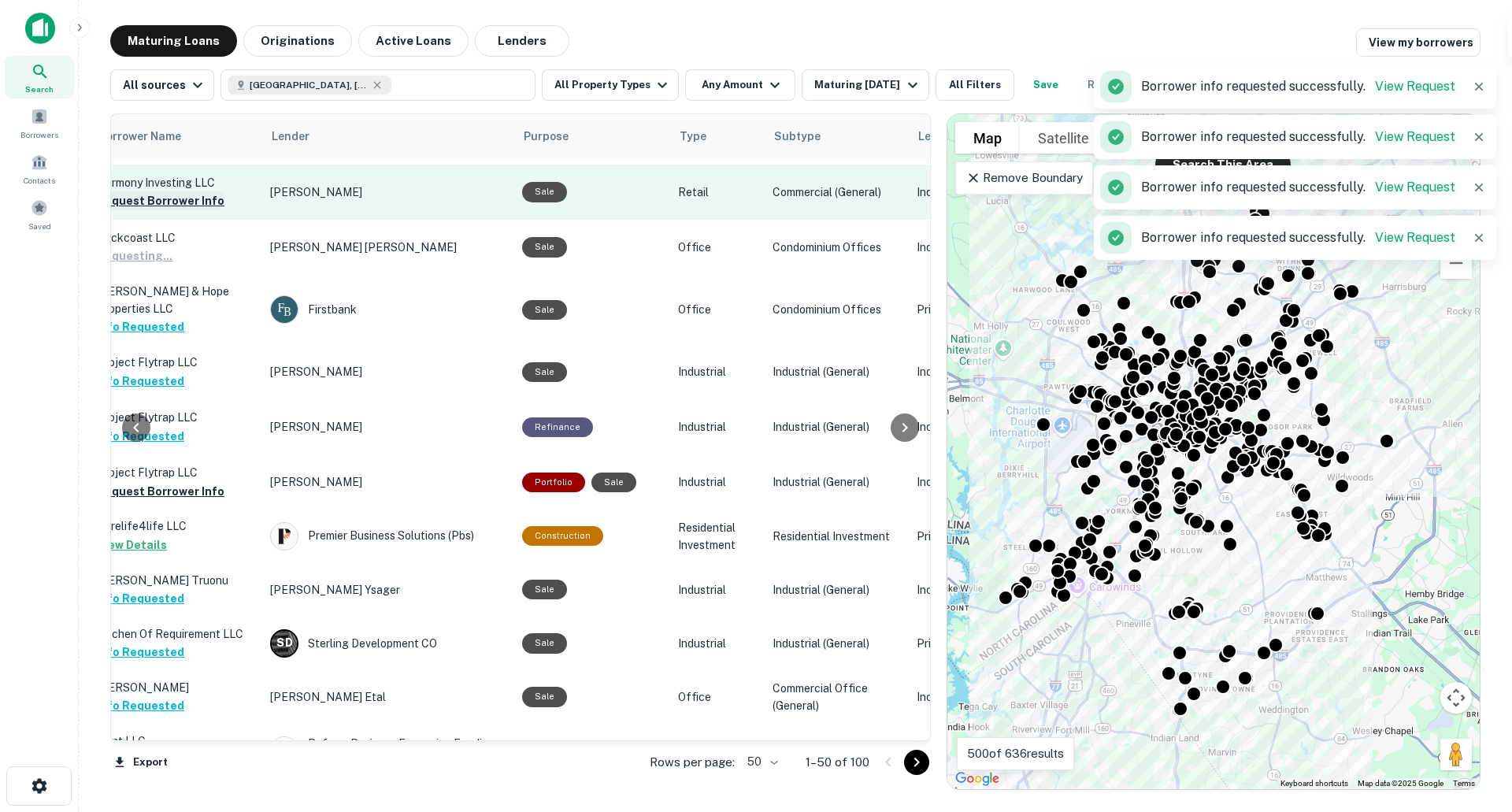
click at [188, 192] on button "Request Borrower Info" at bounding box center [161, 201] width 128 height 19
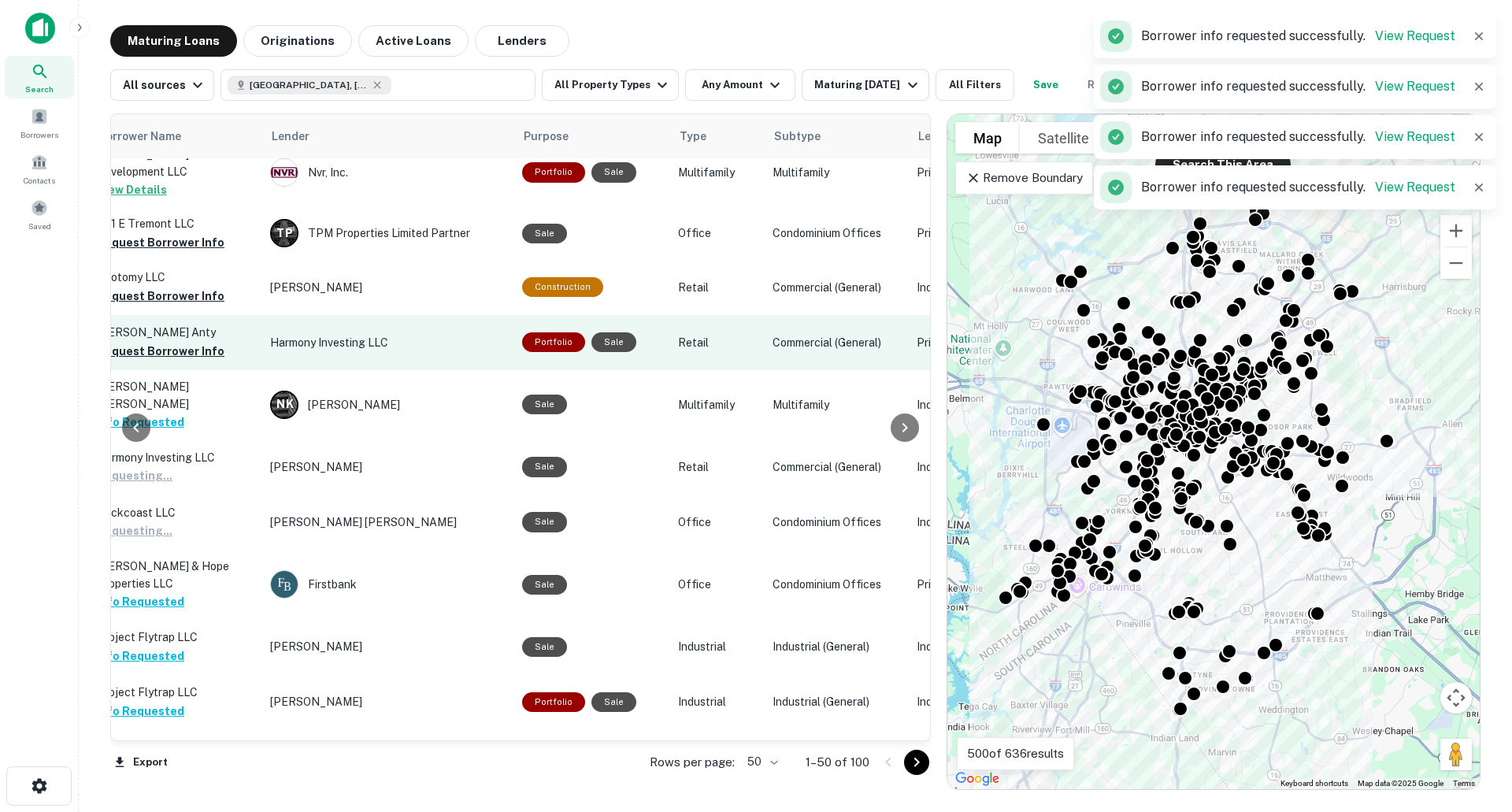
scroll to position [477, 596]
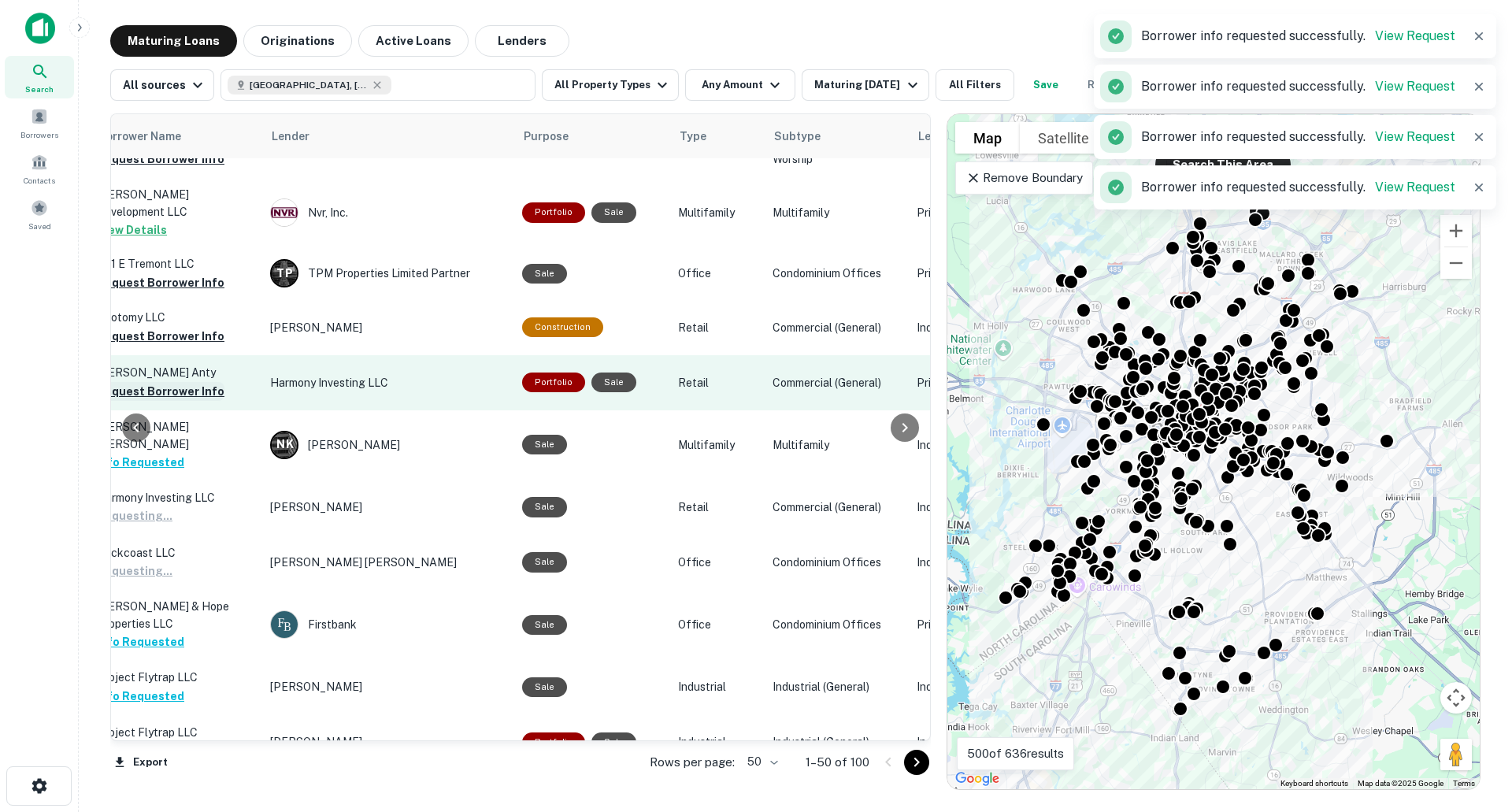
click at [185, 382] on button "Request Borrower Info" at bounding box center [161, 392] width 128 height 19
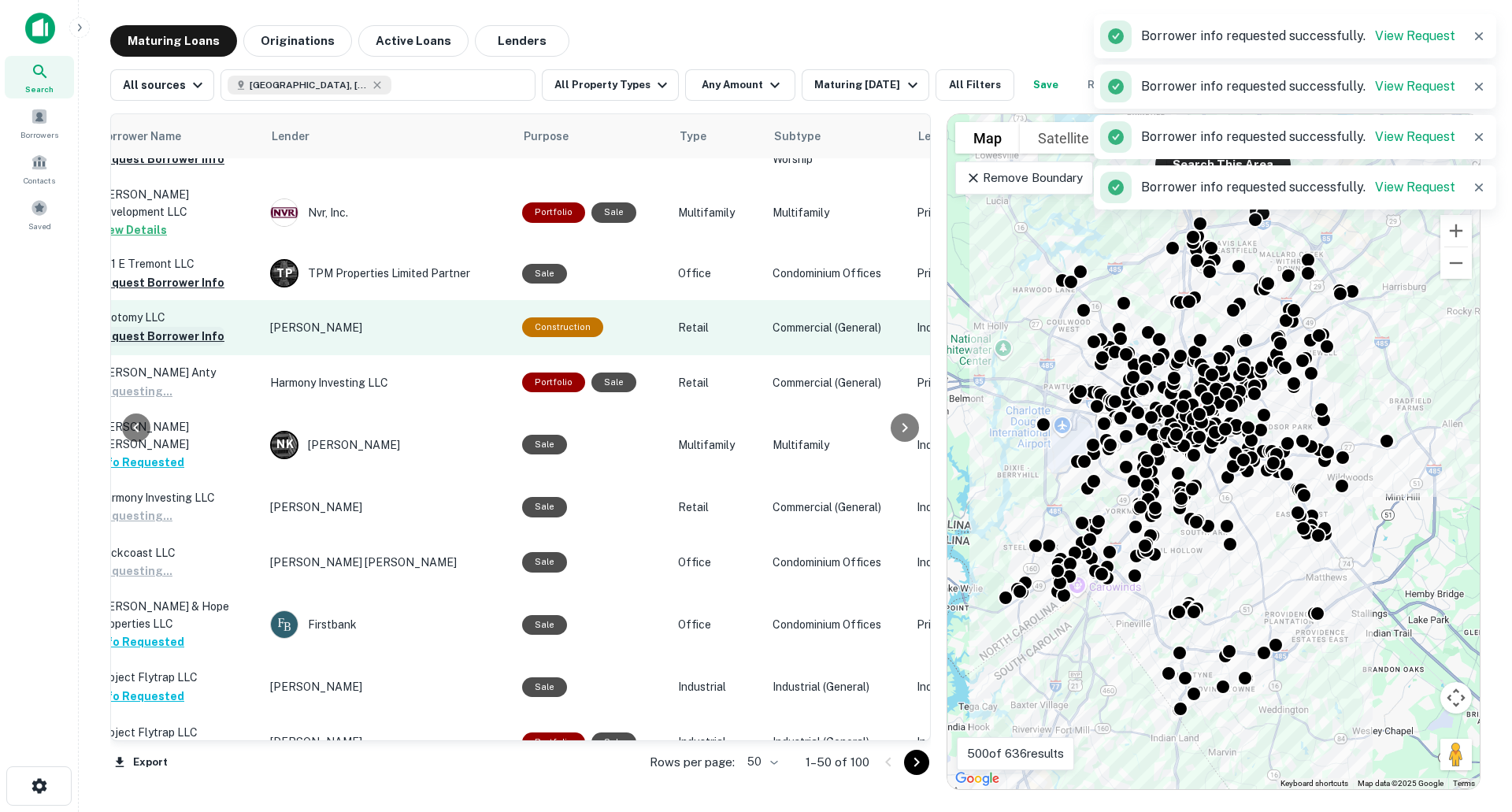
click at [208, 327] on button "Request Borrower Info" at bounding box center [161, 337] width 128 height 19
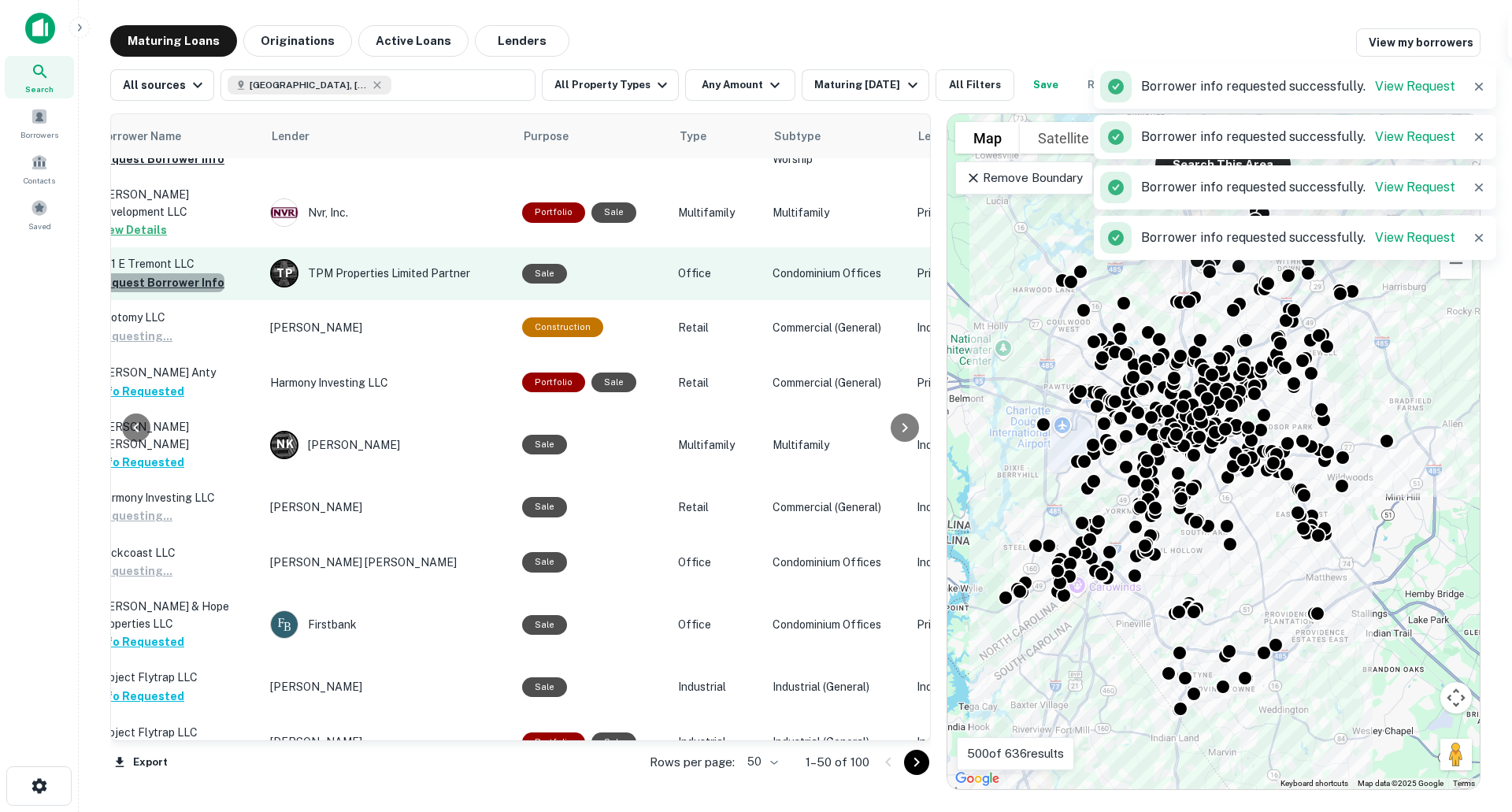
click at [202, 274] on button "Request Borrower Info" at bounding box center [161, 283] width 128 height 19
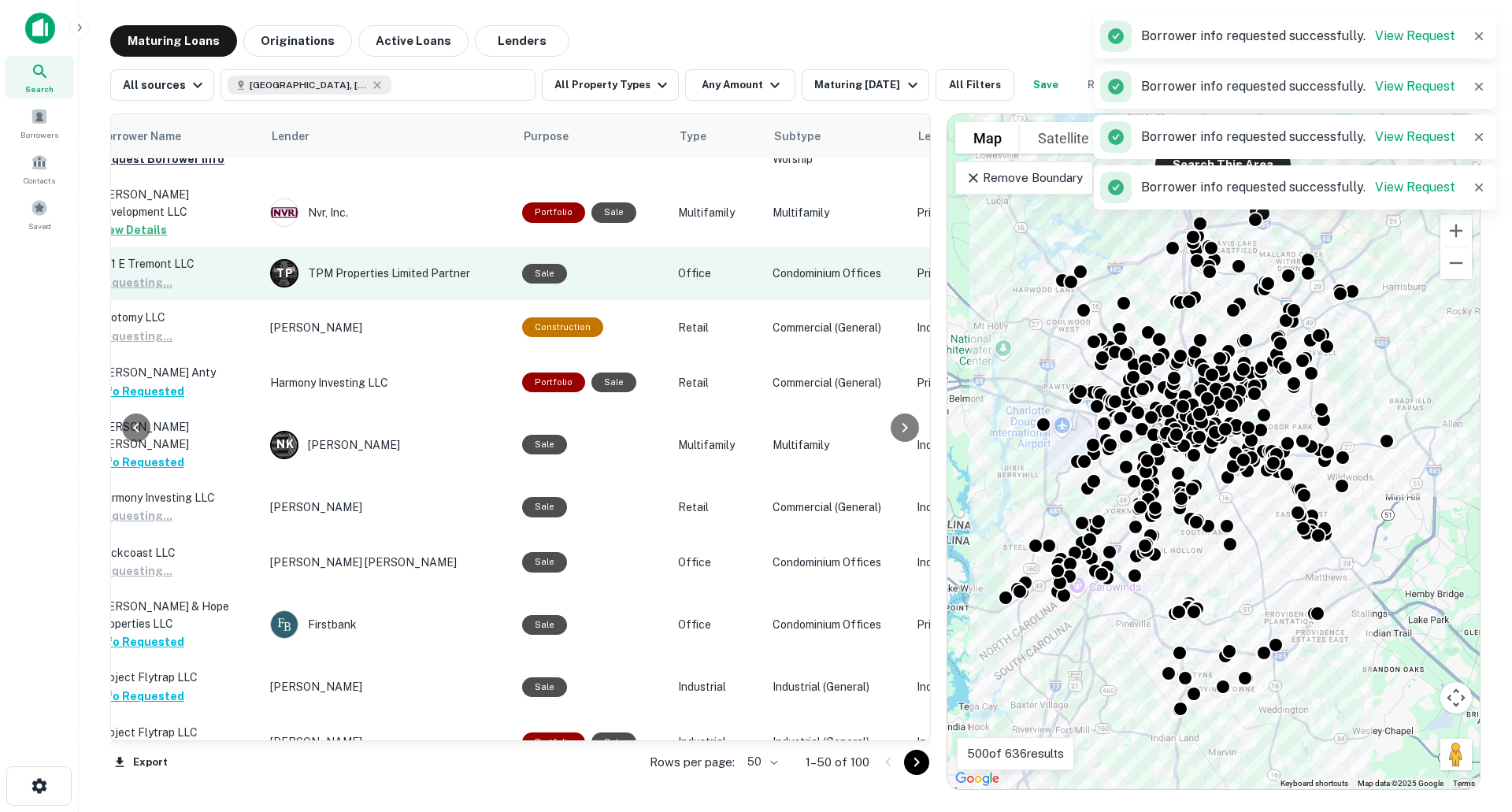
scroll to position [240, 596]
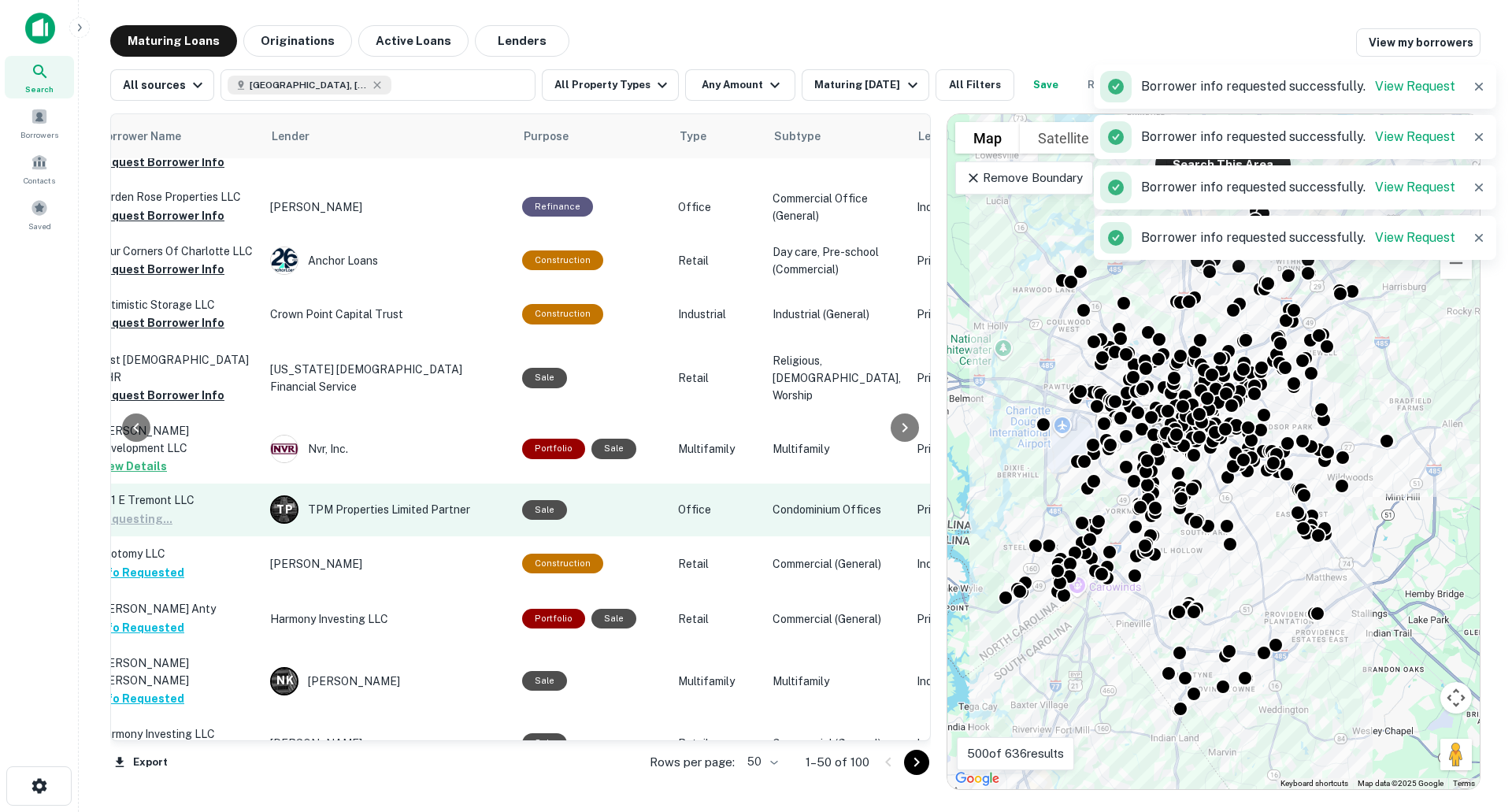
click at [202, 269] on button "Request Borrower Info" at bounding box center [161, 270] width 128 height 19
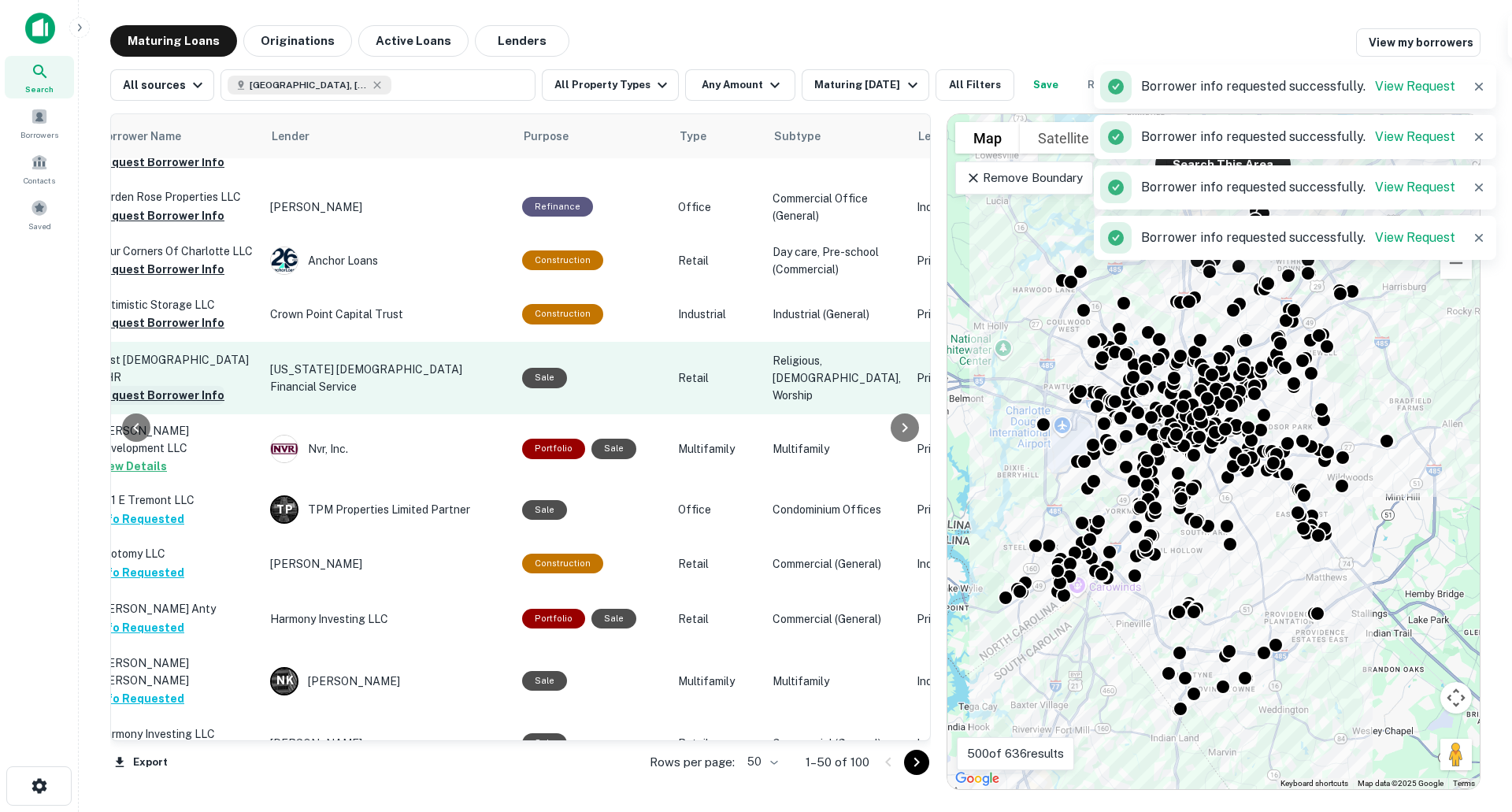
click at [191, 318] on button "Request Borrower Info" at bounding box center [161, 323] width 128 height 19
click at [190, 393] on button "Request Borrower Info" at bounding box center [161, 396] width 128 height 19
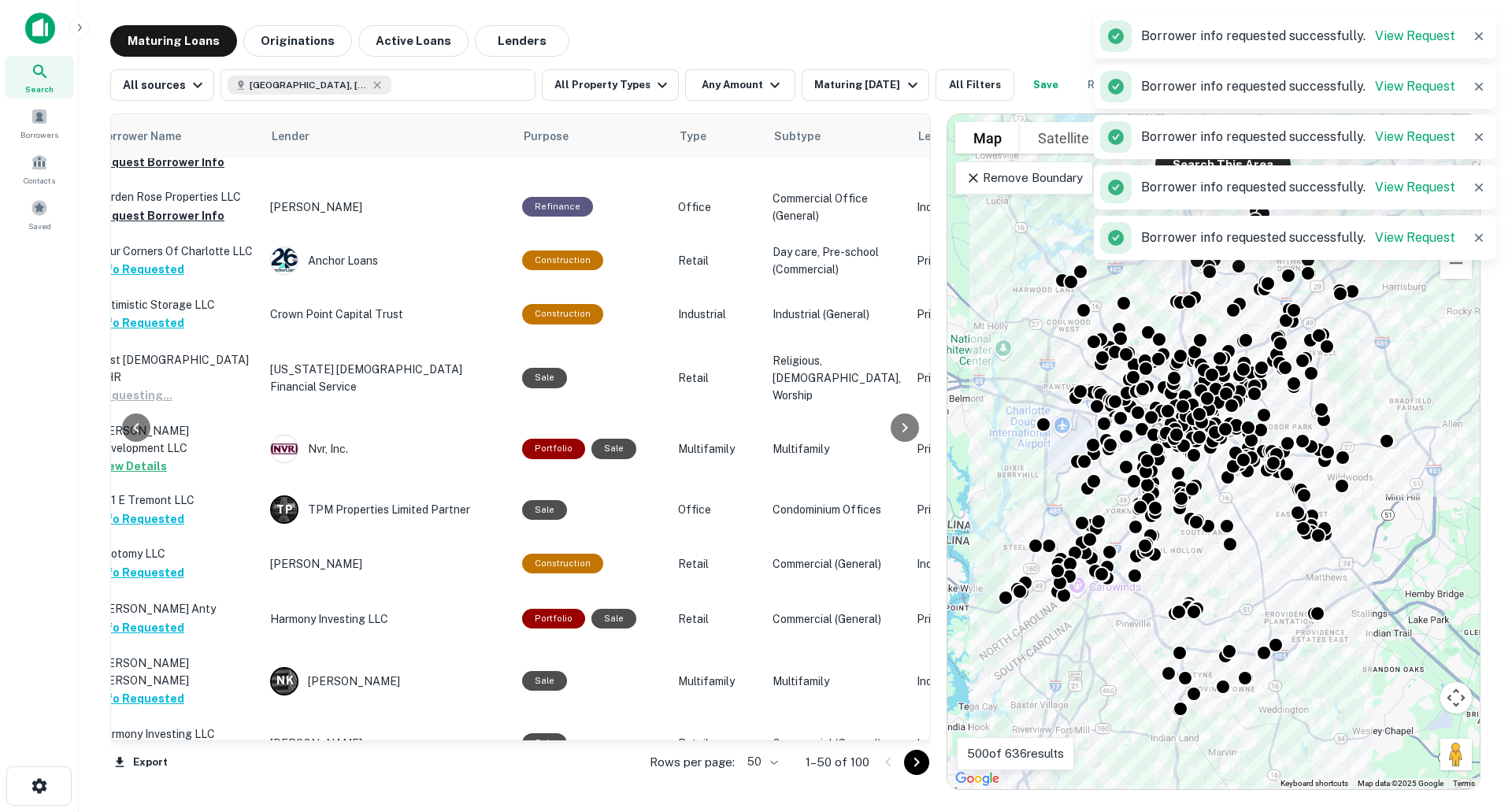
click at [178, 255] on td "Four Corners Of Charlotte LLC Info Requested" at bounding box center [176, 261] width 173 height 52
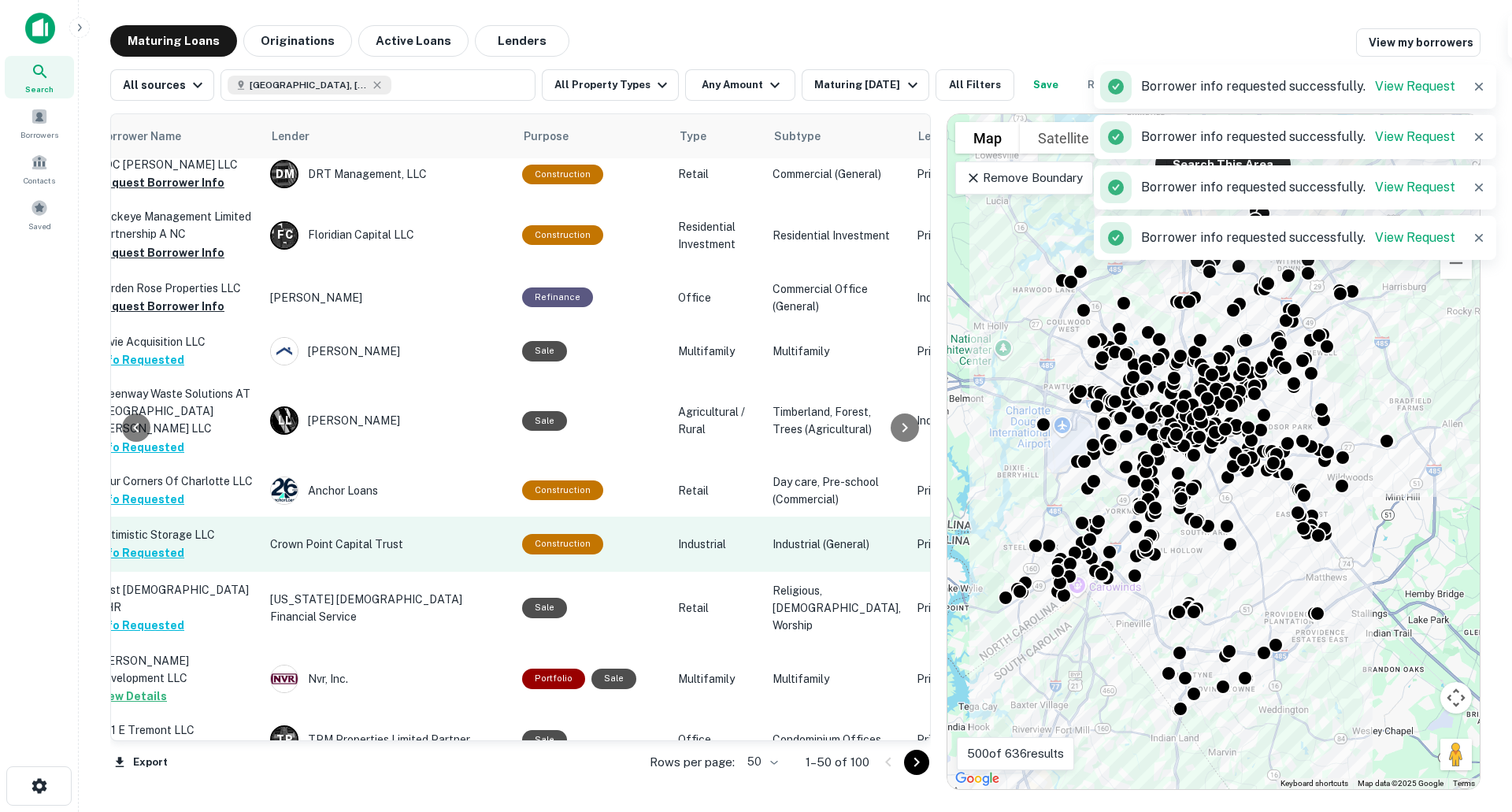
scroll to position [0, 596]
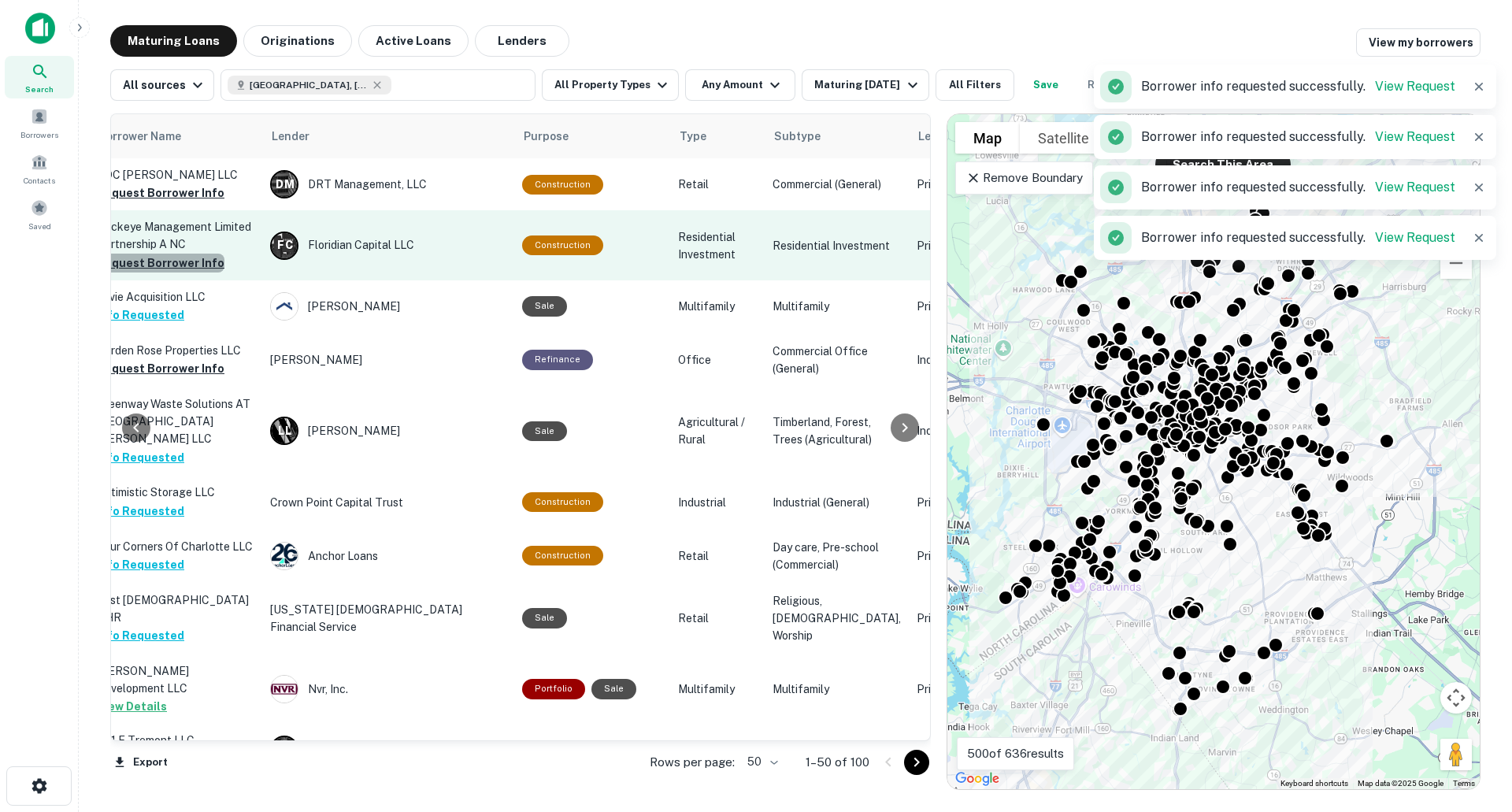
click at [190, 261] on button "Request Borrower Info" at bounding box center [161, 263] width 128 height 19
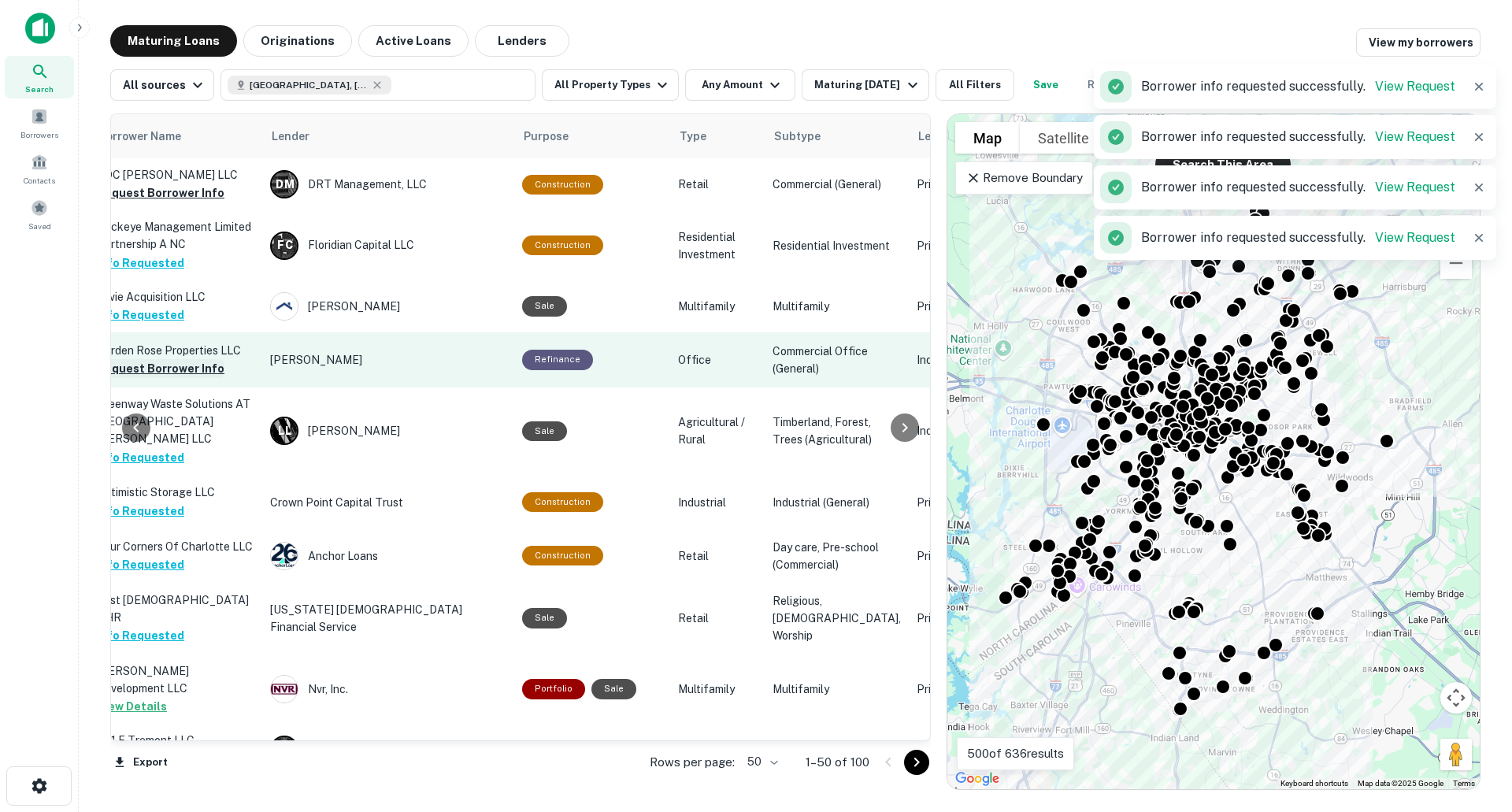
click at [173, 368] on button "Request Borrower Info" at bounding box center [161, 369] width 128 height 19
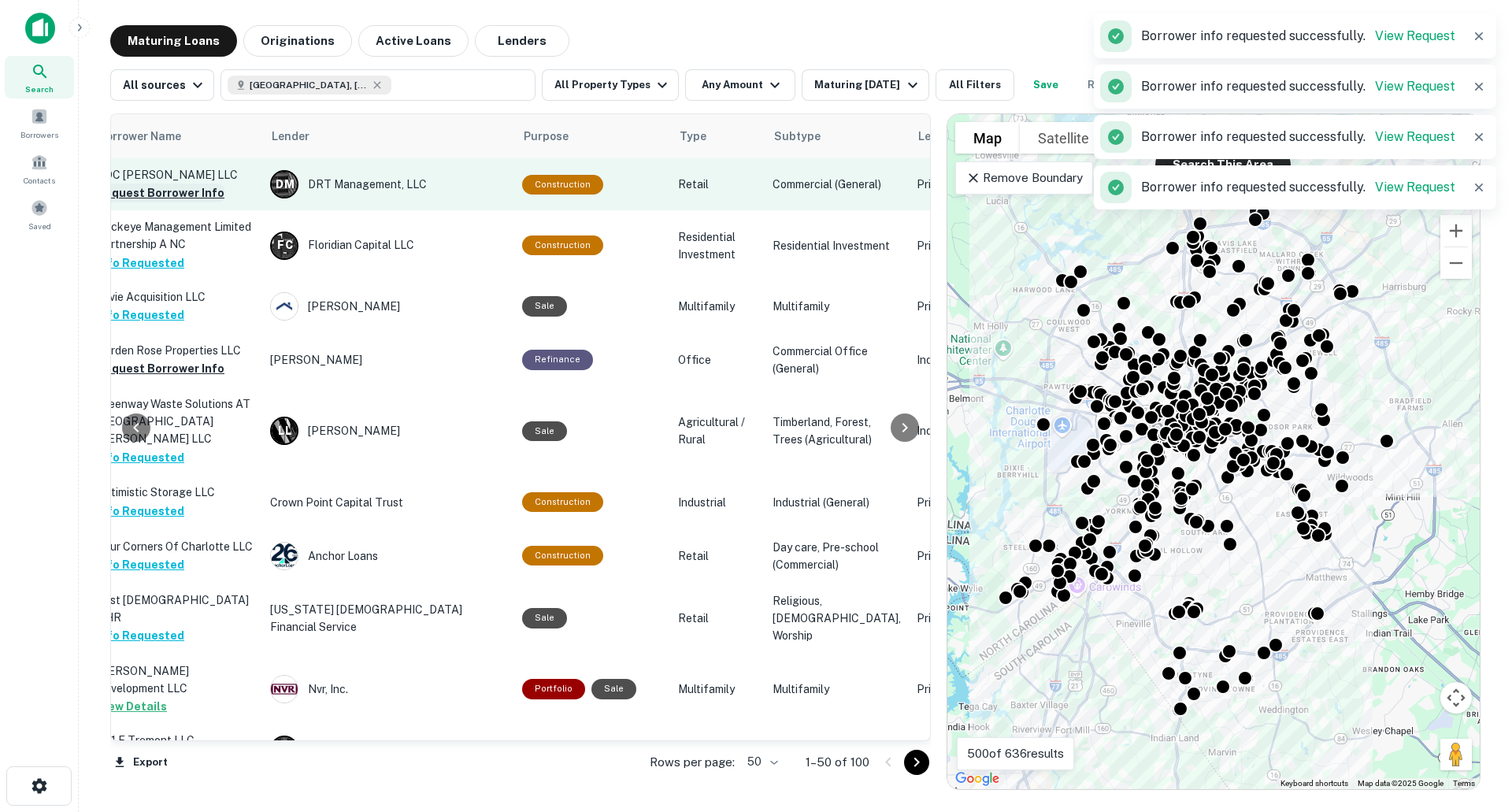
click at [189, 189] on button "Request Borrower Info" at bounding box center [161, 193] width 128 height 19
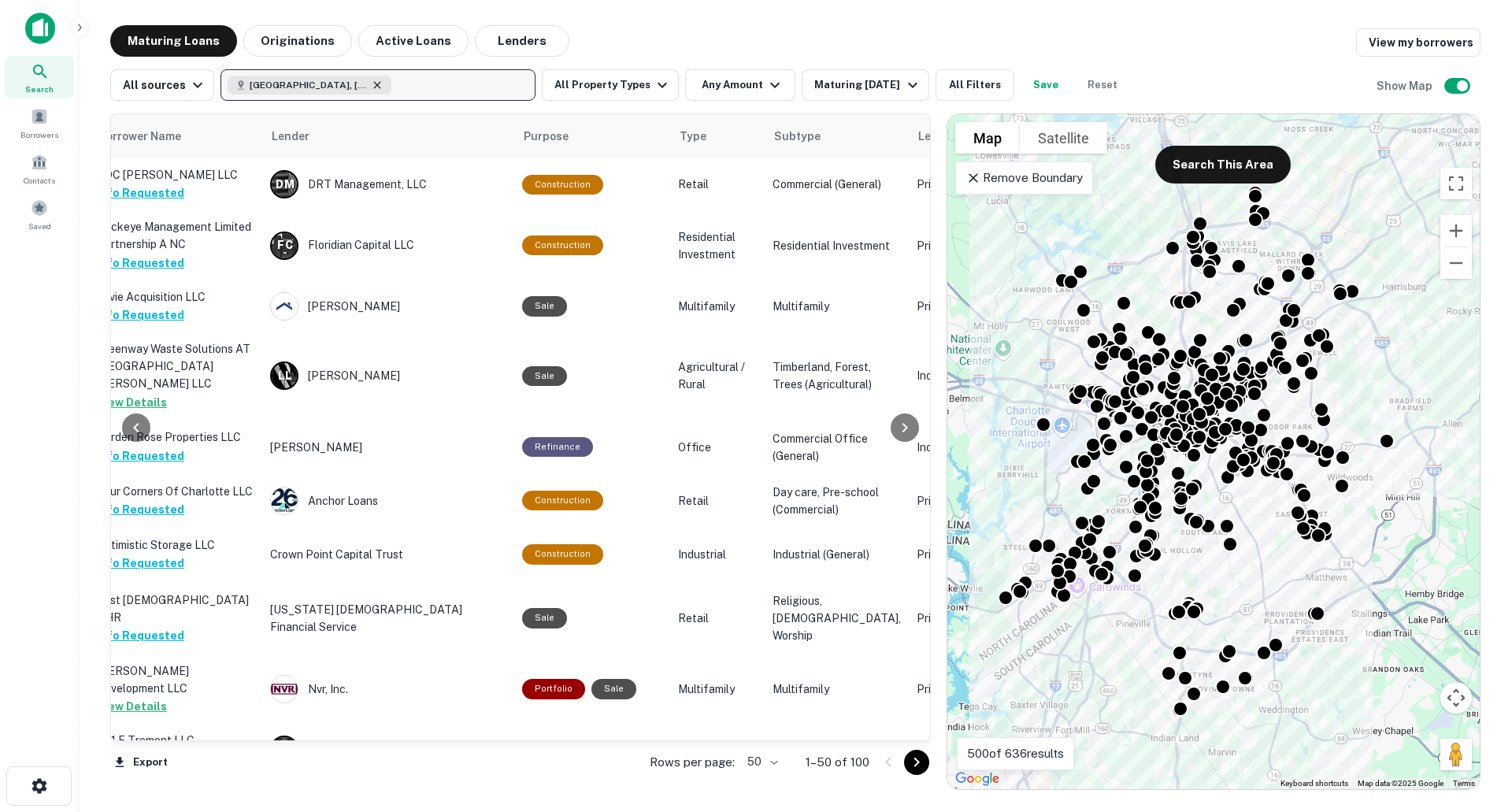
click at [371, 83] on icon "button" at bounding box center [377, 85] width 13 height 13
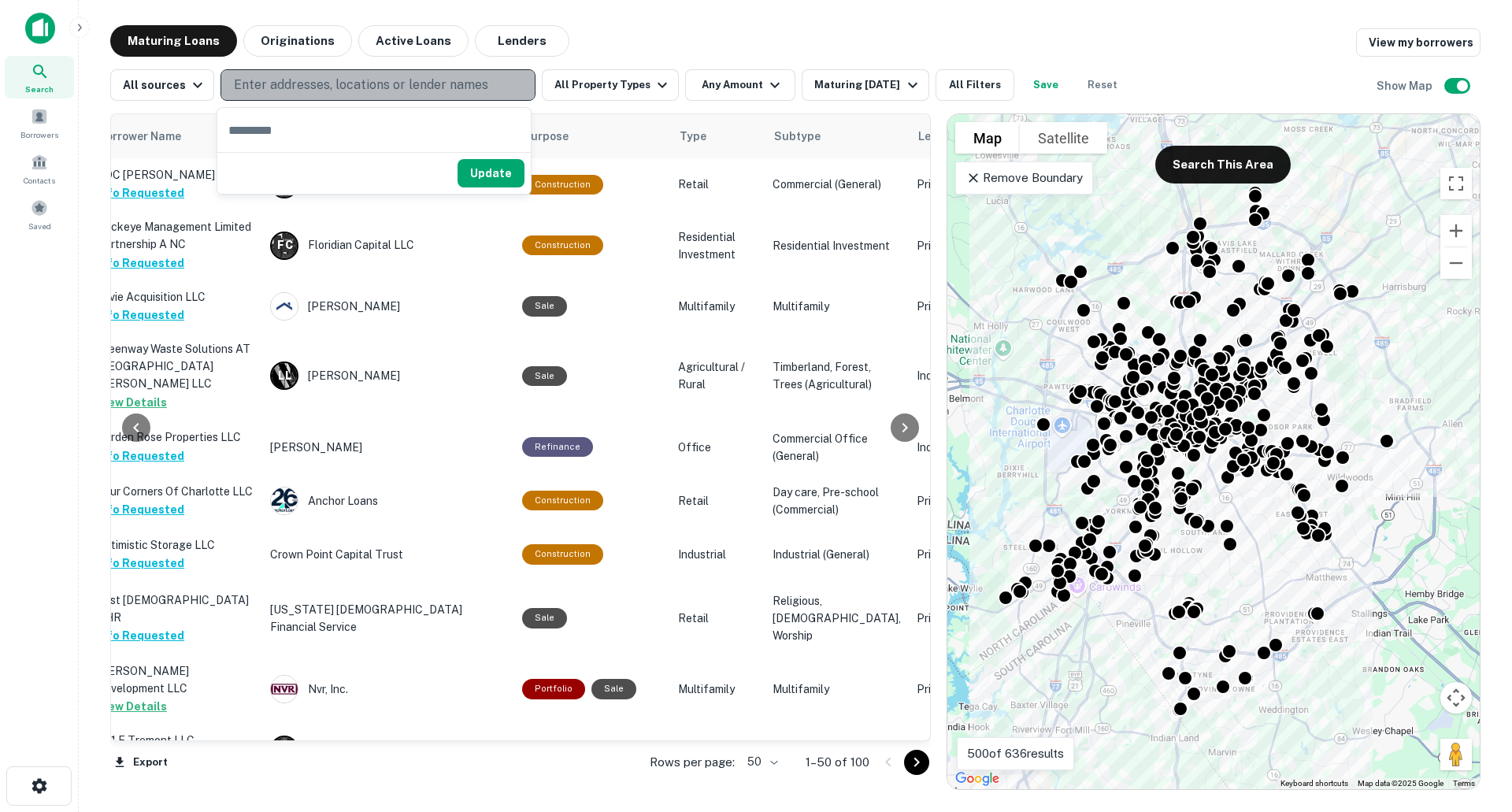
click at [385, 80] on p "Enter addresses, locations or lender names" at bounding box center [361, 85] width 254 height 19
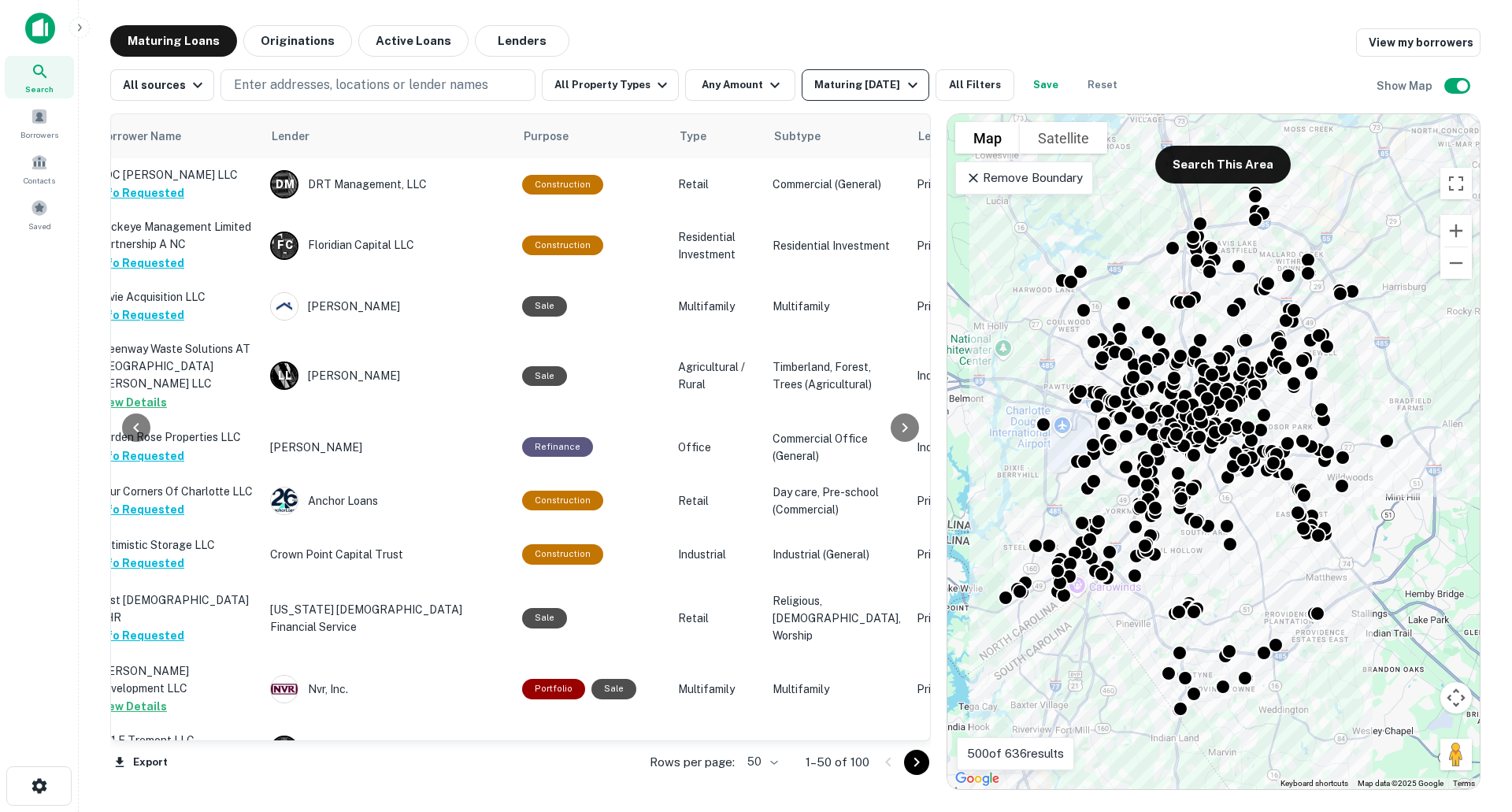
click at [832, 86] on div "Maturing [DATE]" at bounding box center [867, 85] width 107 height 19
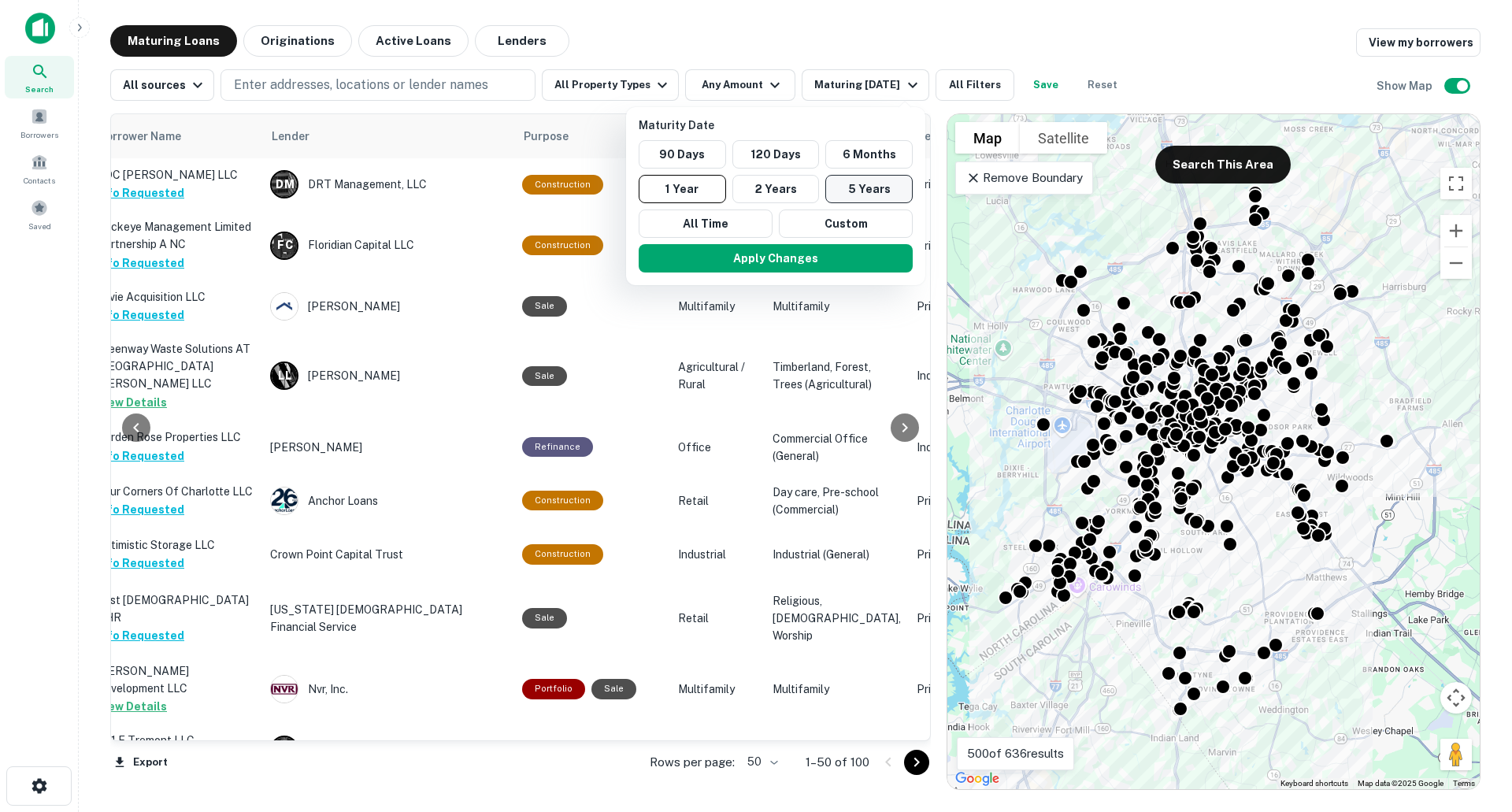
click at [891, 184] on button "5 Years" at bounding box center [868, 189] width 87 height 28
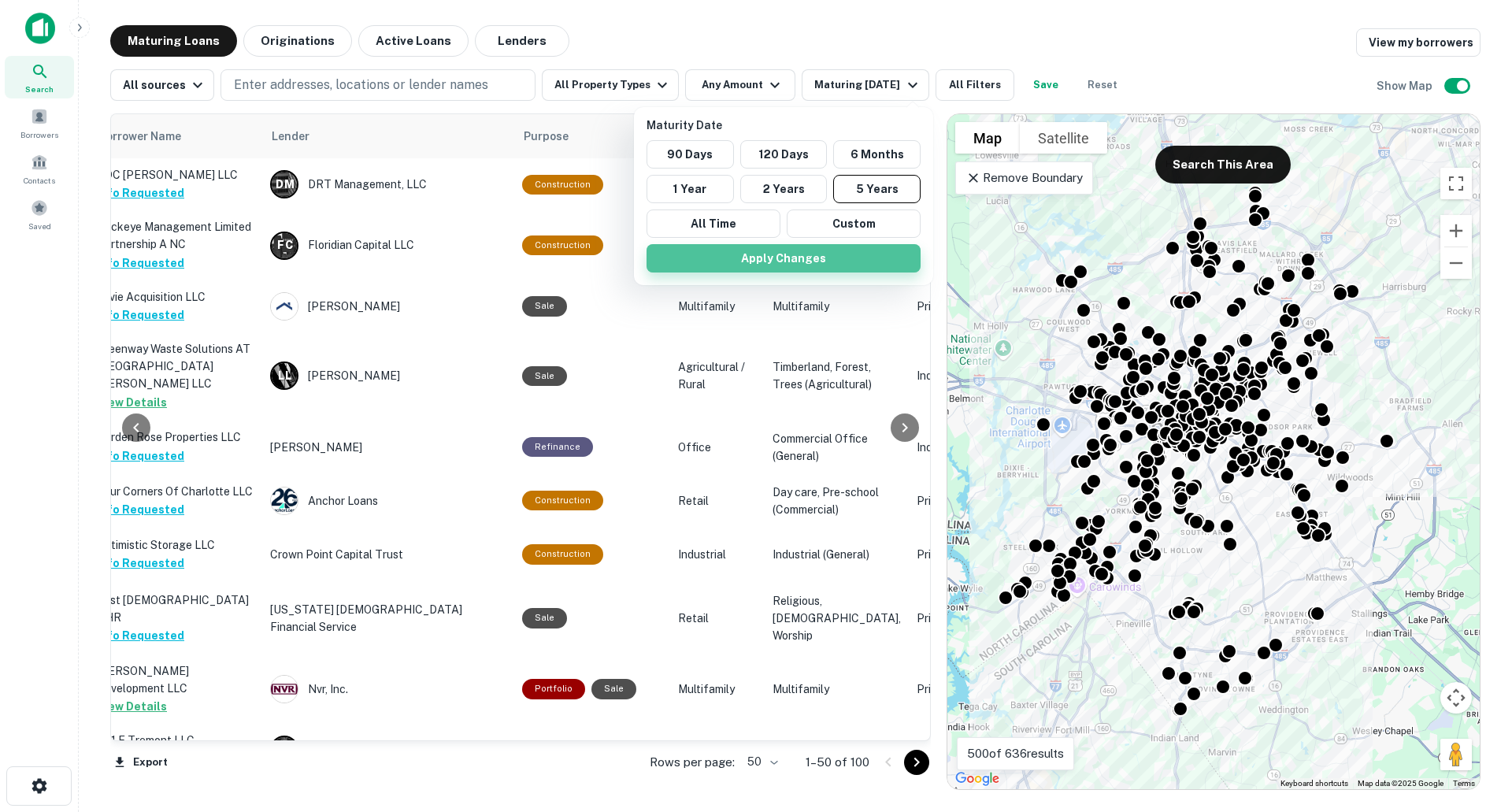
click at [850, 257] on button "Apply Changes" at bounding box center [784, 259] width 274 height 28
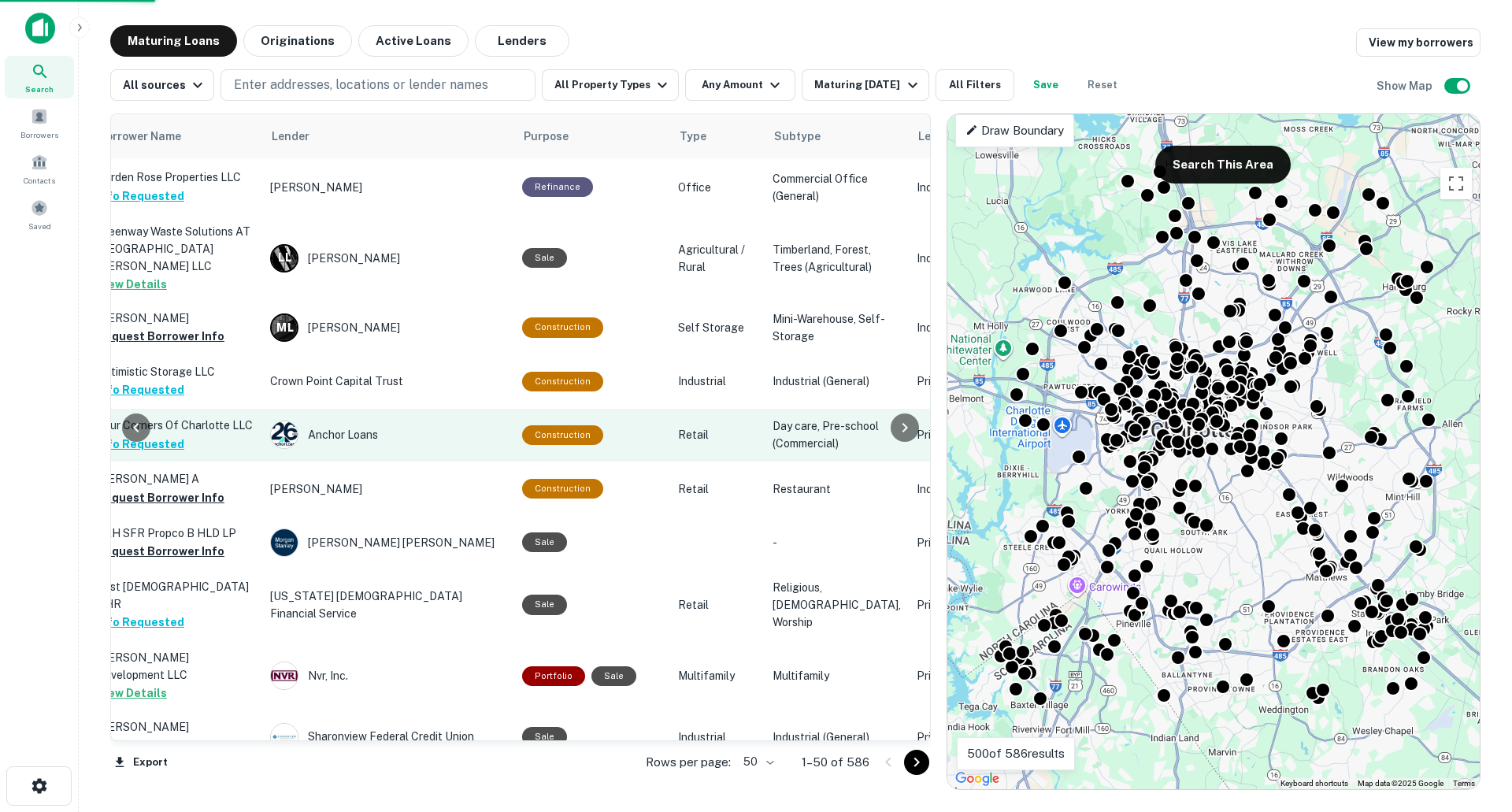
scroll to position [394, 596]
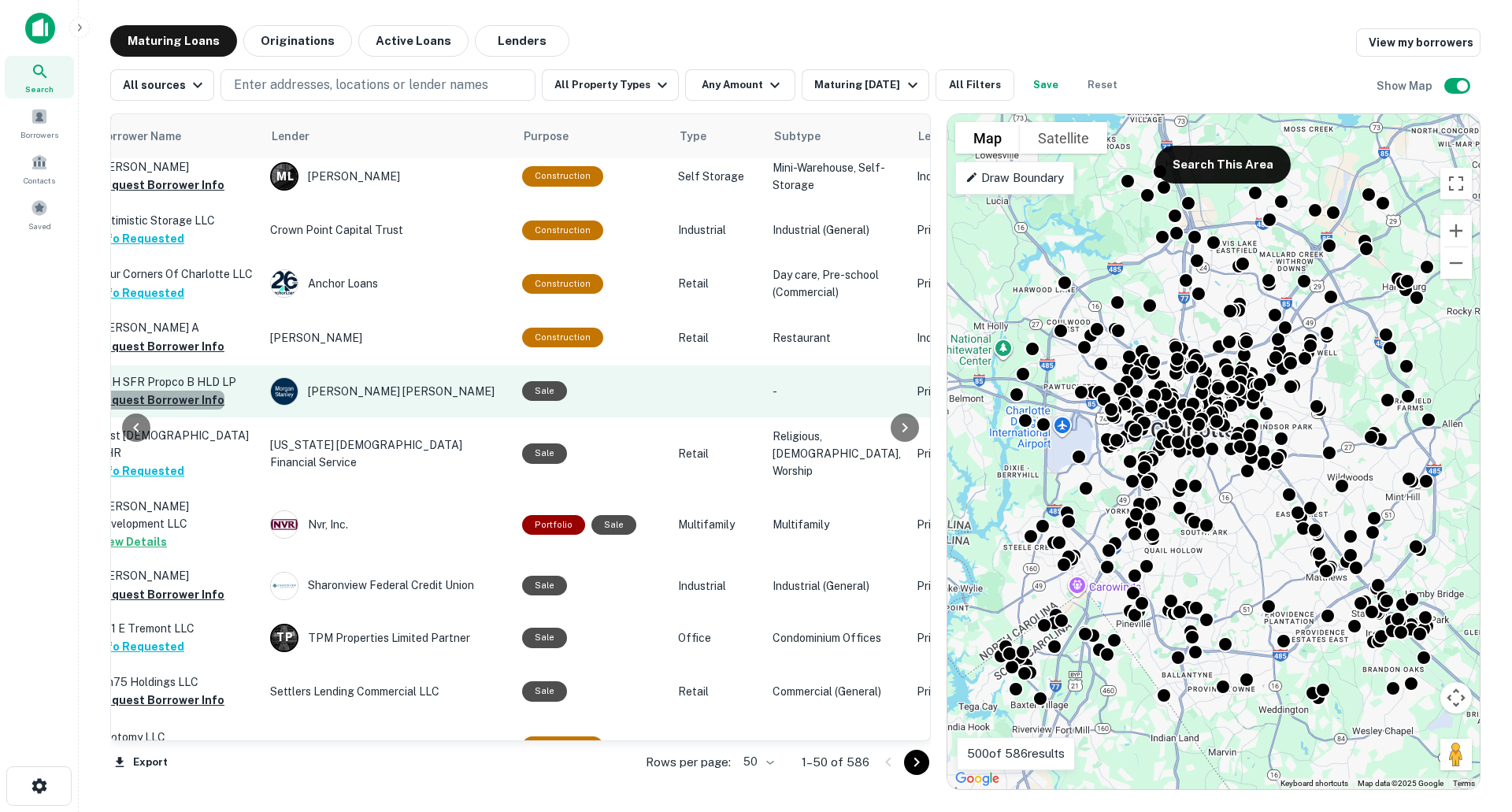
click at [162, 397] on button "Request Borrower Info" at bounding box center [161, 400] width 128 height 19
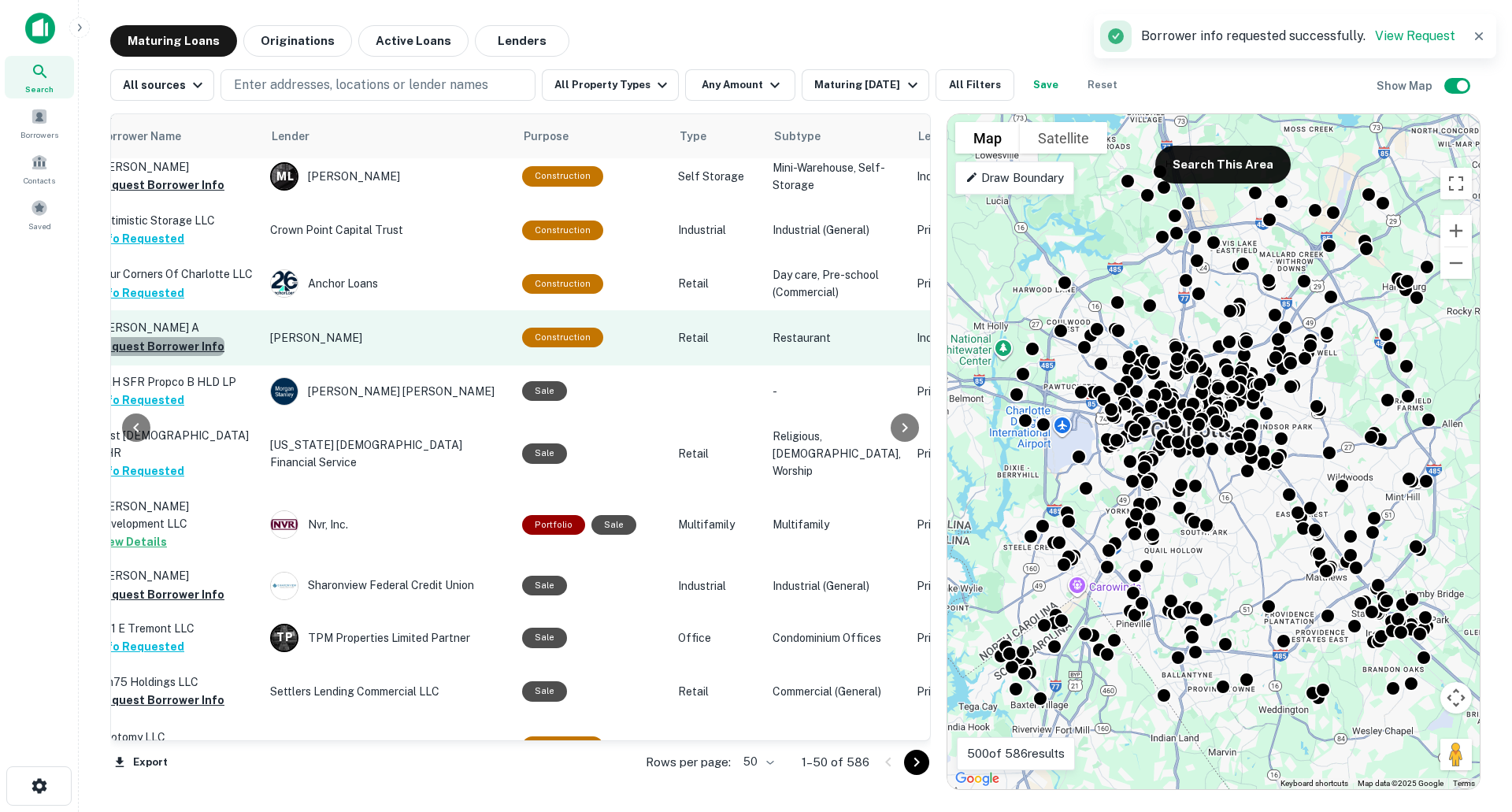
click at [183, 341] on button "Request Borrower Info" at bounding box center [161, 347] width 128 height 19
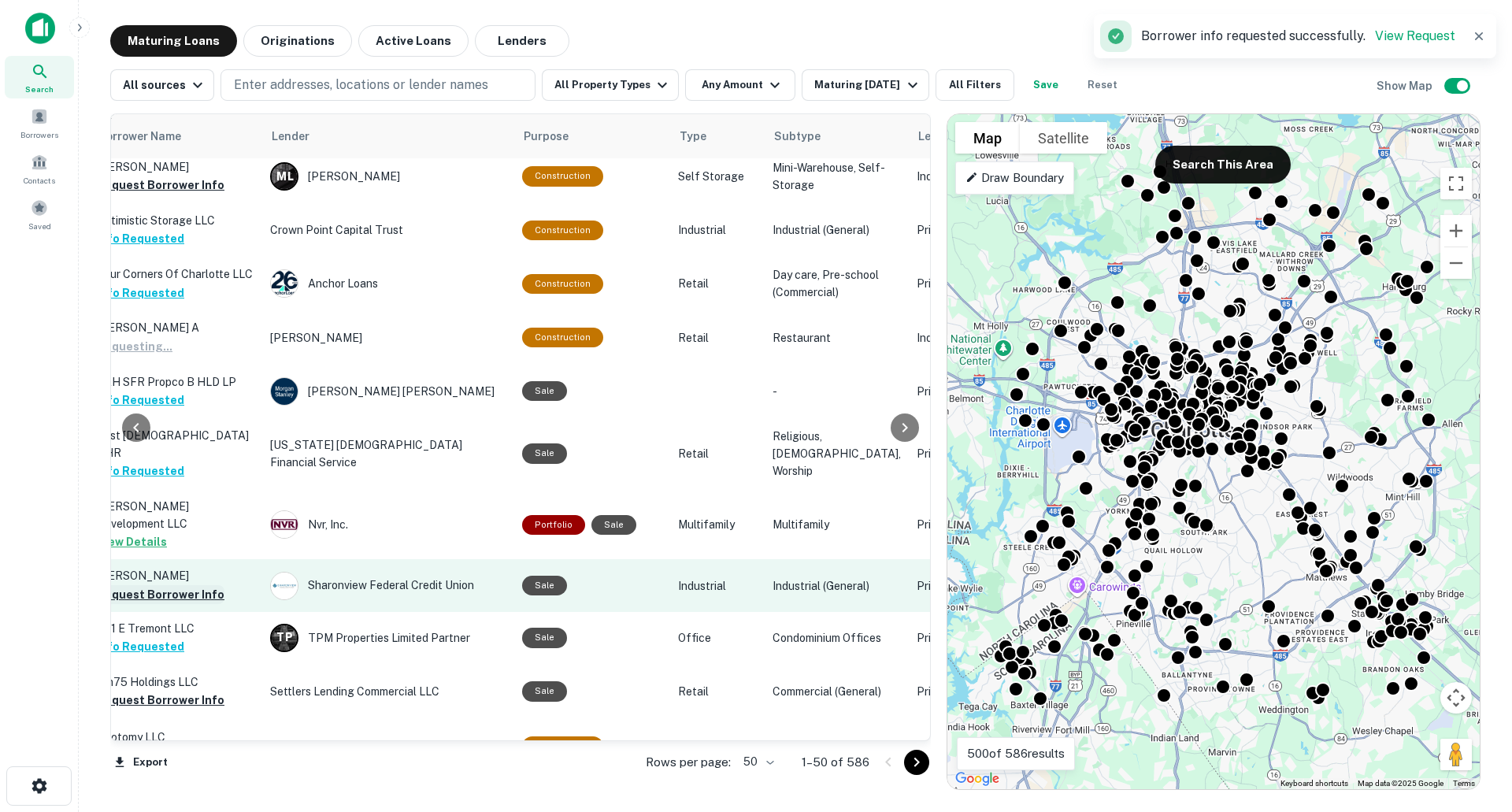
click at [190, 586] on button "Request Borrower Info" at bounding box center [161, 595] width 128 height 19
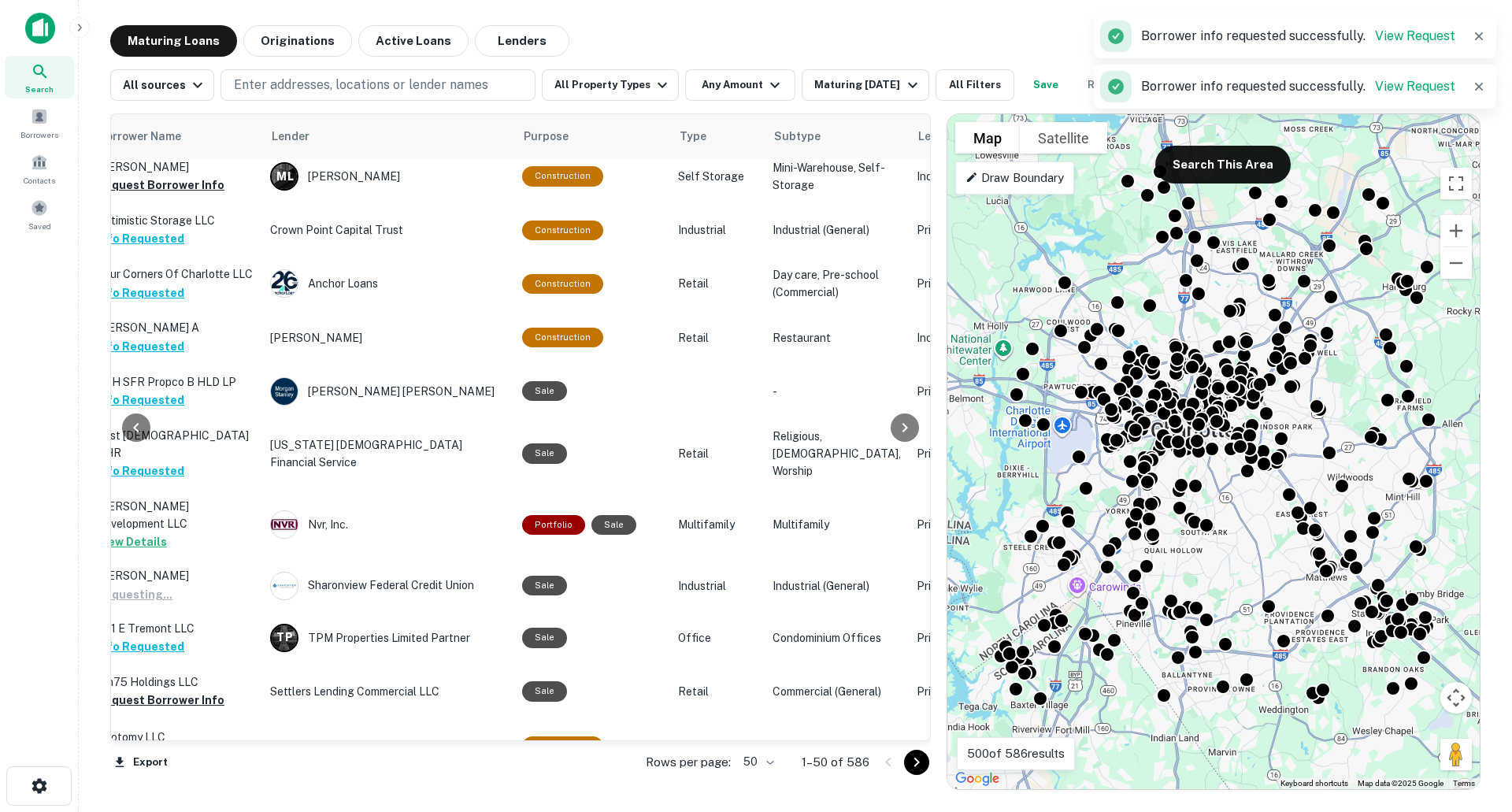
scroll to position [552, 596]
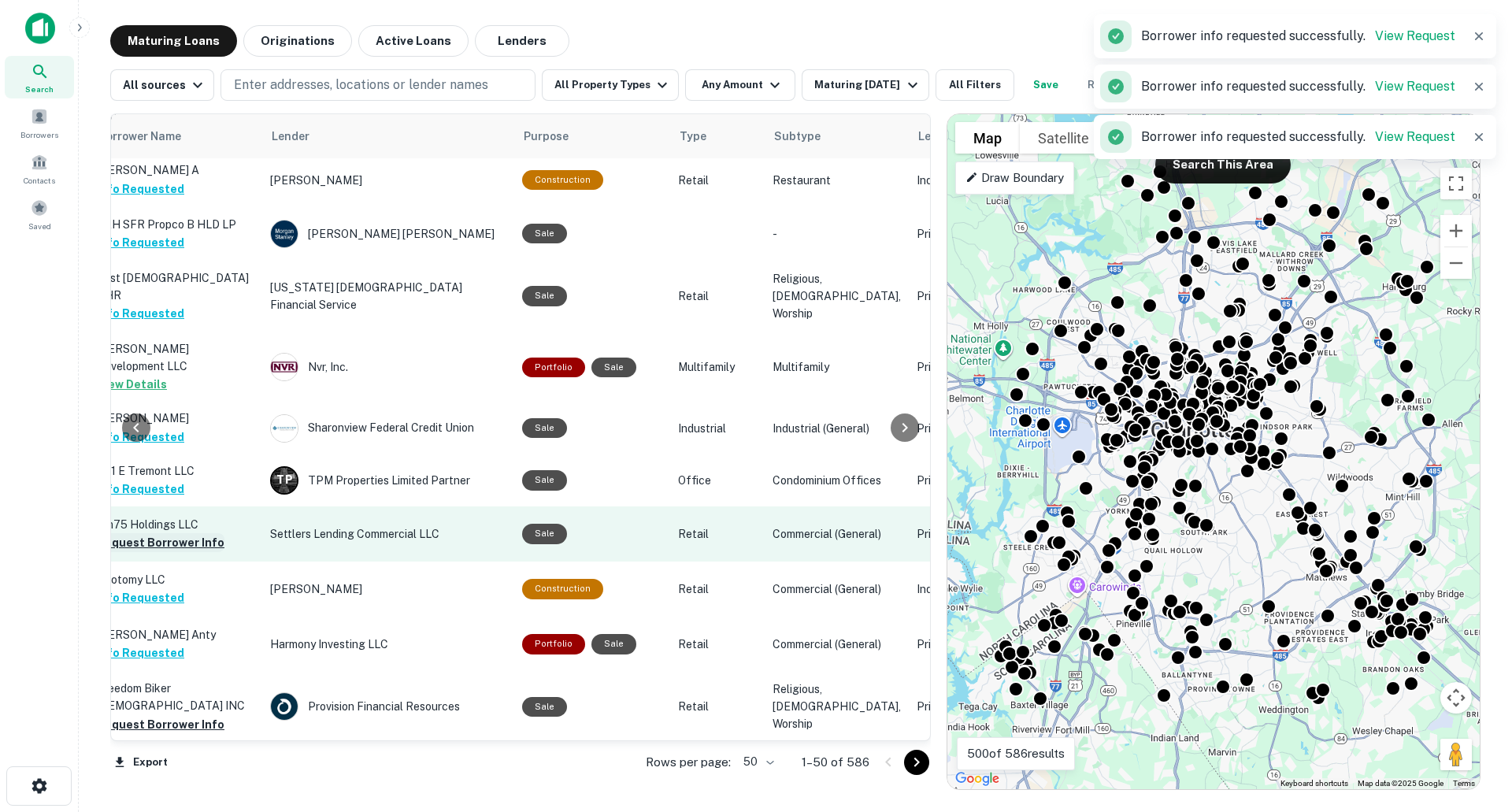
click at [173, 534] on button "Request Borrower Info" at bounding box center [161, 543] width 128 height 19
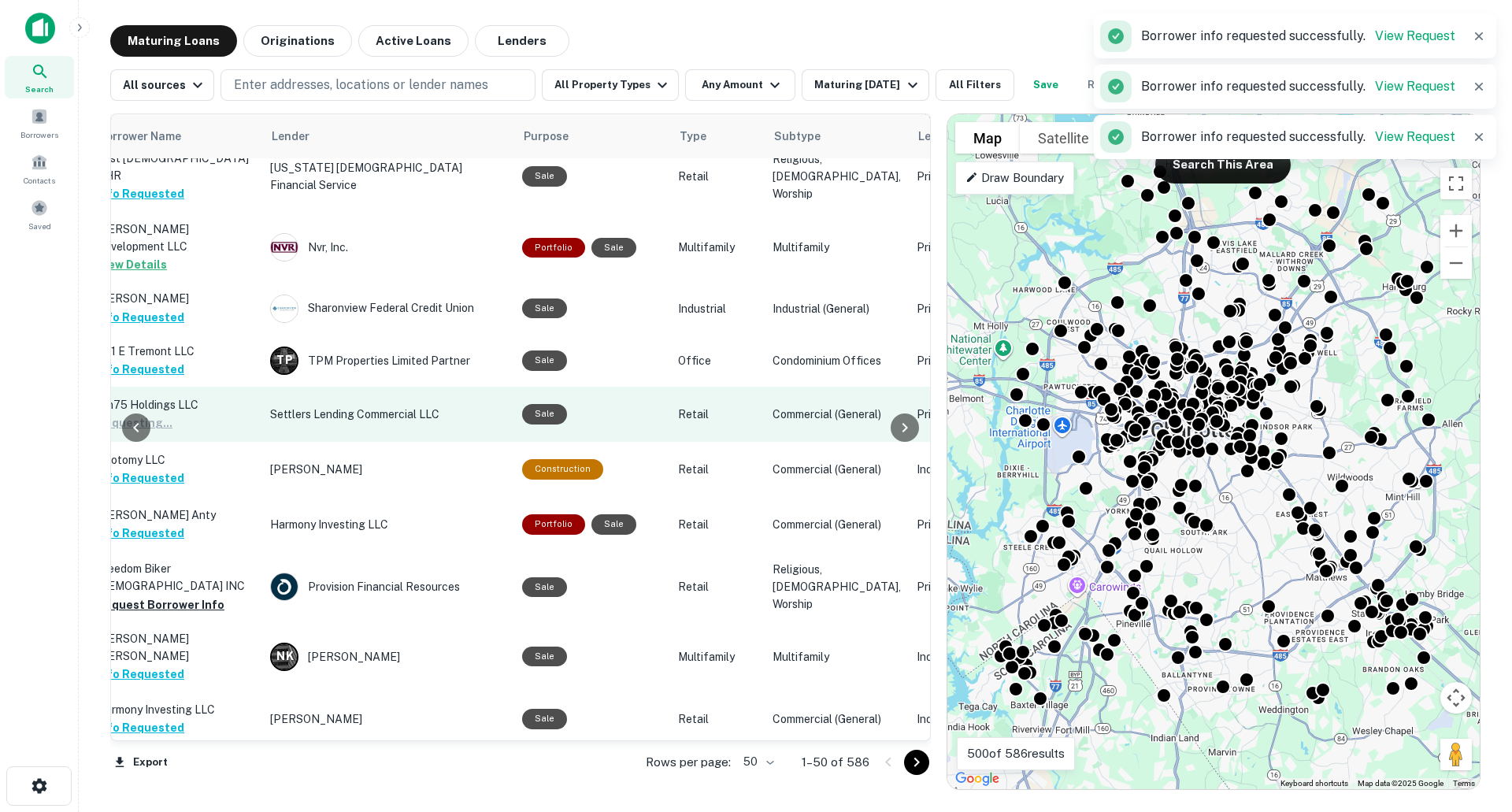
scroll to position [709, 596]
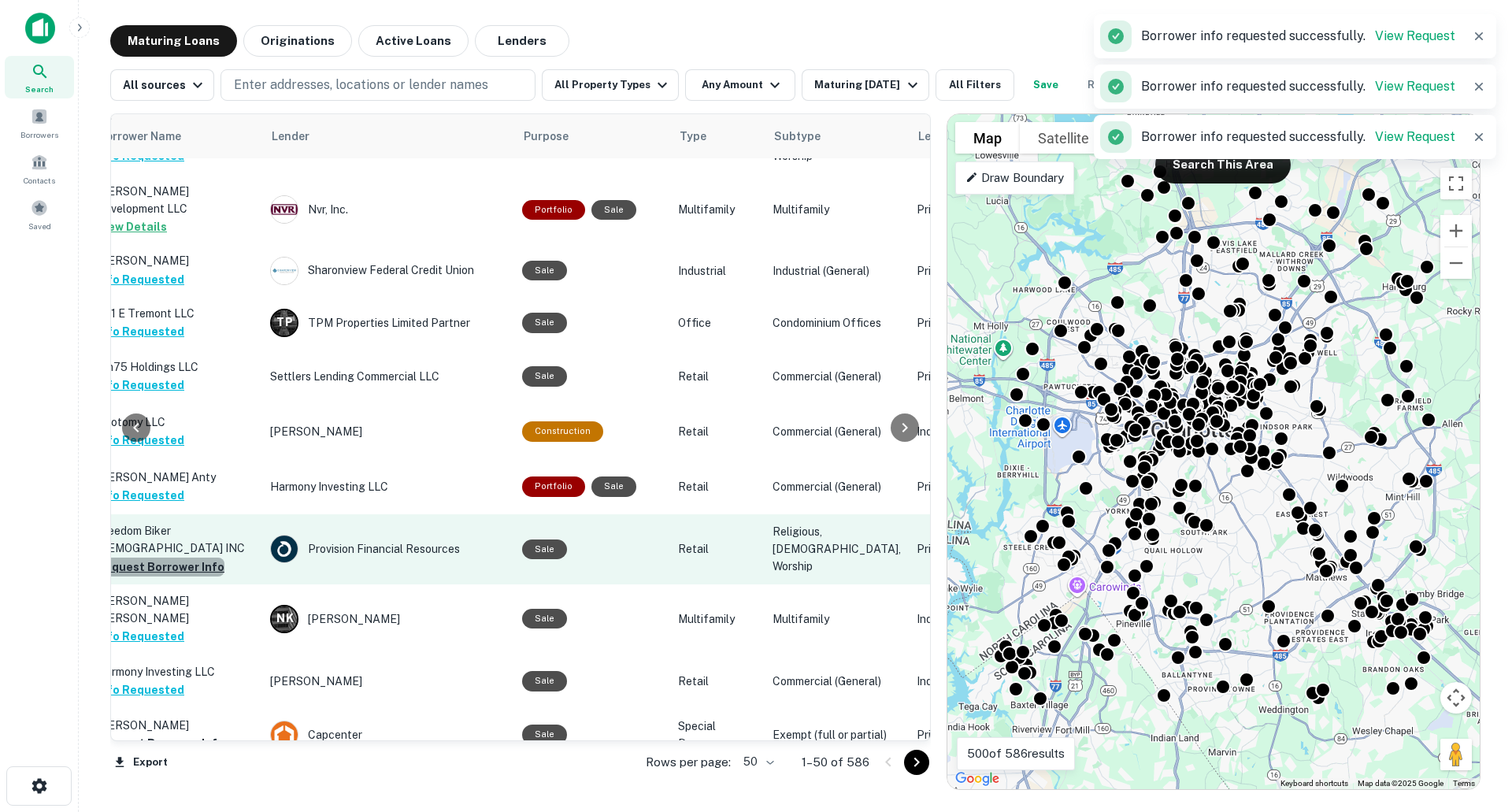
click at [178, 558] on button "Request Borrower Info" at bounding box center [161, 568] width 128 height 19
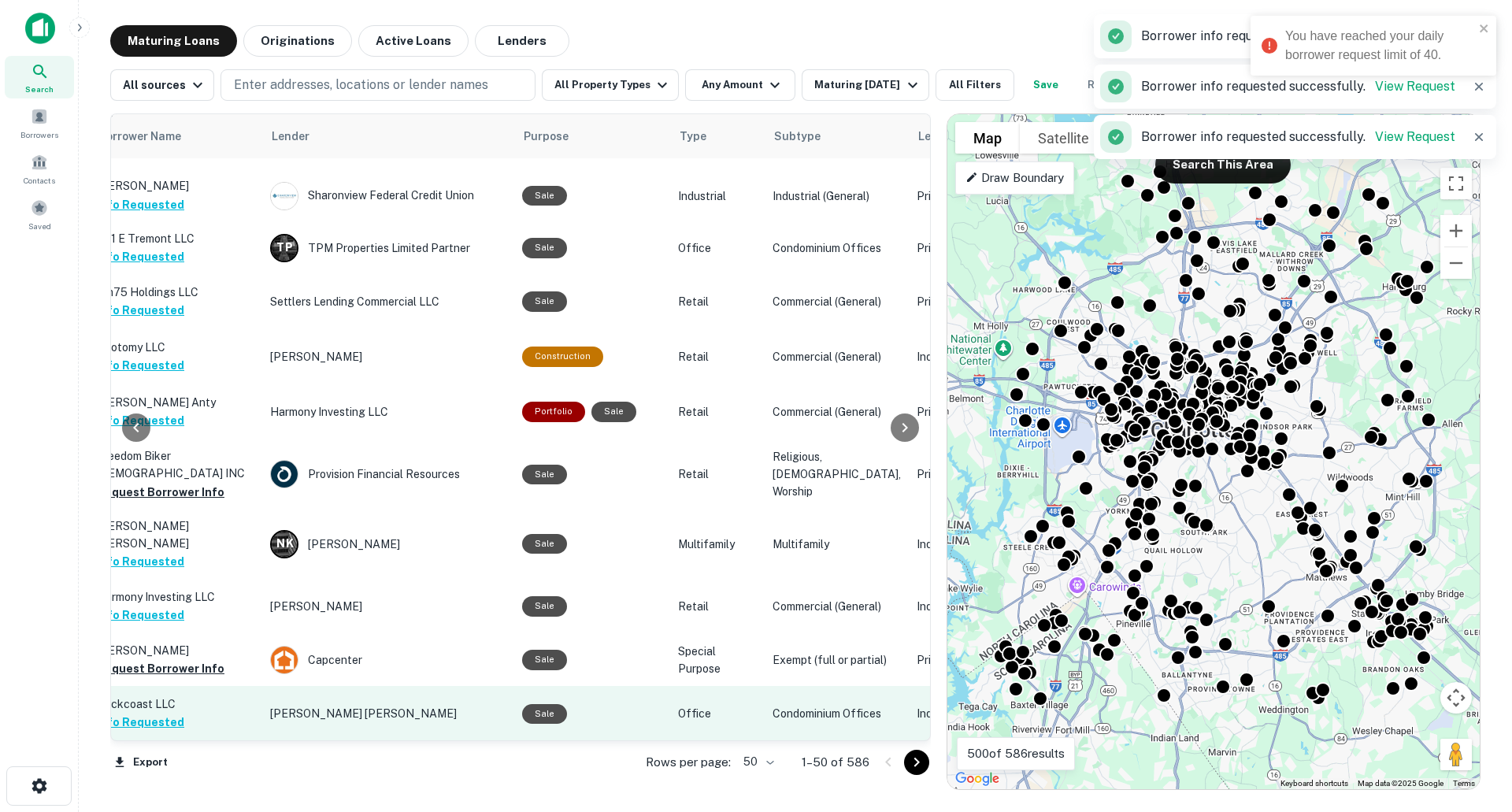
scroll to position [788, 596]
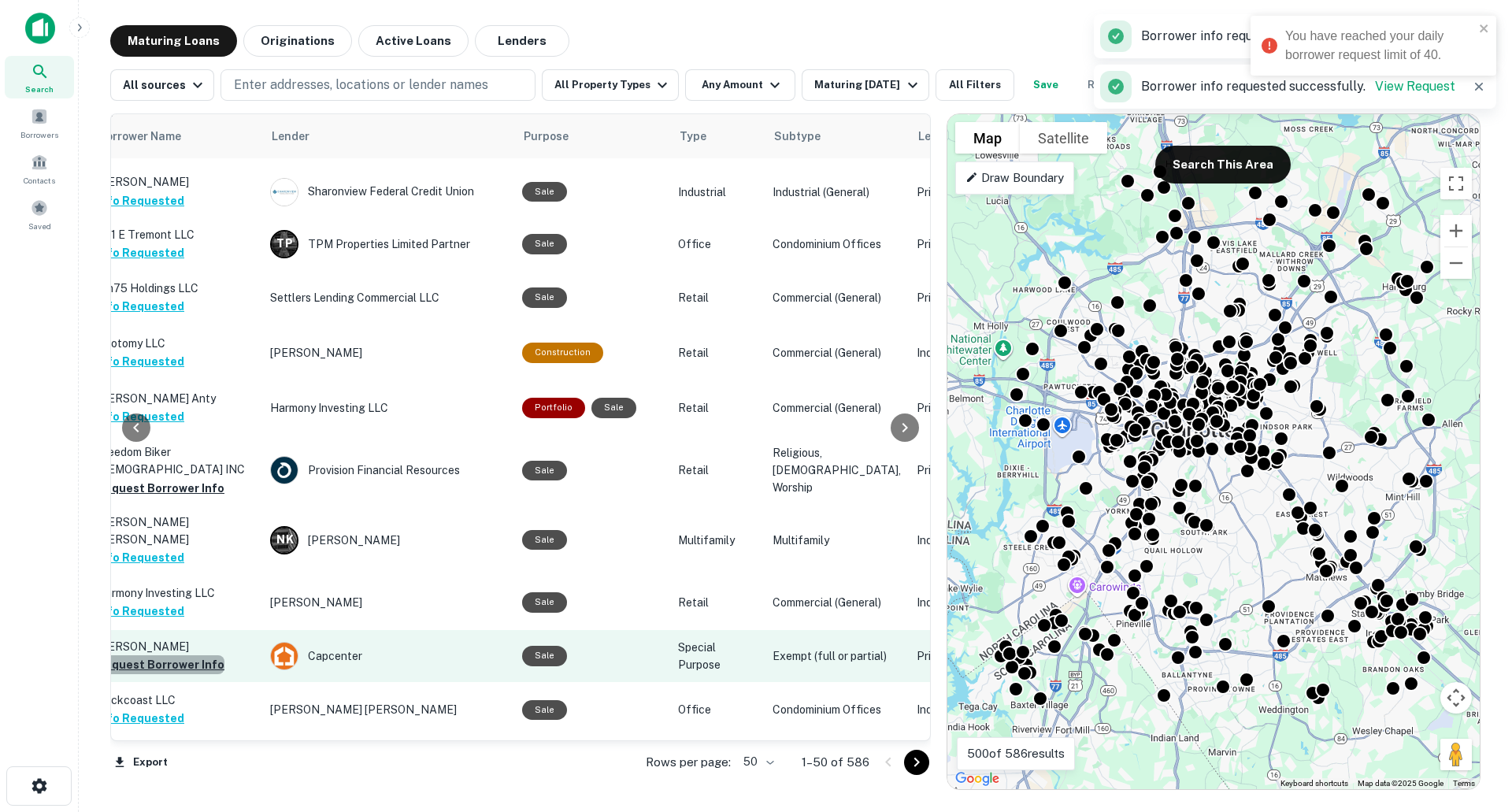
click at [207, 656] on button "Request Borrower Info" at bounding box center [161, 665] width 128 height 19
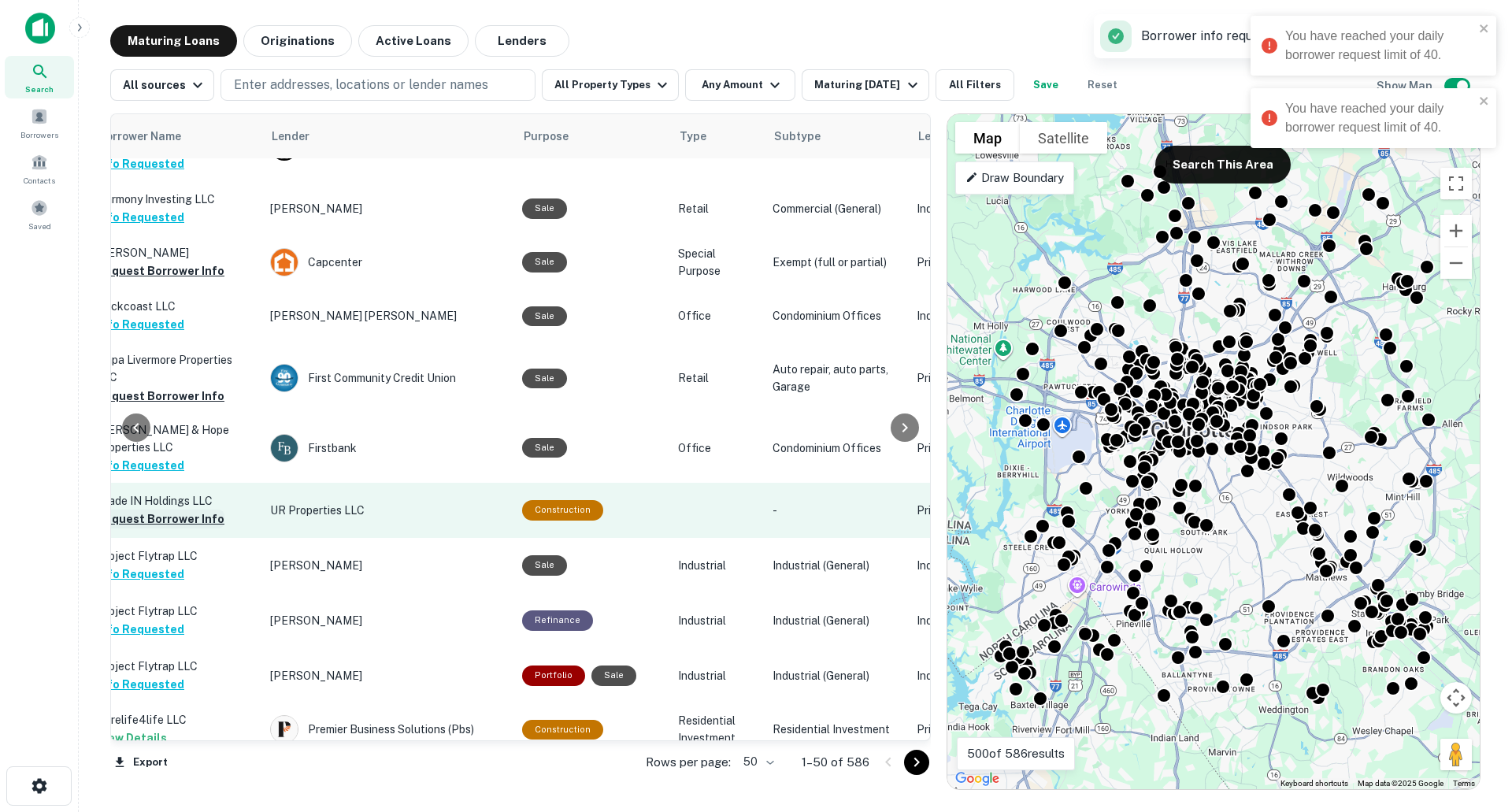
click at [184, 510] on button "Request Borrower Info" at bounding box center [161, 520] width 128 height 19
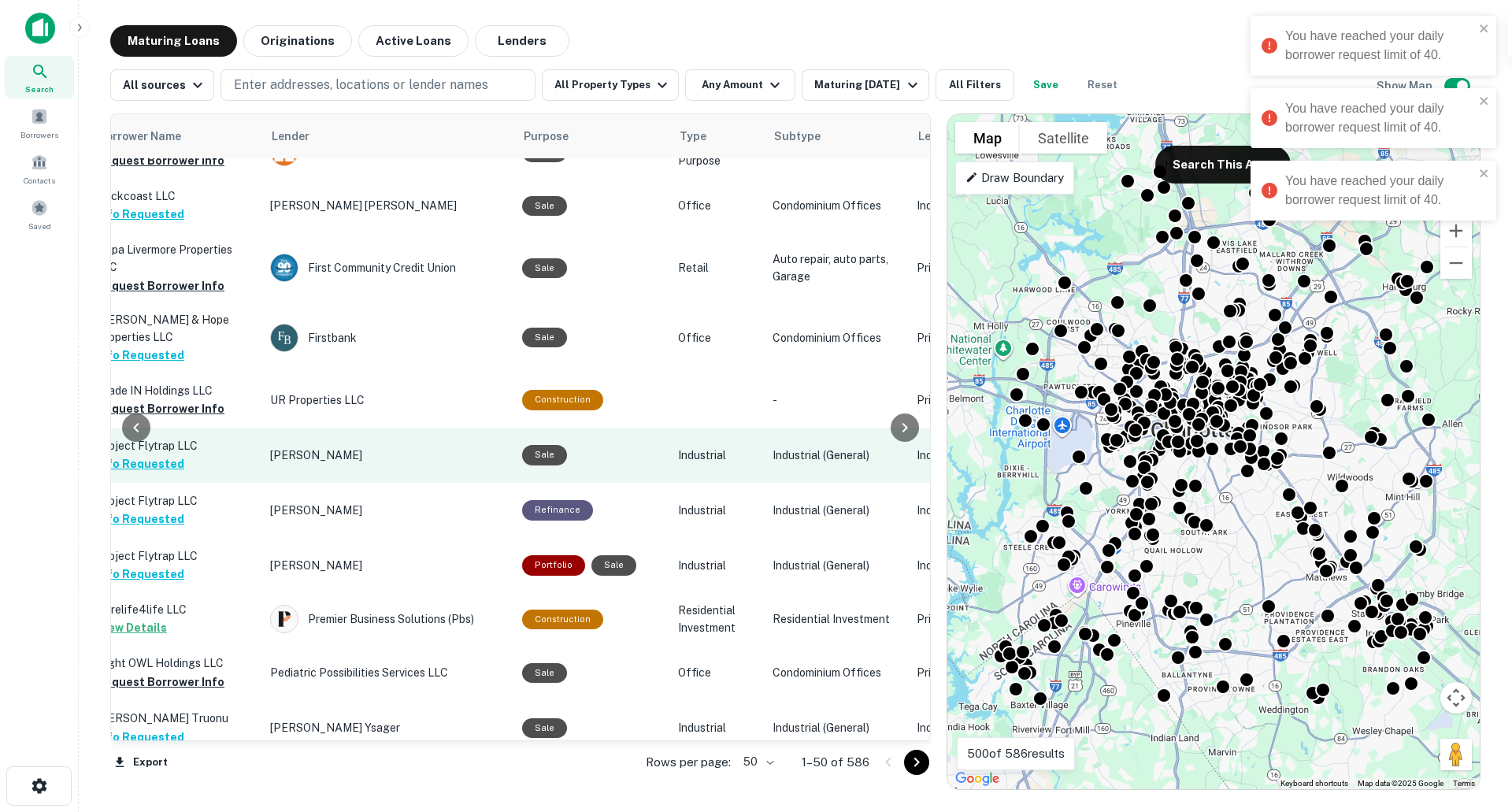
scroll to position [1418, 596]
